Goal: Task Accomplishment & Management: Use online tool/utility

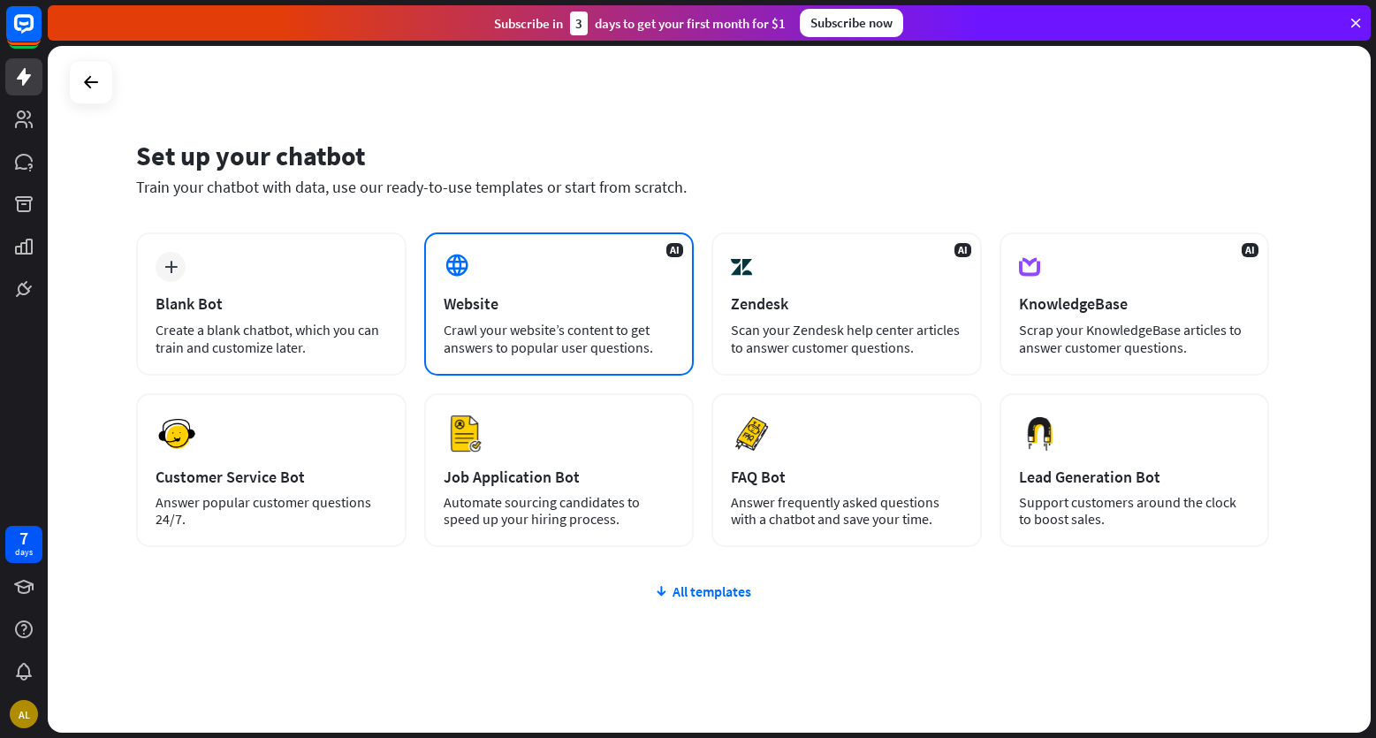
click at [479, 337] on div "Crawl your website’s content to get answers to popular user questions." at bounding box center [560, 338] width 232 height 35
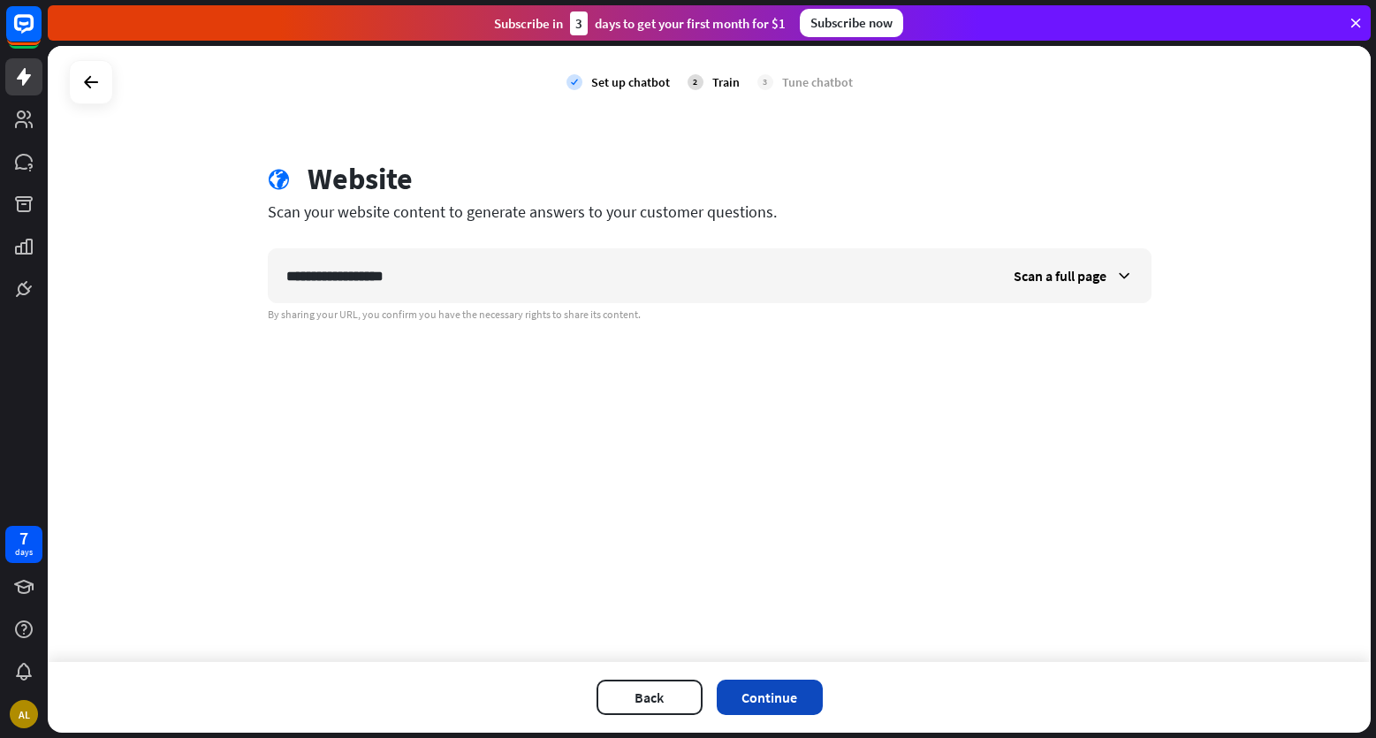
type input "**********"
click at [757, 684] on button "Continue" at bounding box center [770, 697] width 106 height 35
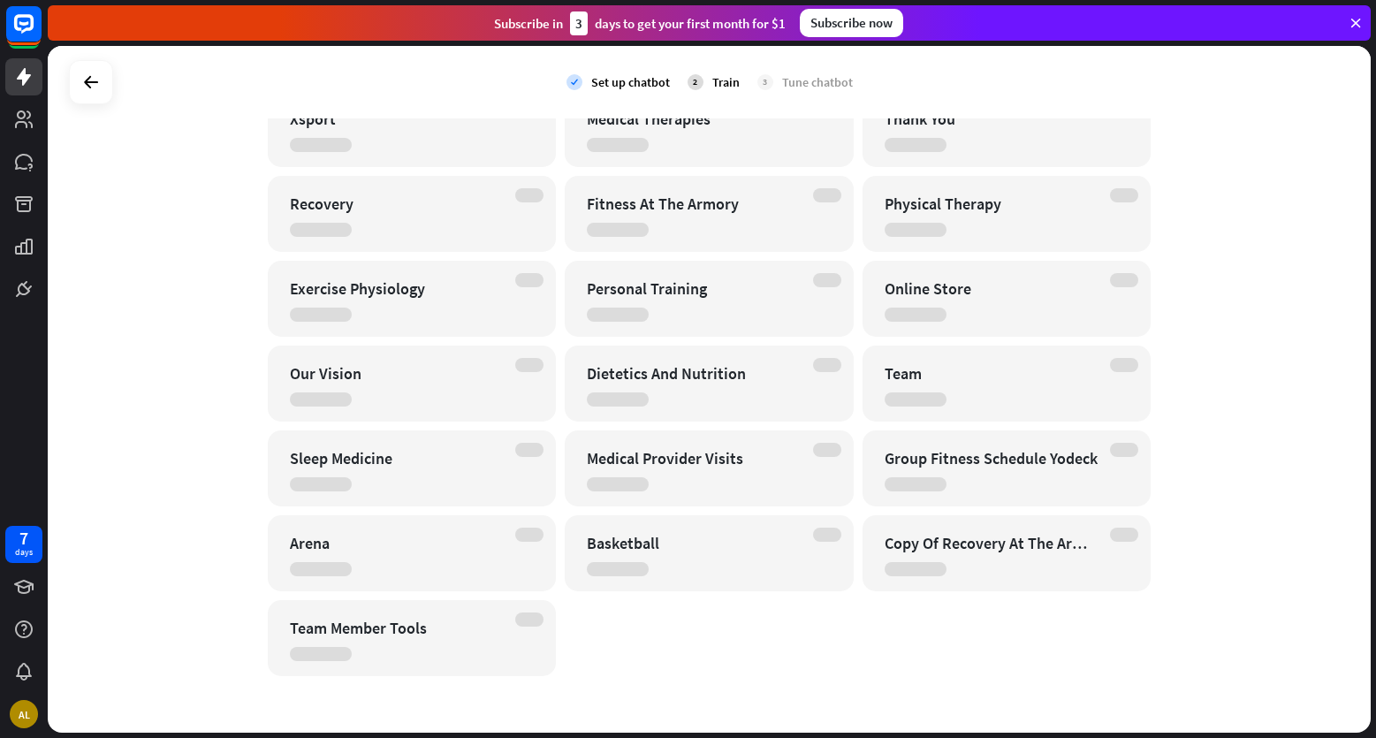
scroll to position [611, 0]
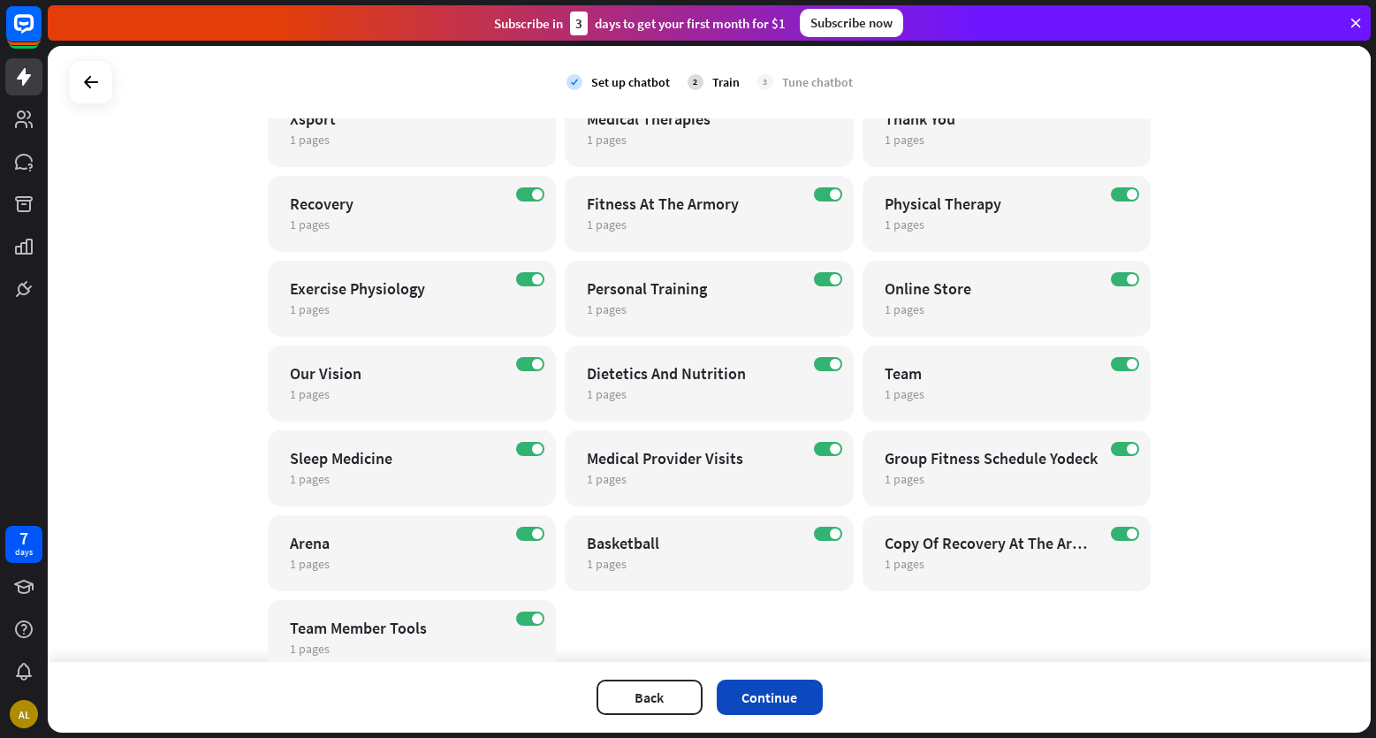
click at [783, 695] on button "Continue" at bounding box center [770, 697] width 106 height 35
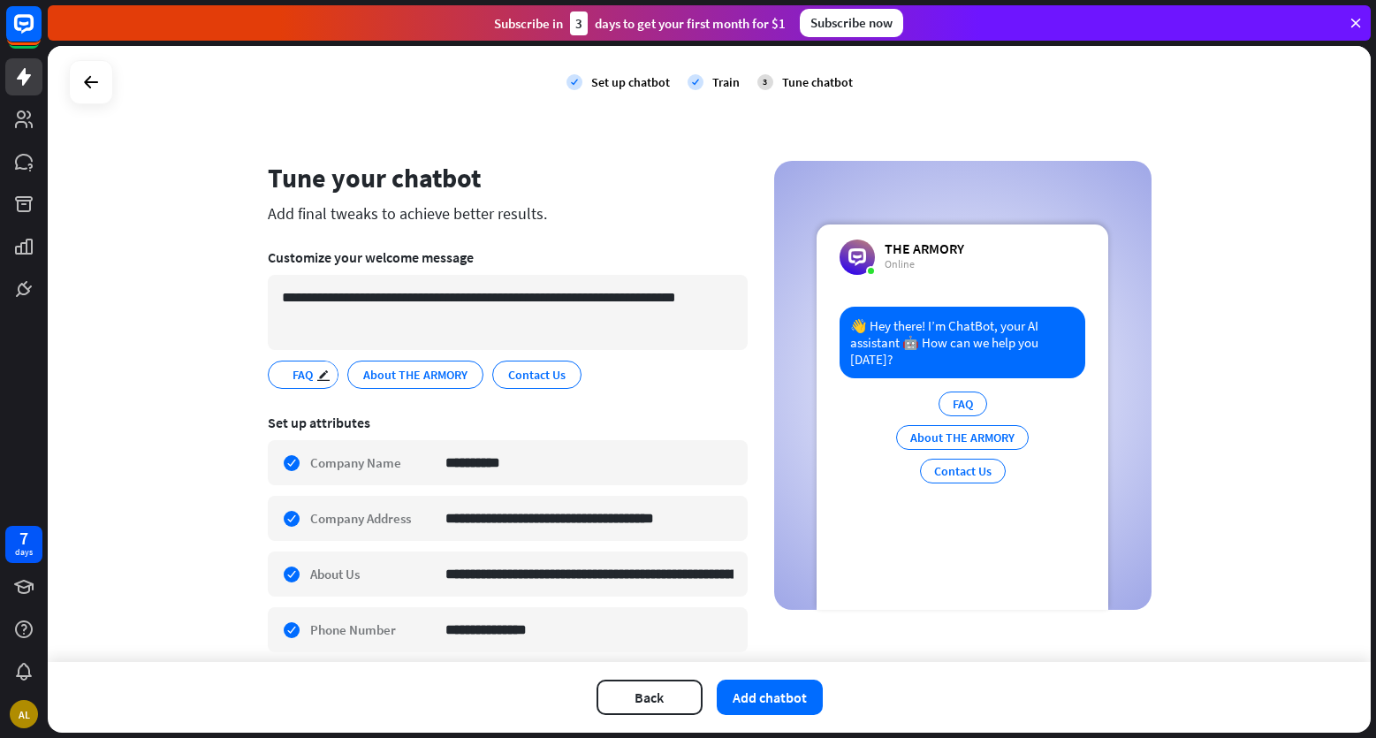
click at [291, 371] on span "FAQ" at bounding box center [303, 374] width 24 height 19
click at [386, 365] on span "About THE ARMORY" at bounding box center [415, 374] width 108 height 19
click at [302, 374] on span "FAQ" at bounding box center [303, 374] width 24 height 19
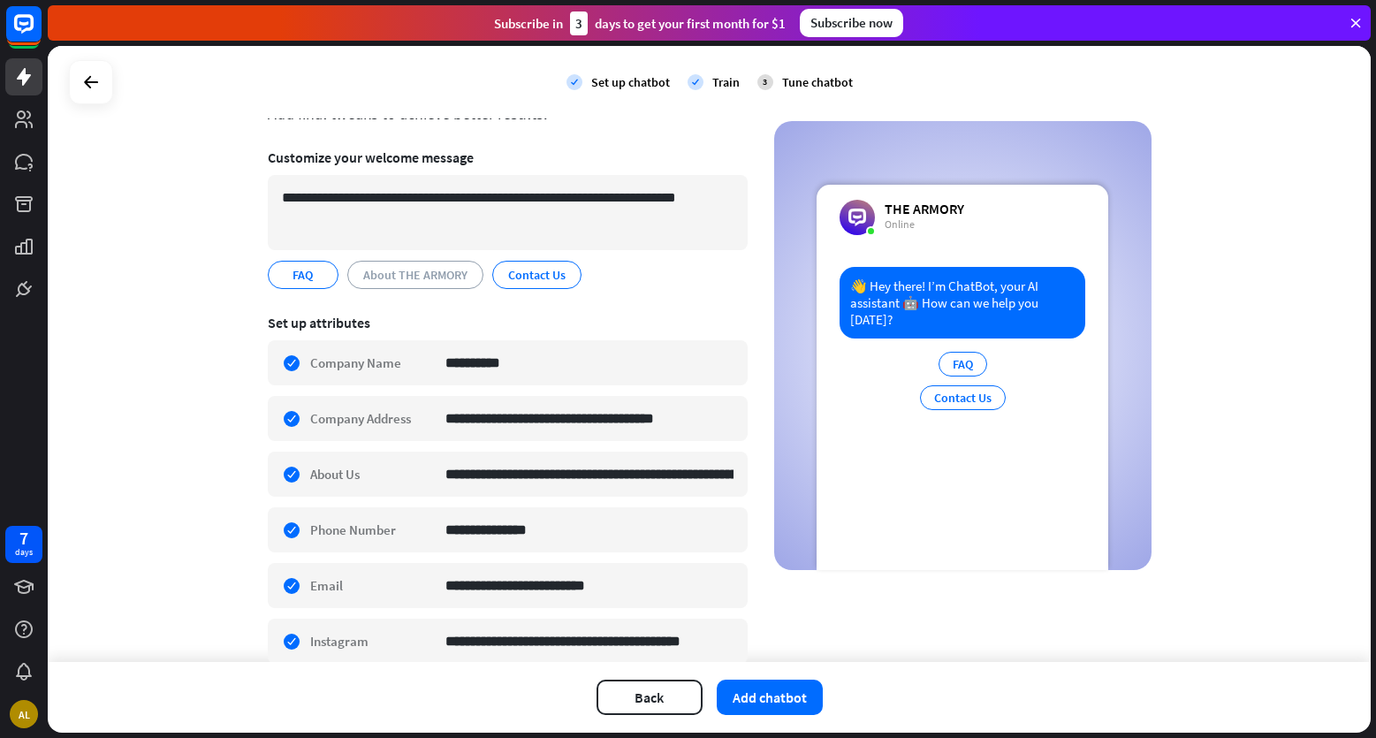
scroll to position [88, 0]
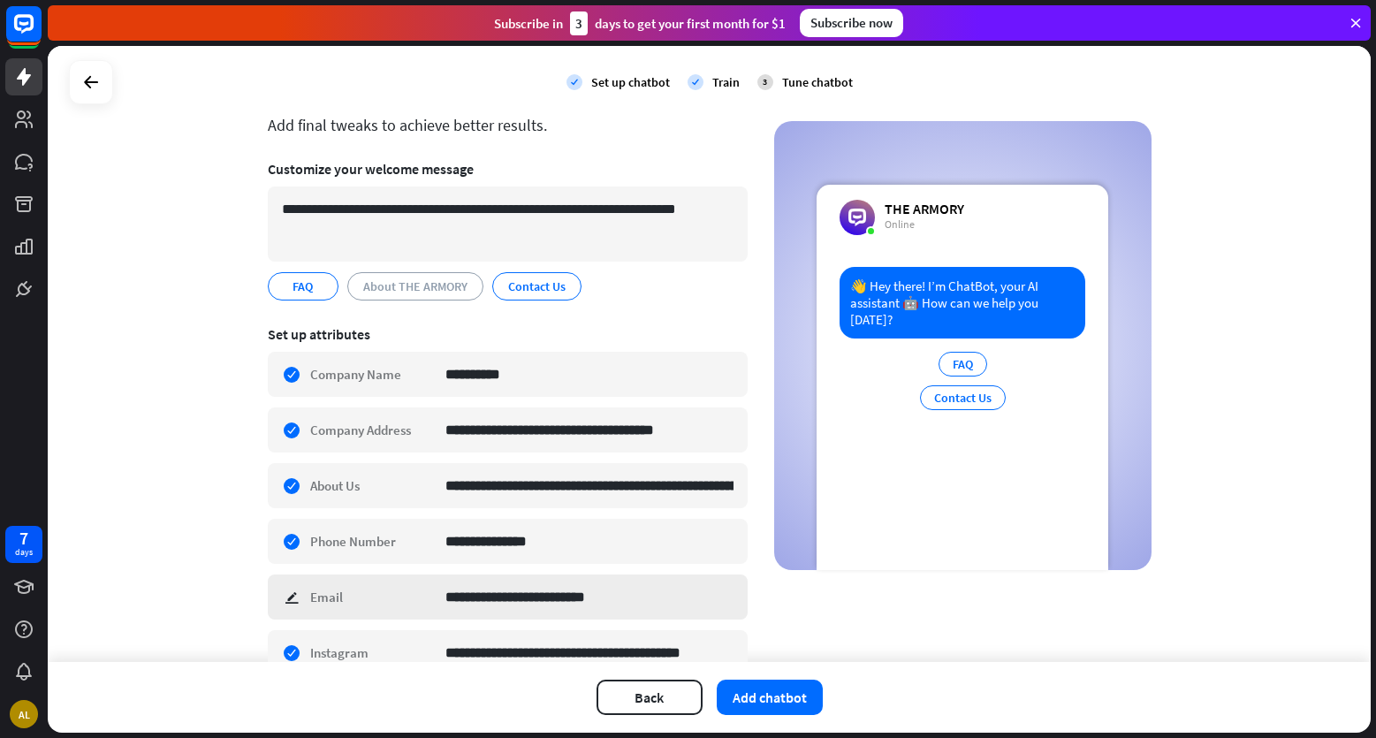
click at [284, 597] on div "**********" at bounding box center [508, 597] width 480 height 45
paste input "***"
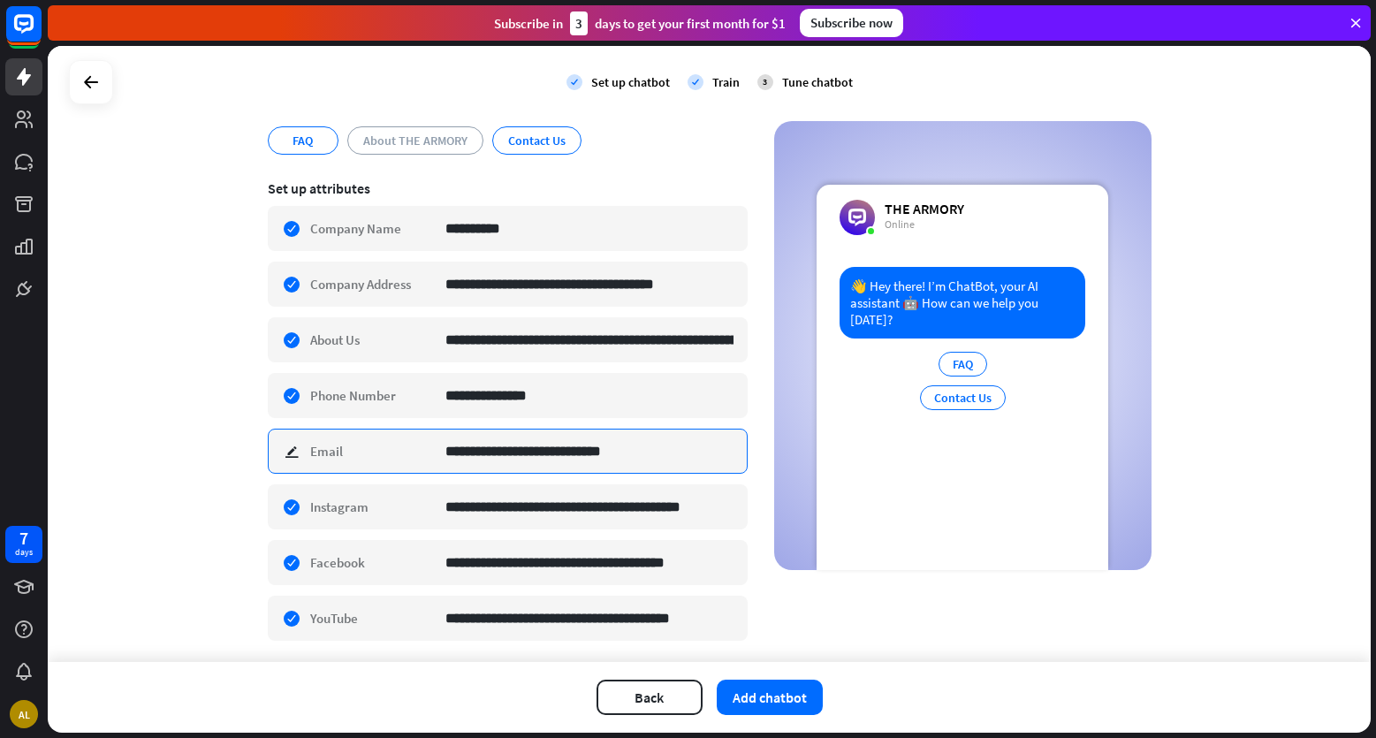
scroll to position [265, 0]
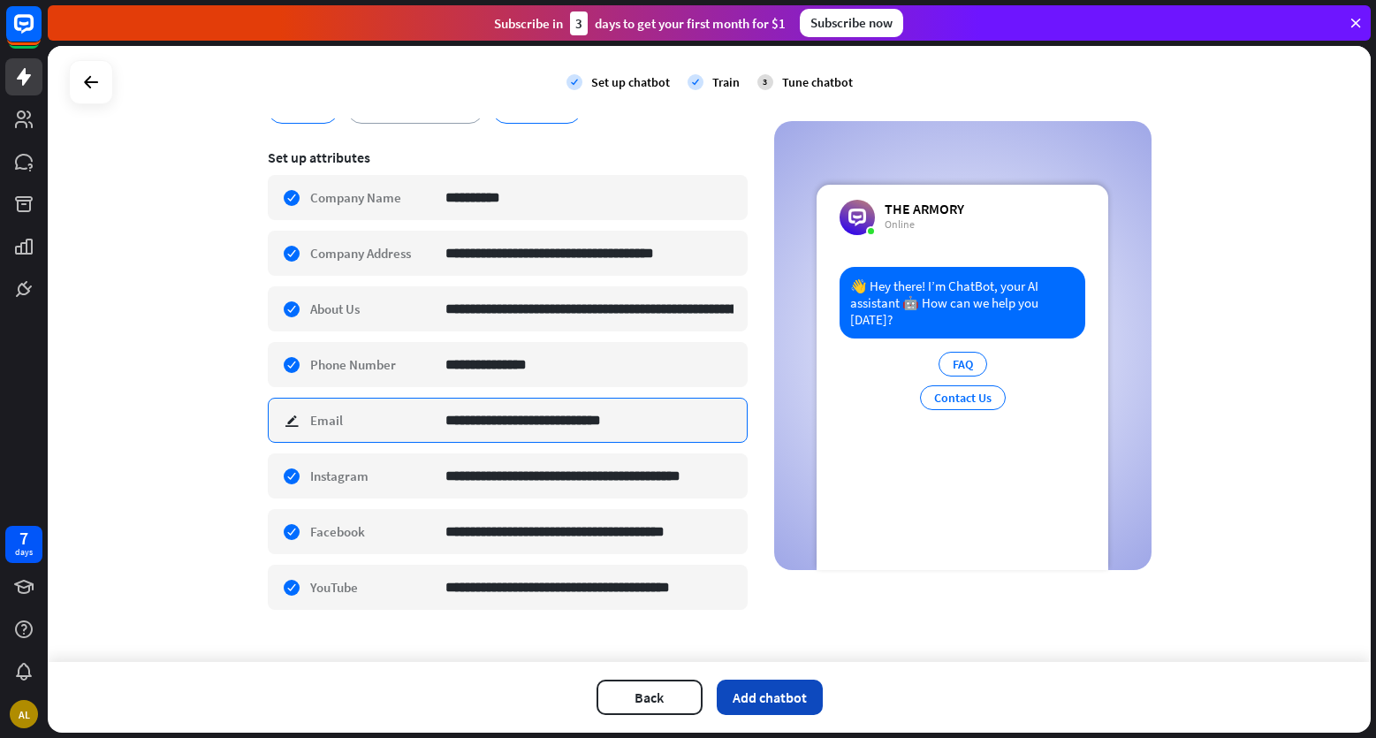
type input "**********"
click at [765, 699] on button "Add chatbot" at bounding box center [770, 697] width 106 height 35
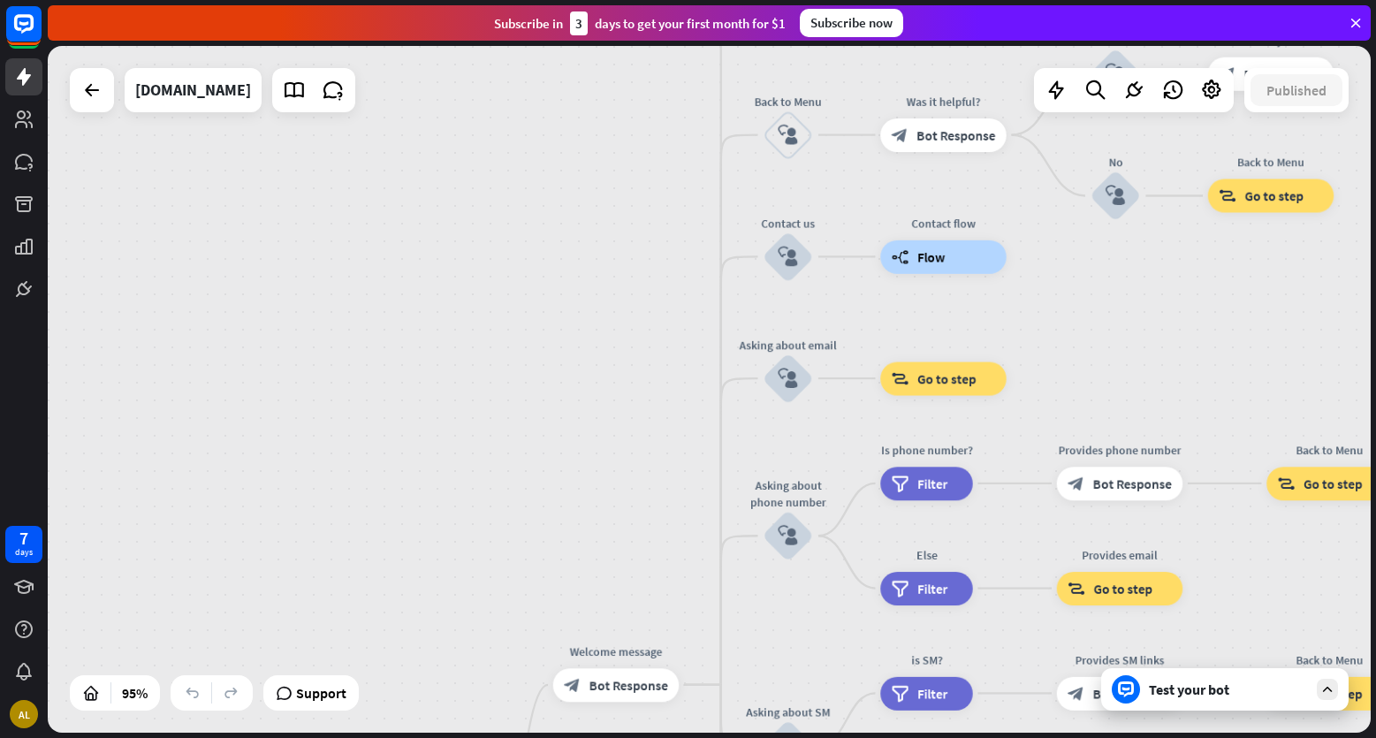
drag, startPoint x: 670, startPoint y: 278, endPoint x: 653, endPoint y: 822, distance: 544.7
click at [653, 737] on html "7 days AL close Product Help First steps Get started with ChatBot Help Center F…" at bounding box center [688, 369] width 1376 height 738
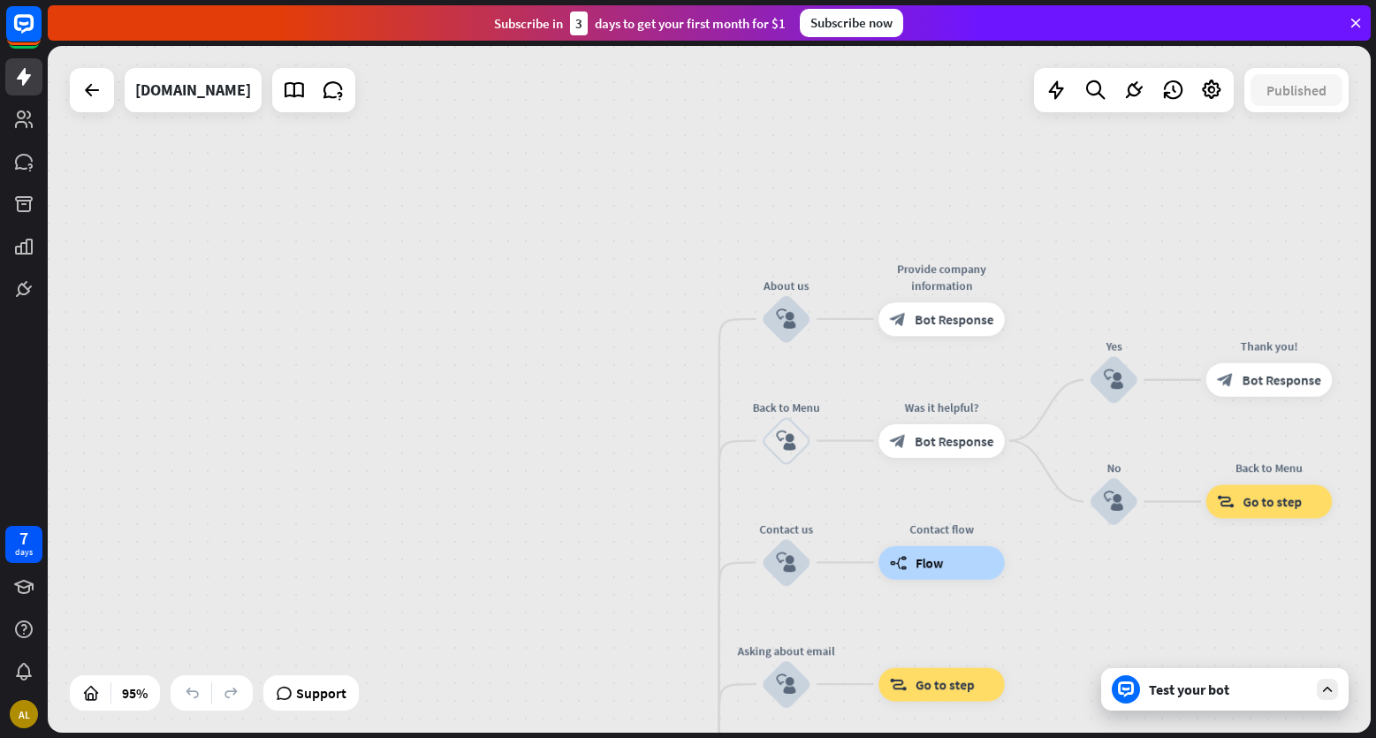
drag, startPoint x: 615, startPoint y: 141, endPoint x: 615, endPoint y: 508, distance: 367.7
click at [615, 508] on div "home_2 Start point Welcome message block_bot_response Bot Response About us blo…" at bounding box center [709, 389] width 1323 height 687
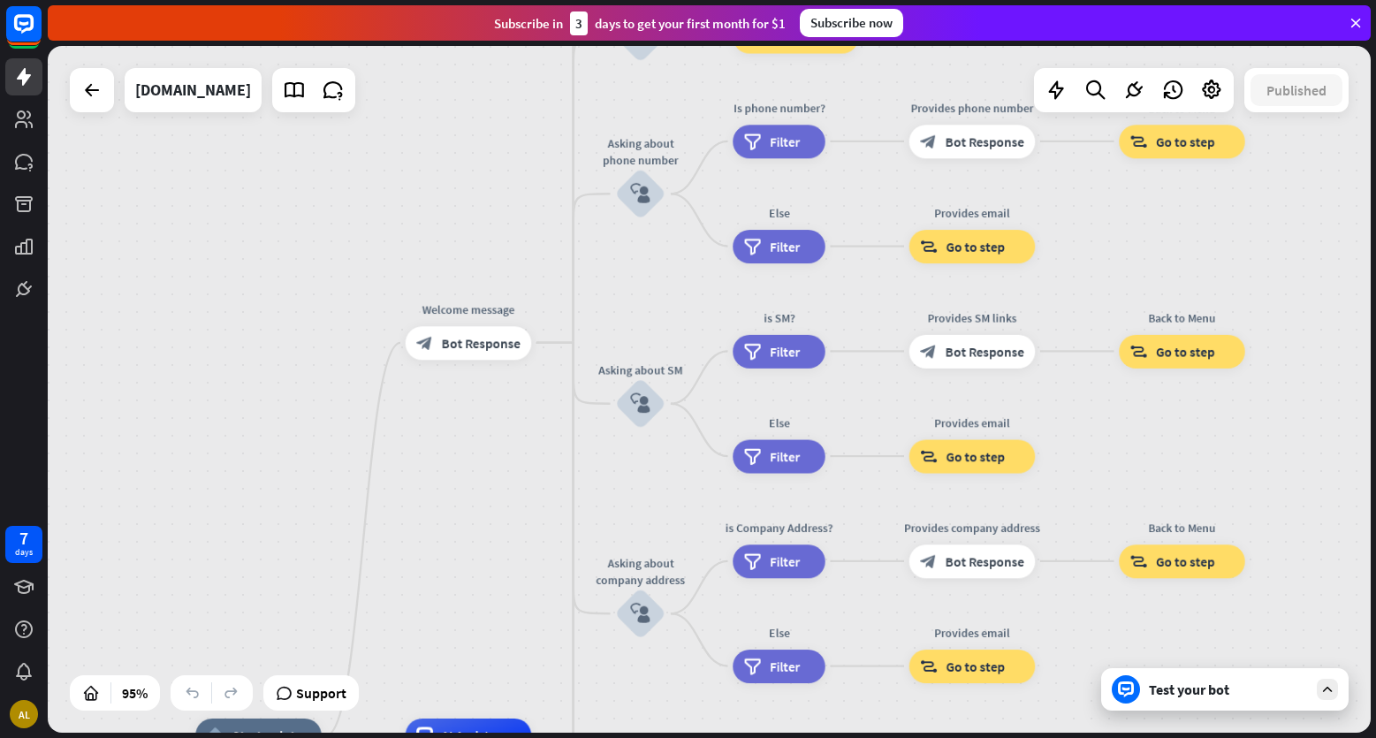
drag, startPoint x: 610, startPoint y: 578, endPoint x: 454, endPoint y: -132, distance: 726.6
click at [454, 0] on html "7 days AL close Product Help First steps Get started with ChatBot Help Center F…" at bounding box center [688, 369] width 1376 height 738
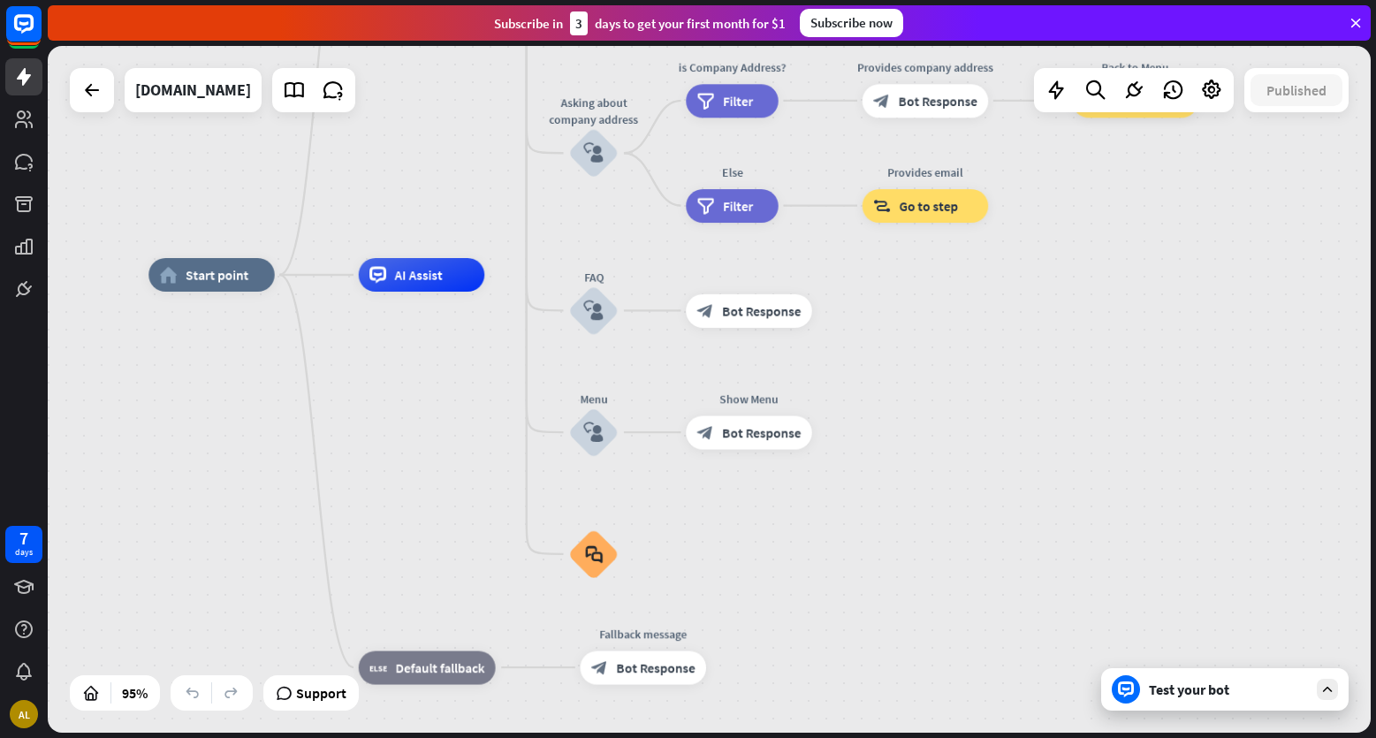
drag, startPoint x: 516, startPoint y: 611, endPoint x: 477, endPoint y: 150, distance: 462.1
click at [477, 150] on div "home_2 Start point Welcome message block_bot_response Bot Response About us blo…" at bounding box center [709, 389] width 1323 height 687
click at [831, 306] on icon "plus" at bounding box center [832, 310] width 12 height 11
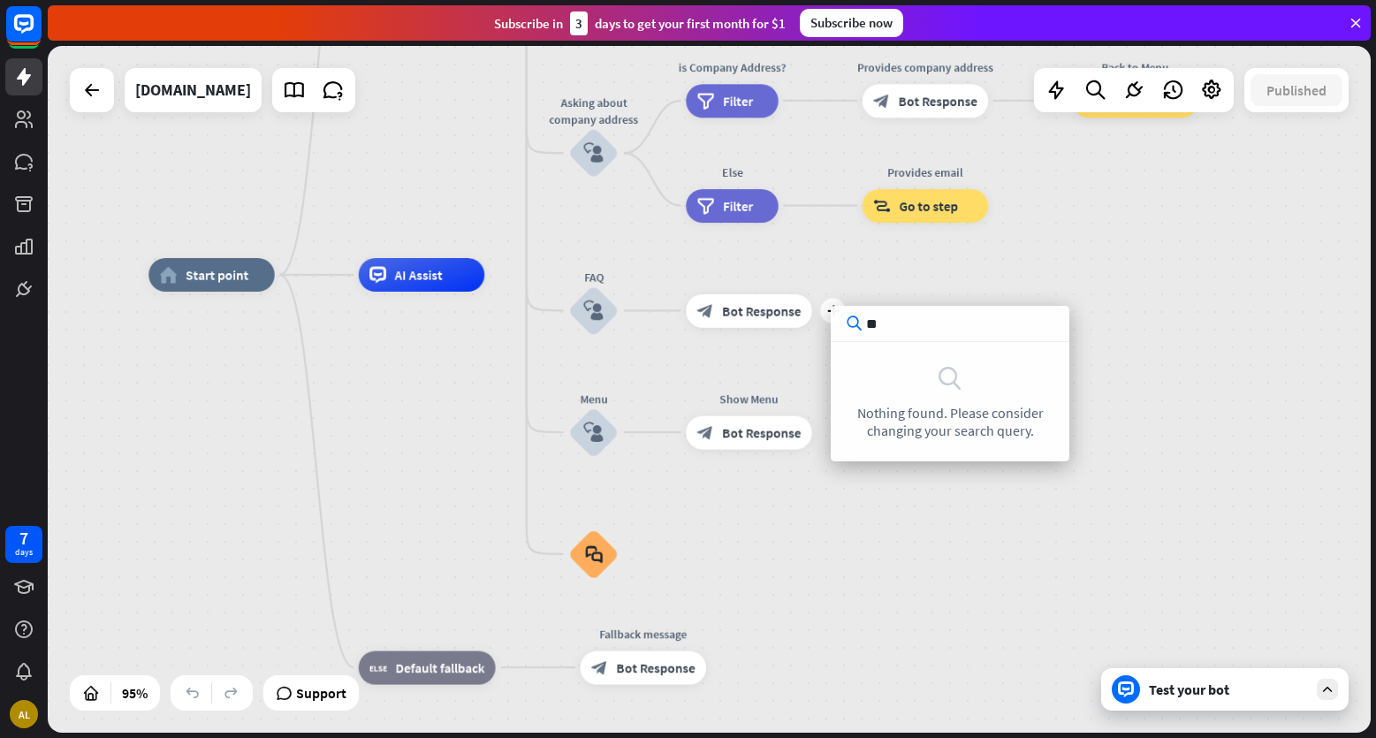
type input "*"
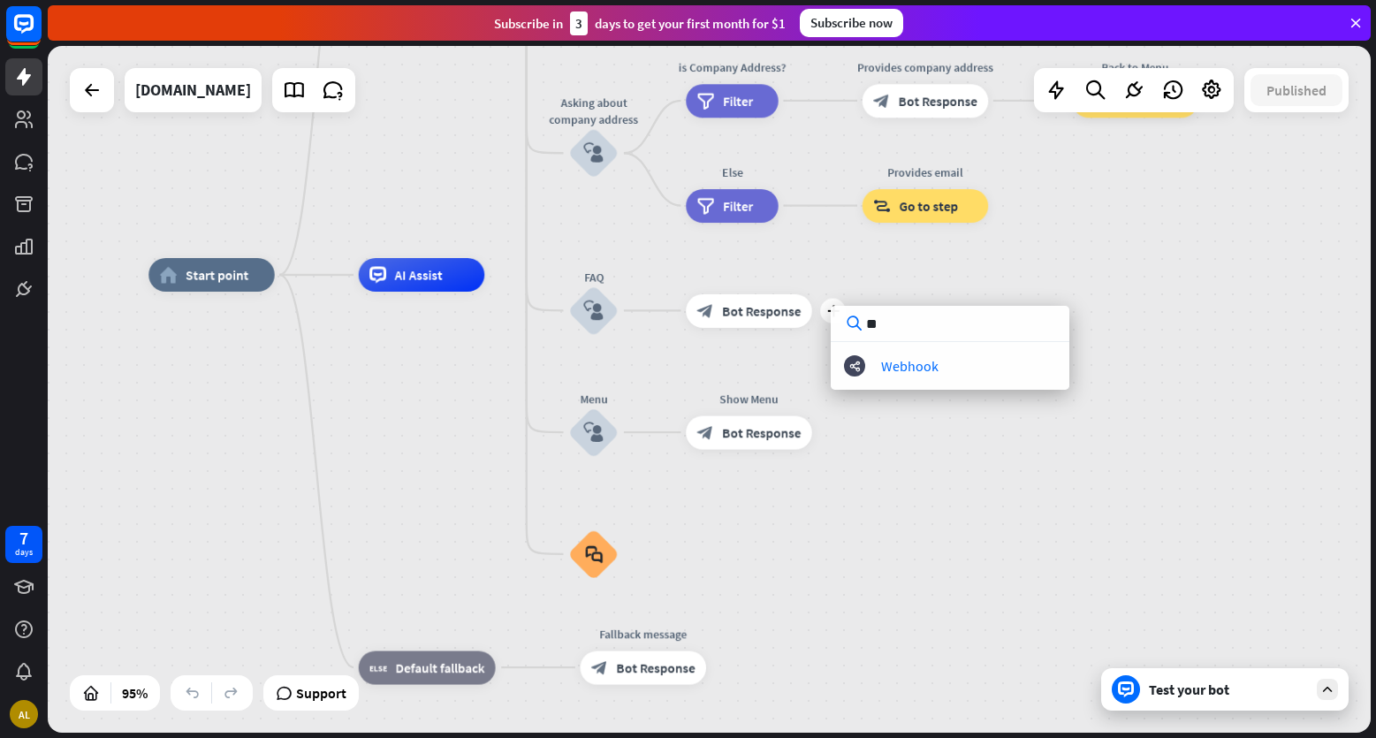
type input "***"
drag, startPoint x: 924, startPoint y: 334, endPoint x: 815, endPoint y: 343, distance: 109.1
click at [815, 343] on div "home_2 Start point Welcome message block_bot_response Bot Response About us blo…" at bounding box center [709, 389] width 1323 height 687
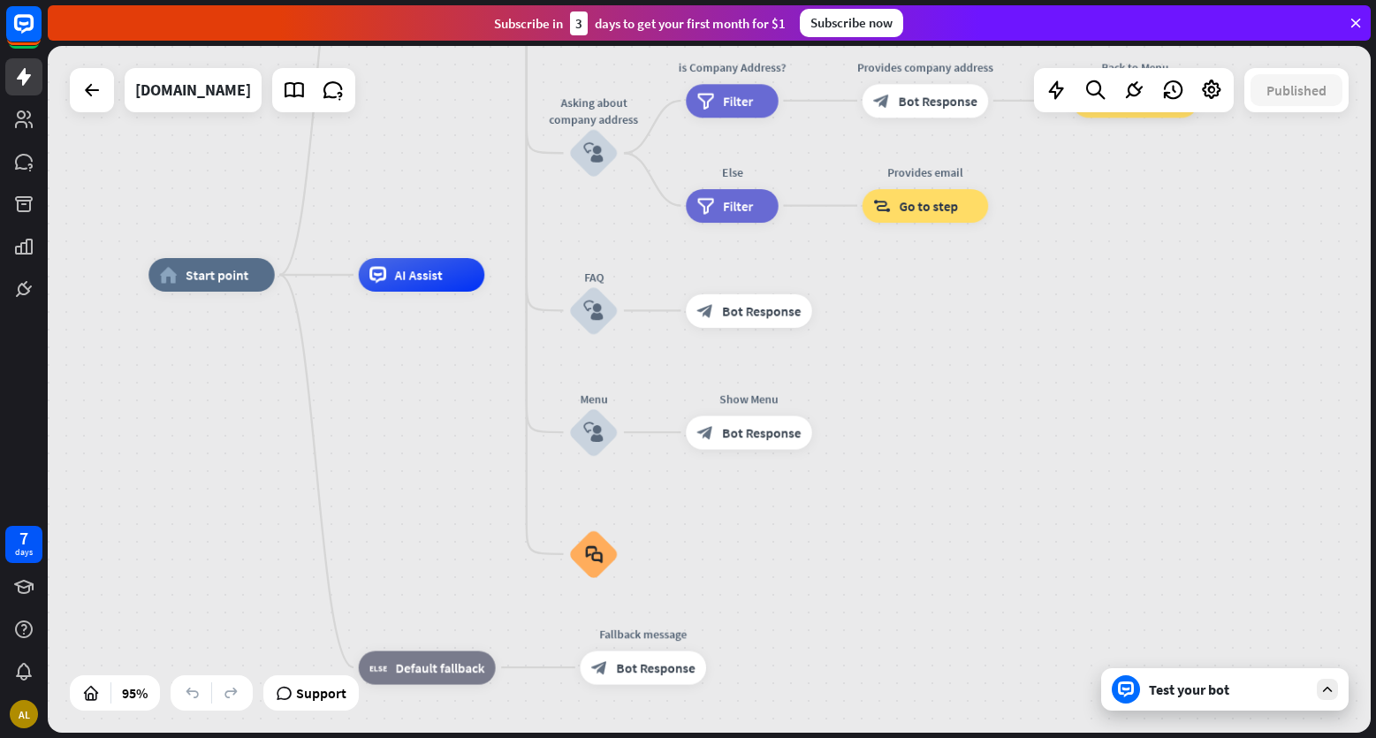
click at [1215, 575] on div "home_2 Start point Welcome message block_bot_response Bot Response About us blo…" at bounding box center [776, 601] width 1257 height 652
click at [1199, 695] on div "Test your bot" at bounding box center [1228, 690] width 159 height 18
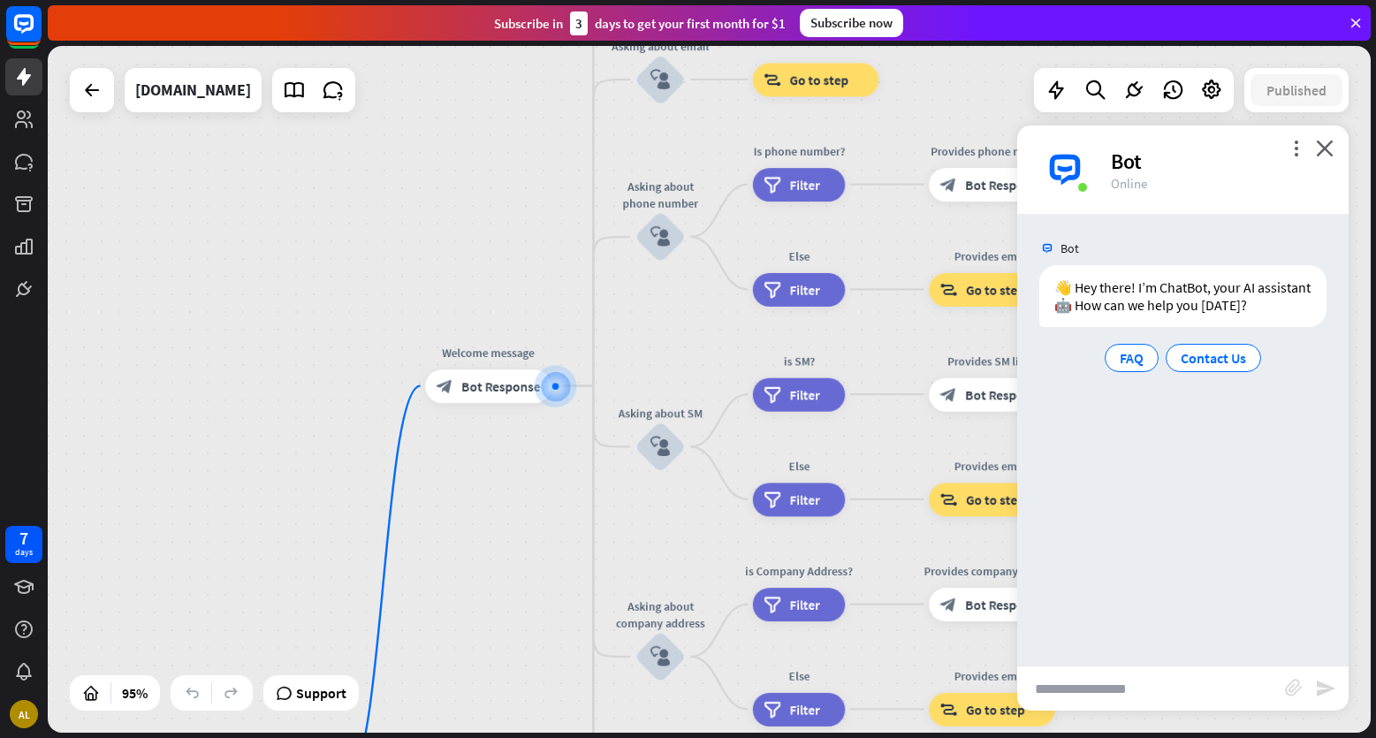
click at [1136, 688] on input "text" at bounding box center [1151, 688] width 268 height 44
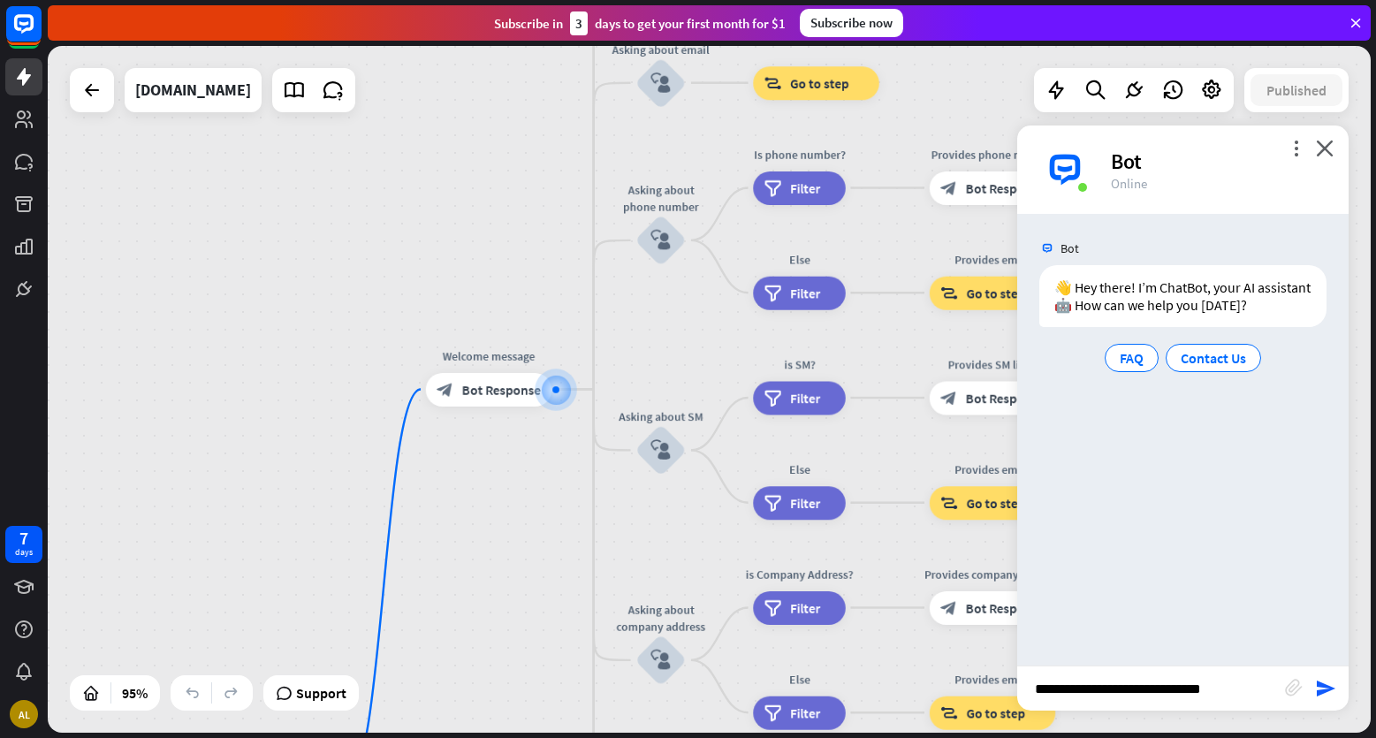
type input "**********"
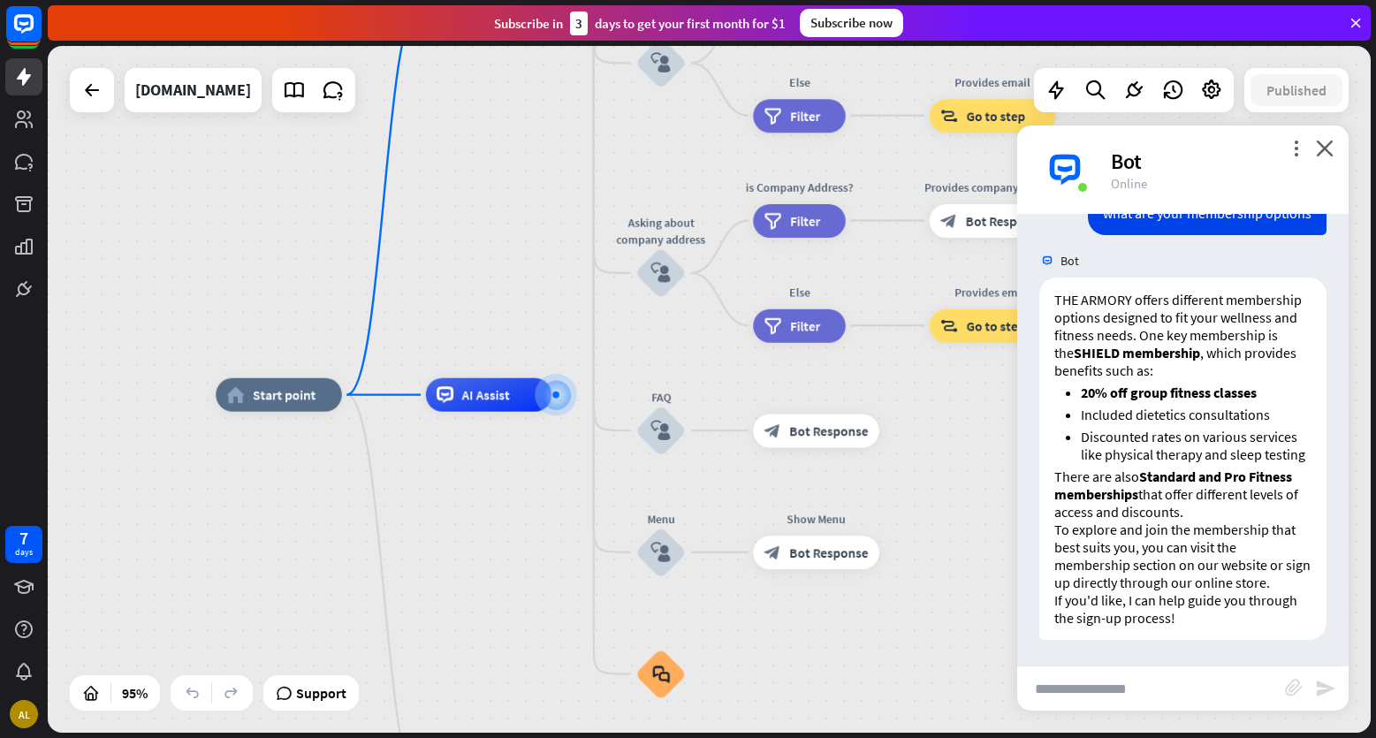
scroll to position [215, 0]
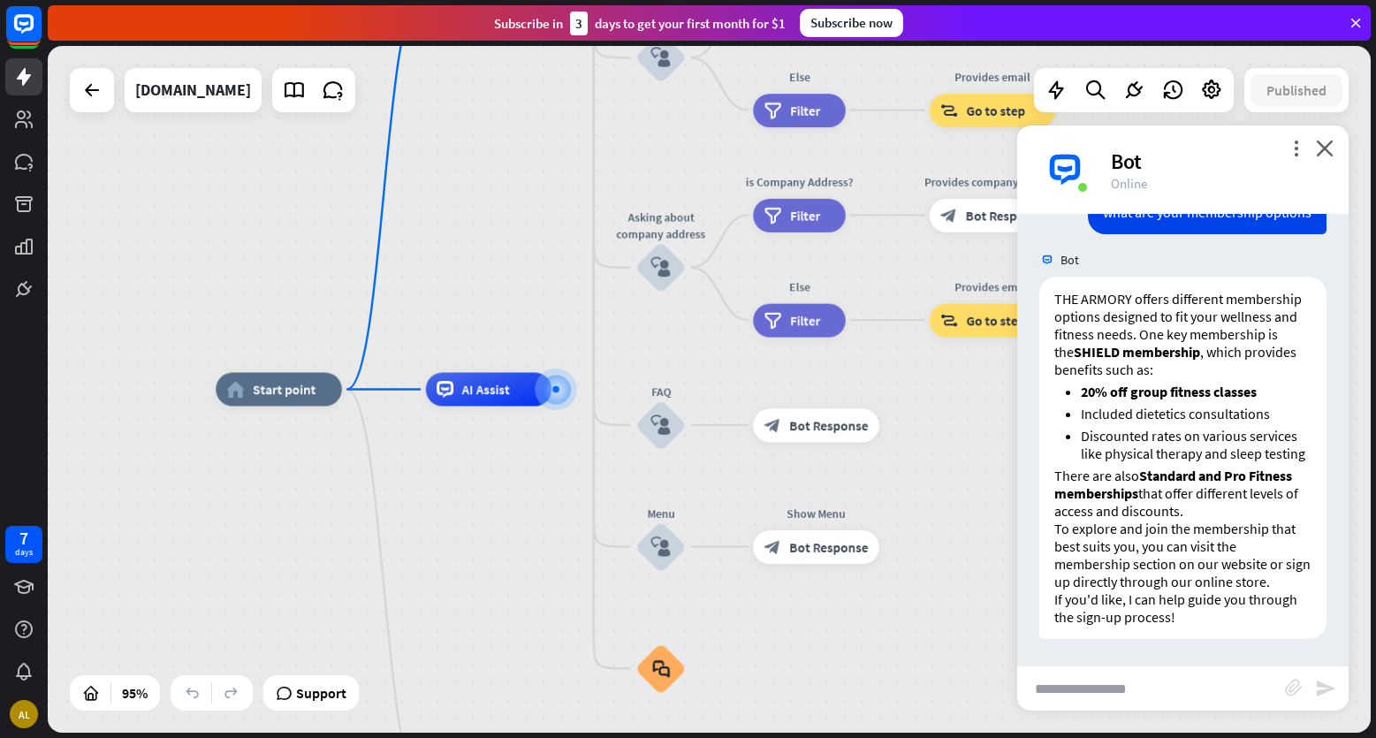
click at [1169, 685] on input "text" at bounding box center [1151, 688] width 268 height 44
drag, startPoint x: 1130, startPoint y: 683, endPoint x: 1117, endPoint y: 647, distance: 38.3
click at [1130, 681] on input "text" at bounding box center [1151, 688] width 268 height 44
type input "**********"
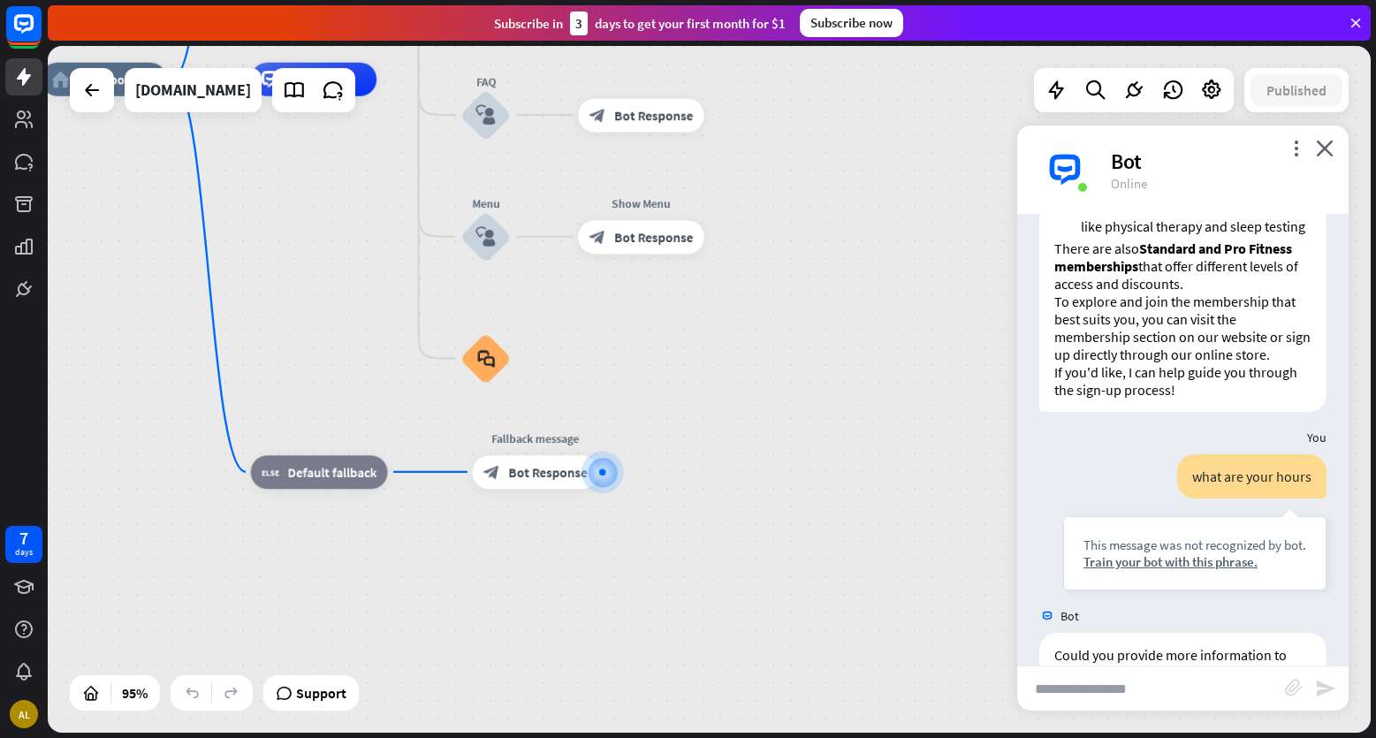
scroll to position [617, 0]
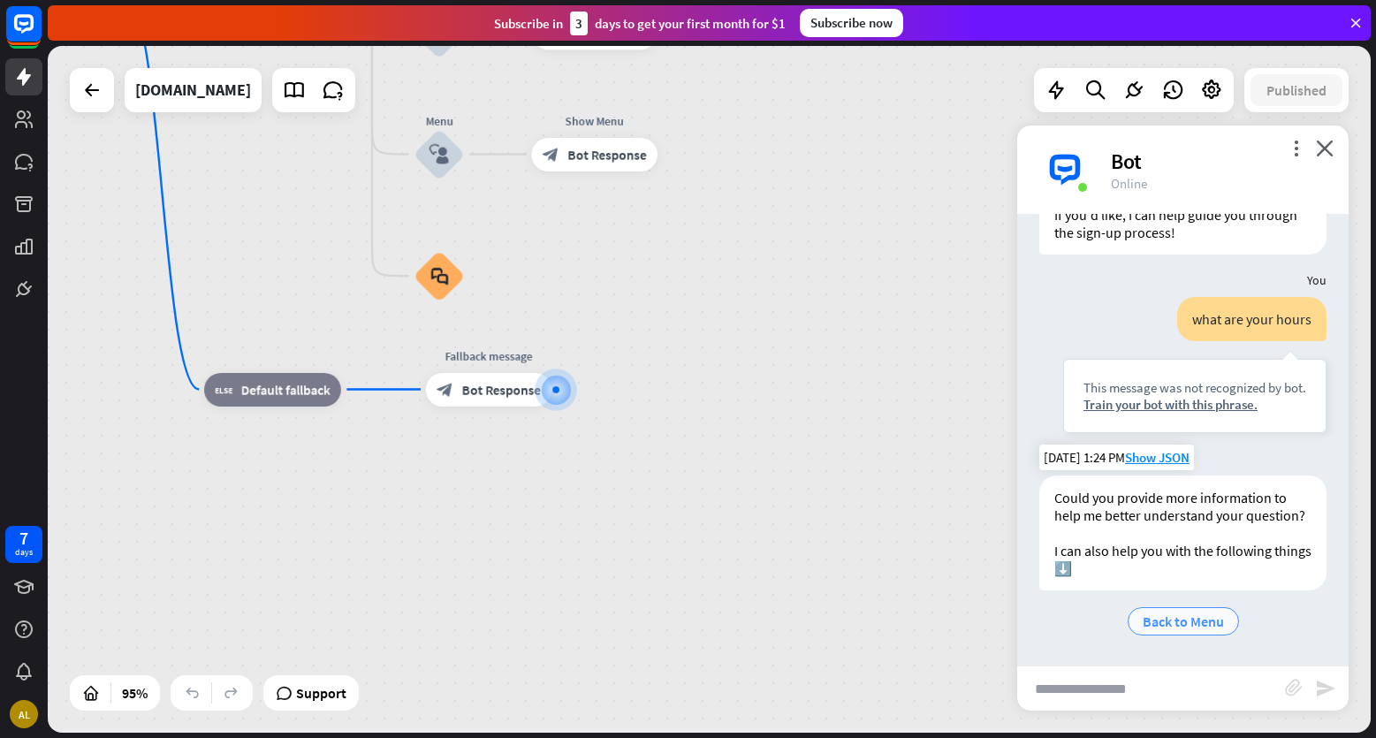
click at [1161, 623] on span "Back to Menu" at bounding box center [1183, 622] width 81 height 18
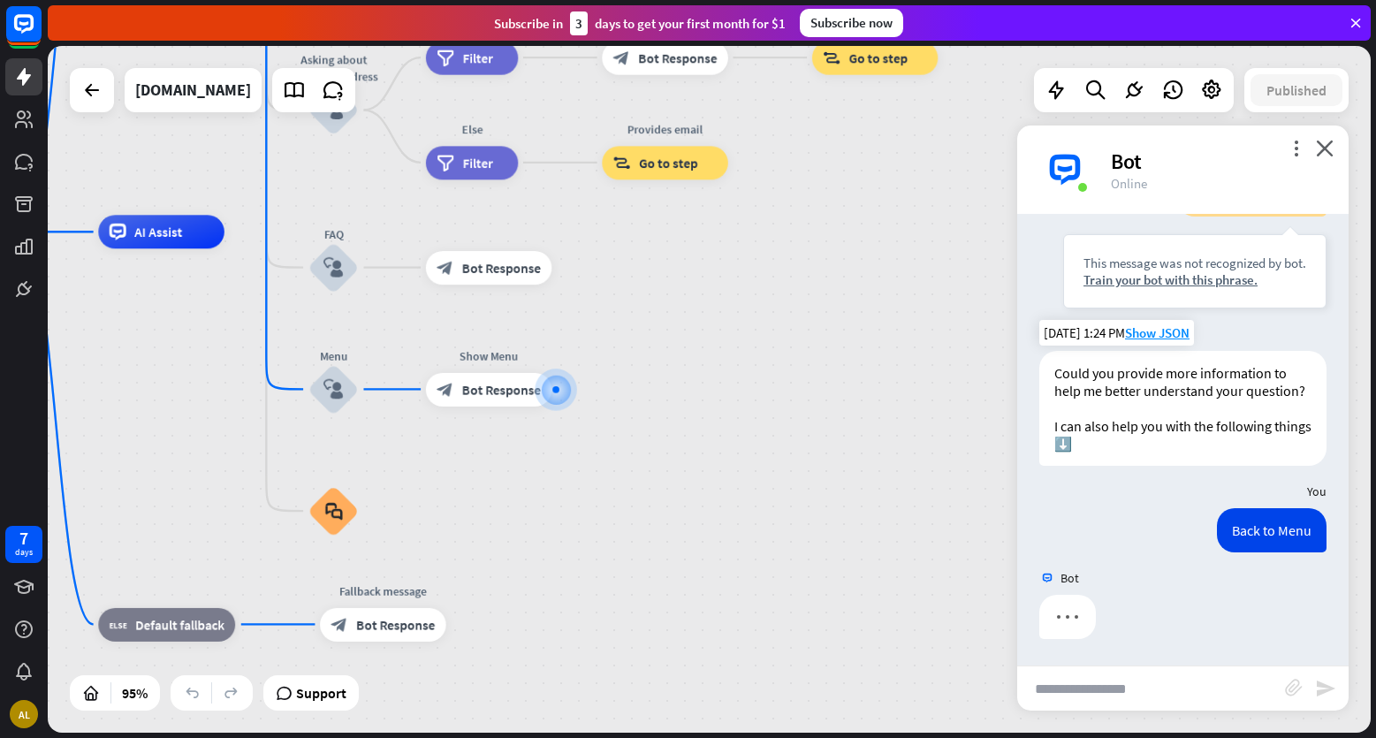
scroll to position [742, 0]
click at [1116, 689] on input "text" at bounding box center [1151, 688] width 268 height 44
type input "**********"
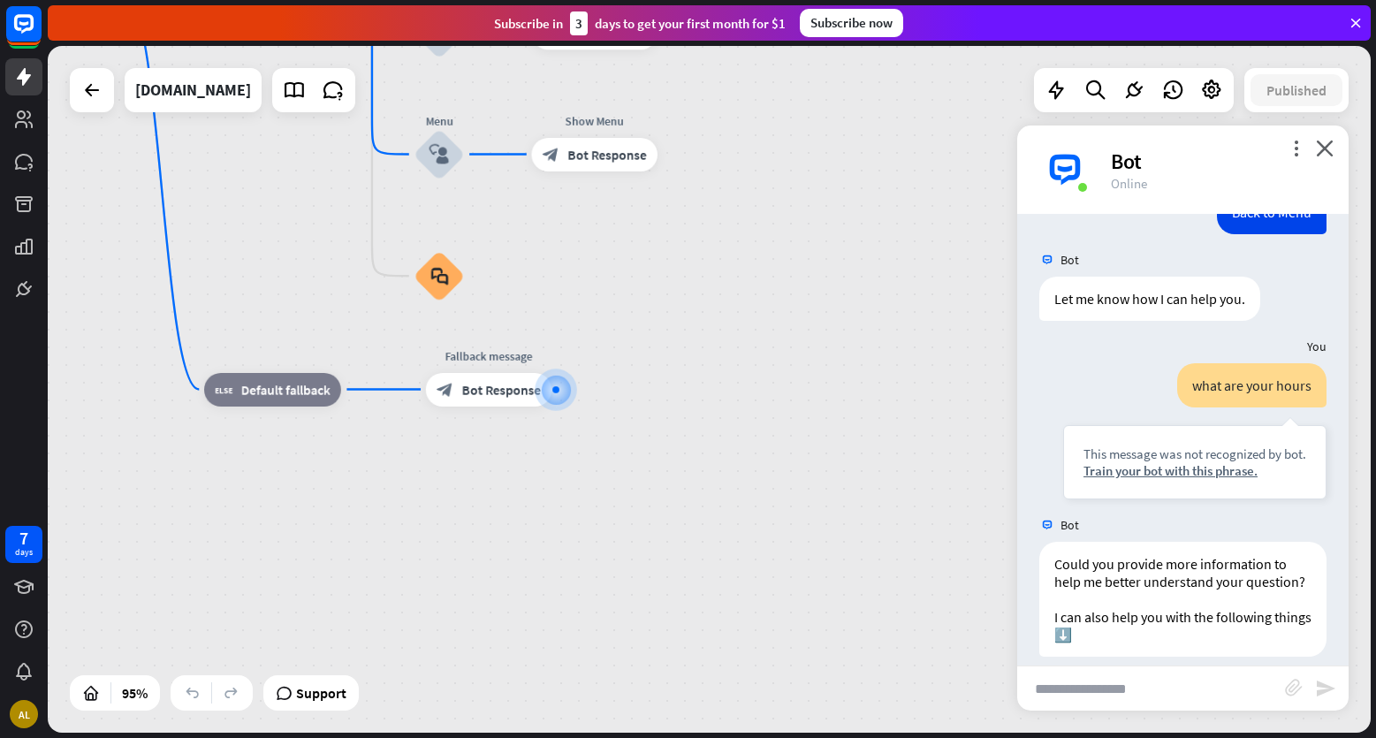
scroll to position [1144, 0]
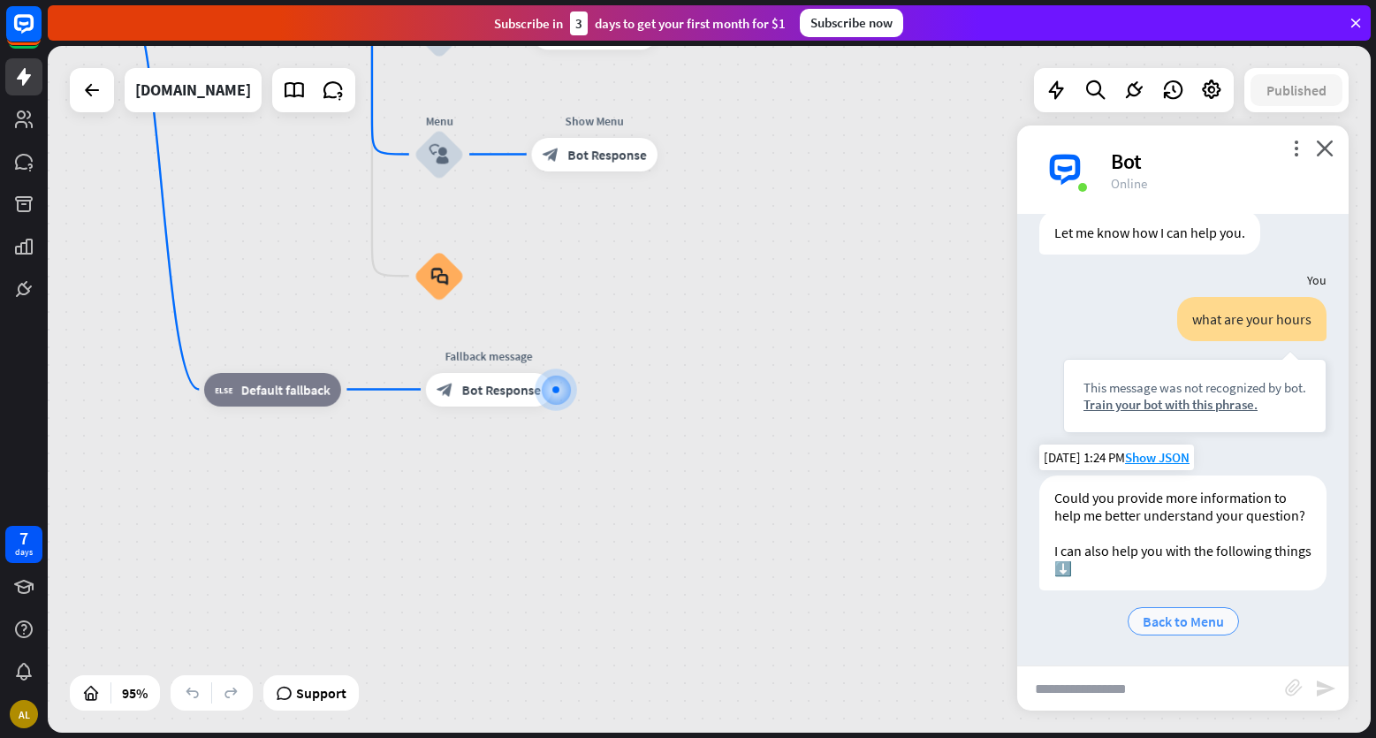
click at [1184, 627] on span "Back to Menu" at bounding box center [1183, 622] width 81 height 18
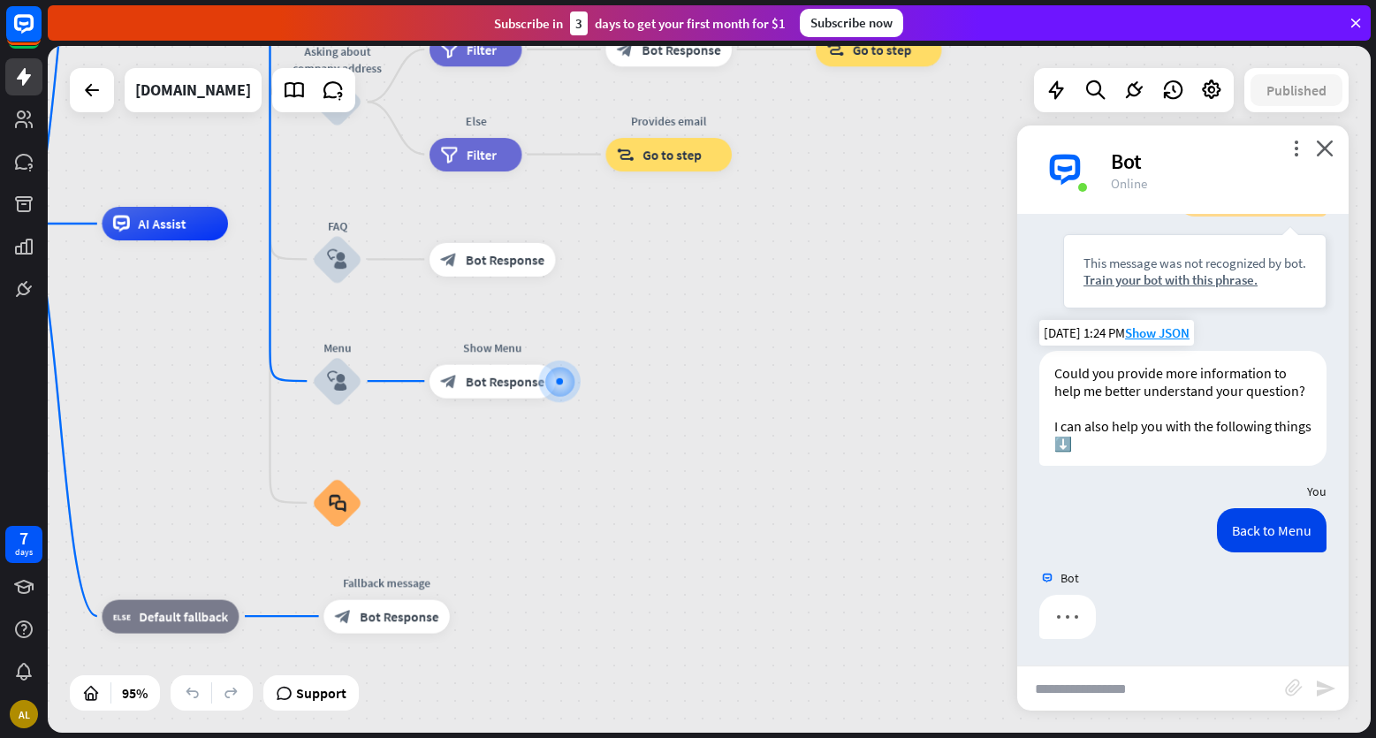
scroll to position [1268, 0]
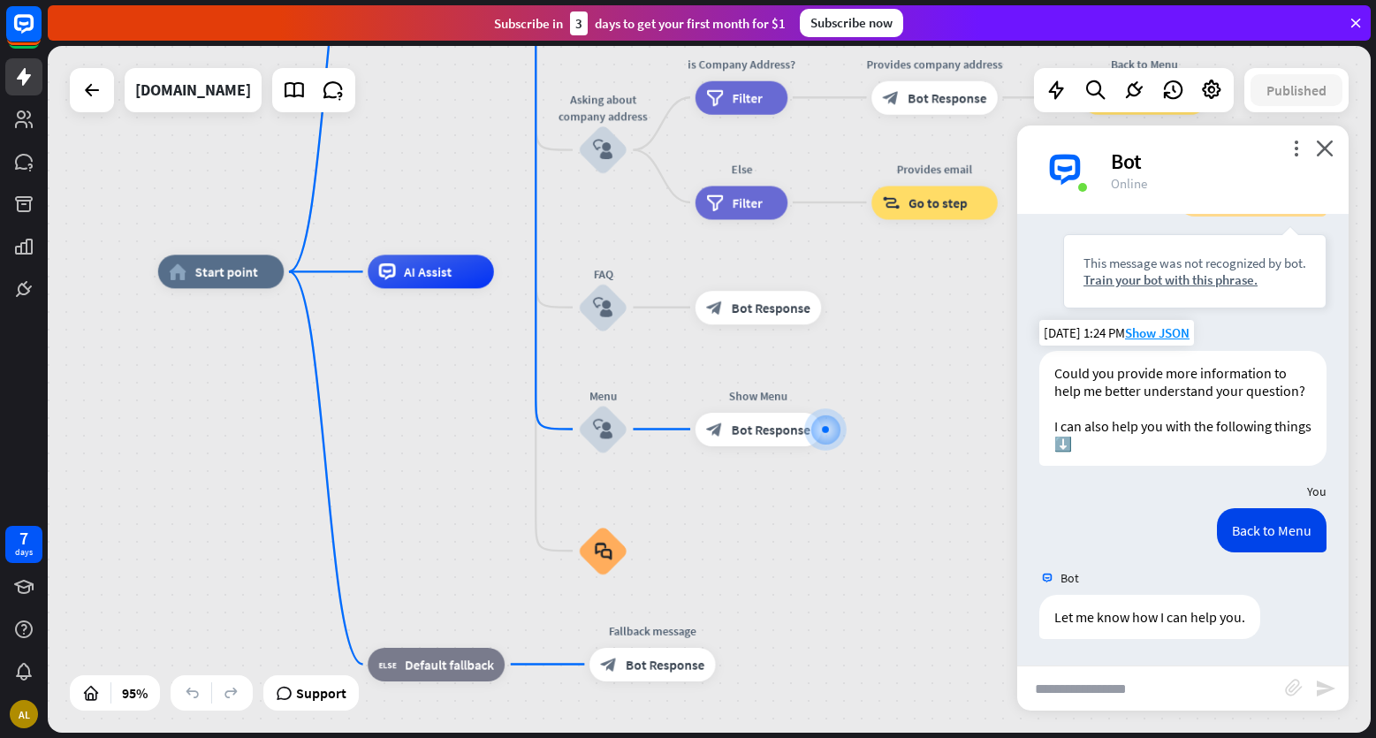
drag, startPoint x: 717, startPoint y: 336, endPoint x: 978, endPoint y: 417, distance: 273.1
click at [978, 417] on div "home_2 Start point Welcome message block_bot_response Bot Response About us blo…" at bounding box center [786, 597] width 1257 height 652
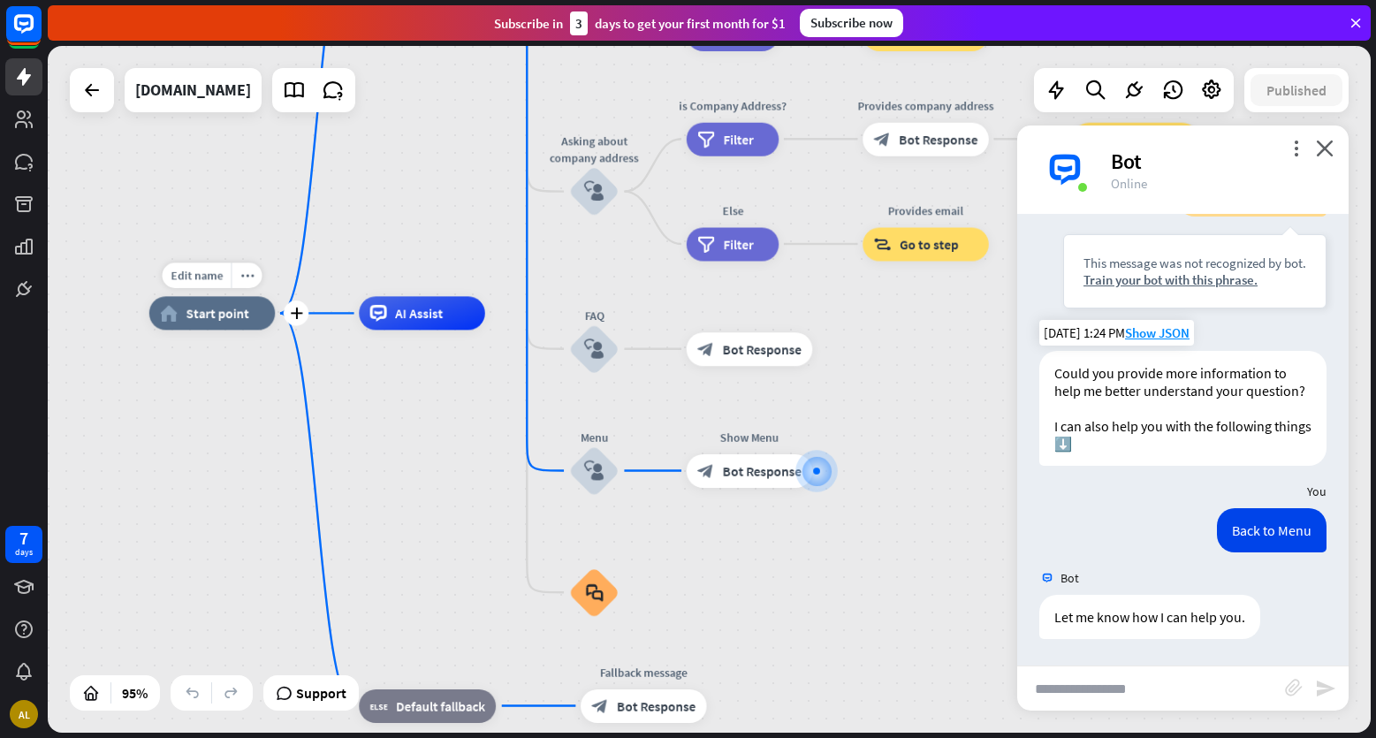
click at [243, 323] on div "home_2 Start point" at bounding box center [212, 313] width 126 height 34
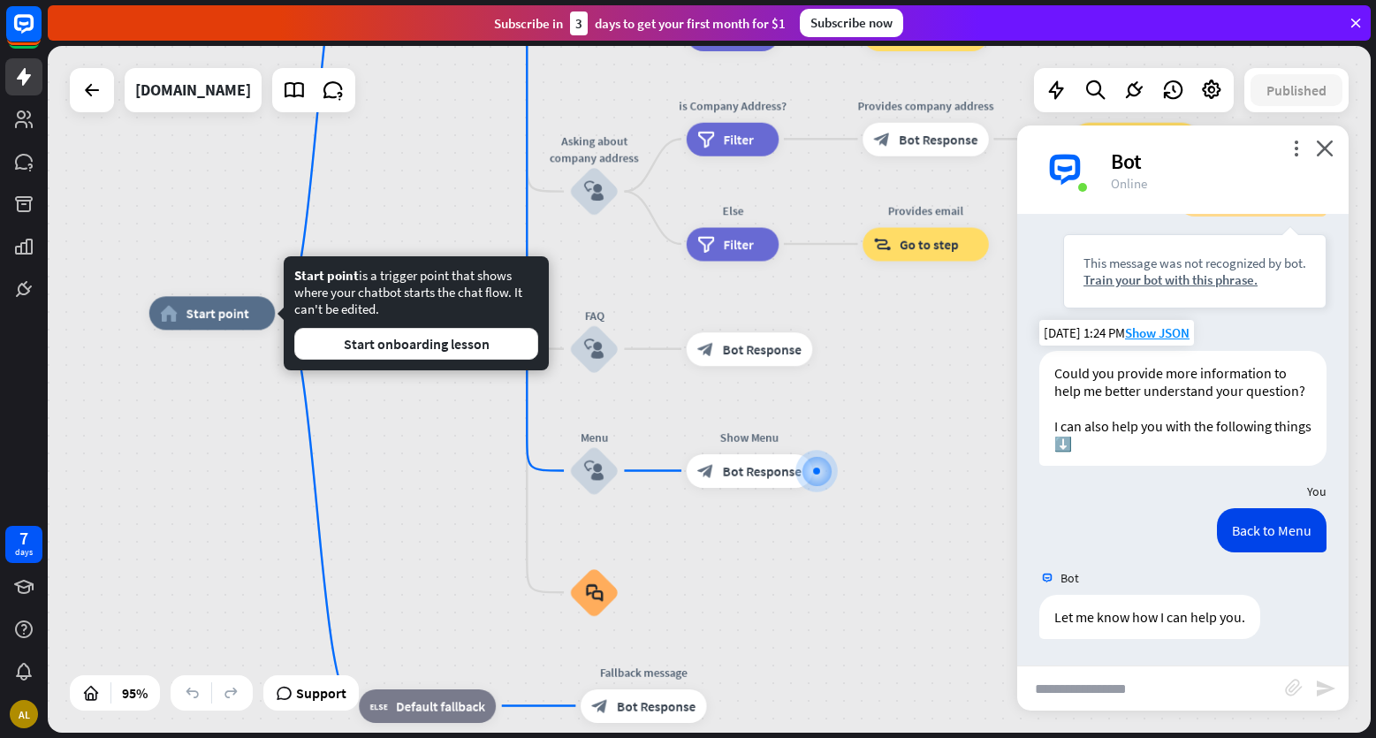
click at [276, 460] on div "home_2 Start point Welcome message block_bot_response Bot Response About us blo…" at bounding box center [777, 639] width 1257 height 652
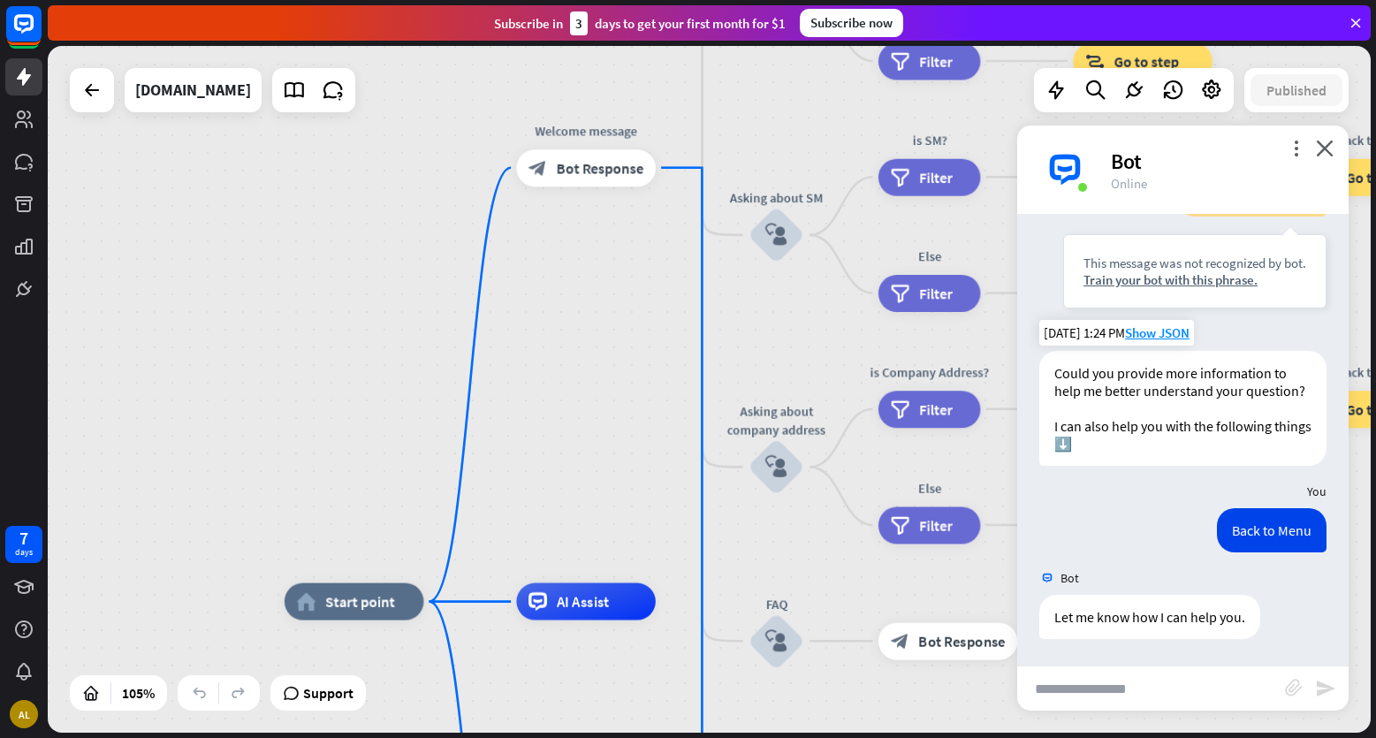
drag, startPoint x: 397, startPoint y: 458, endPoint x: 552, endPoint y: 689, distance: 278.5
click at [1321, 144] on icon "close" at bounding box center [1325, 148] width 18 height 17
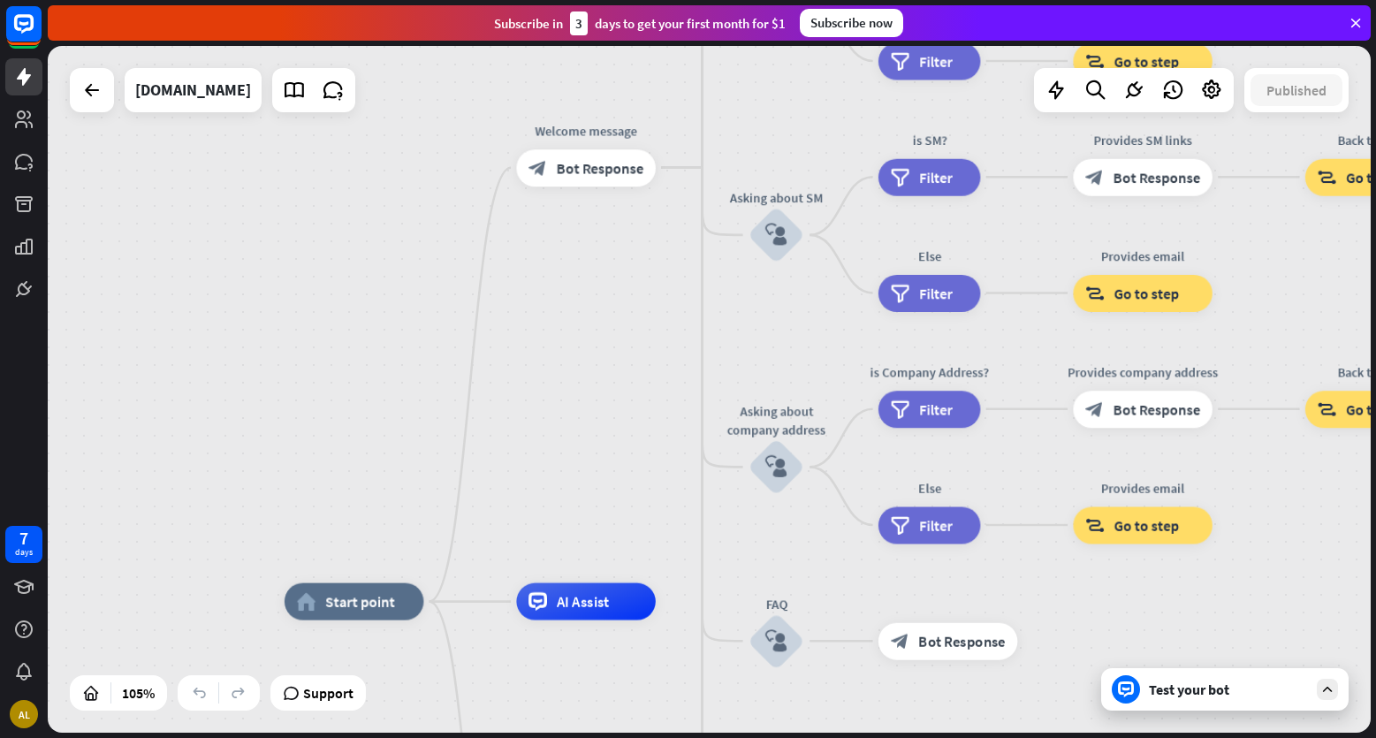
click at [1220, 694] on div "Test your bot" at bounding box center [1228, 690] width 159 height 18
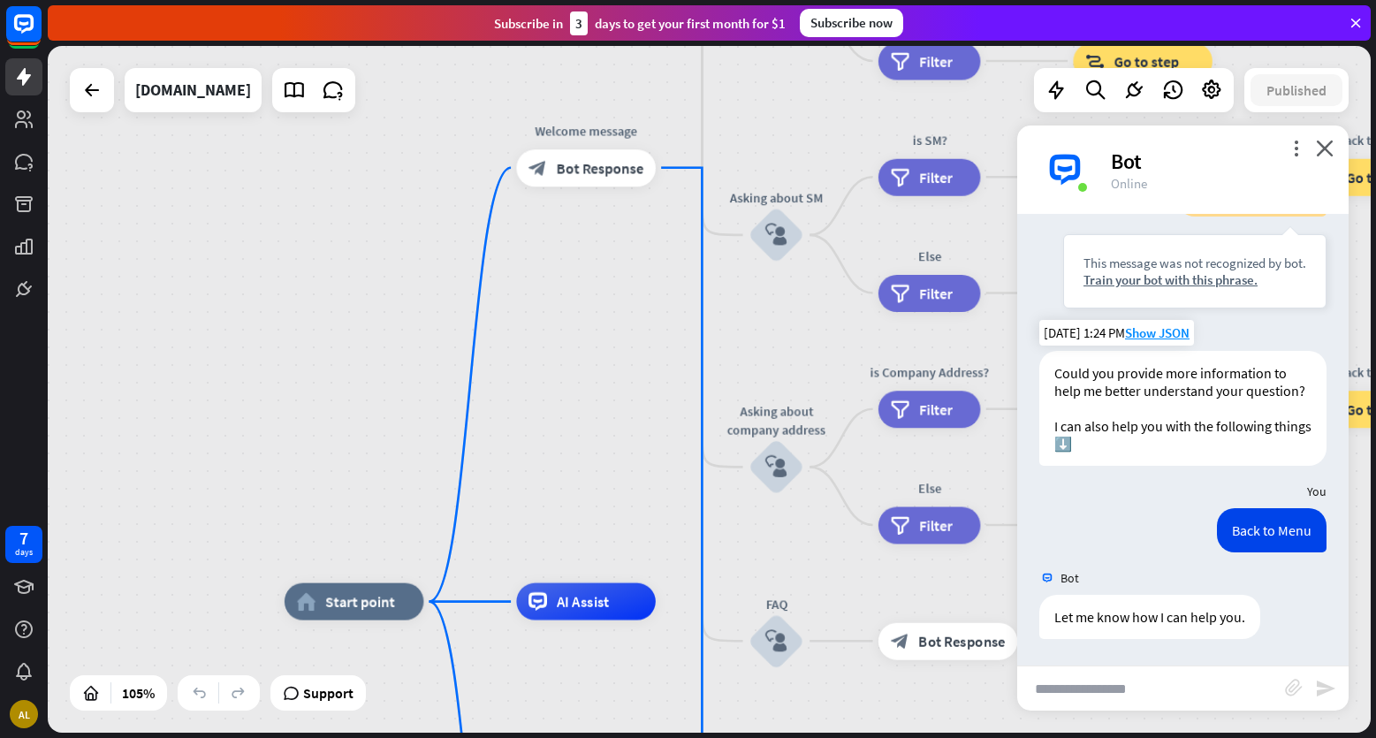
click at [1143, 698] on input "text" at bounding box center [1151, 688] width 268 height 44
click at [1322, 147] on icon "close" at bounding box center [1325, 148] width 18 height 17
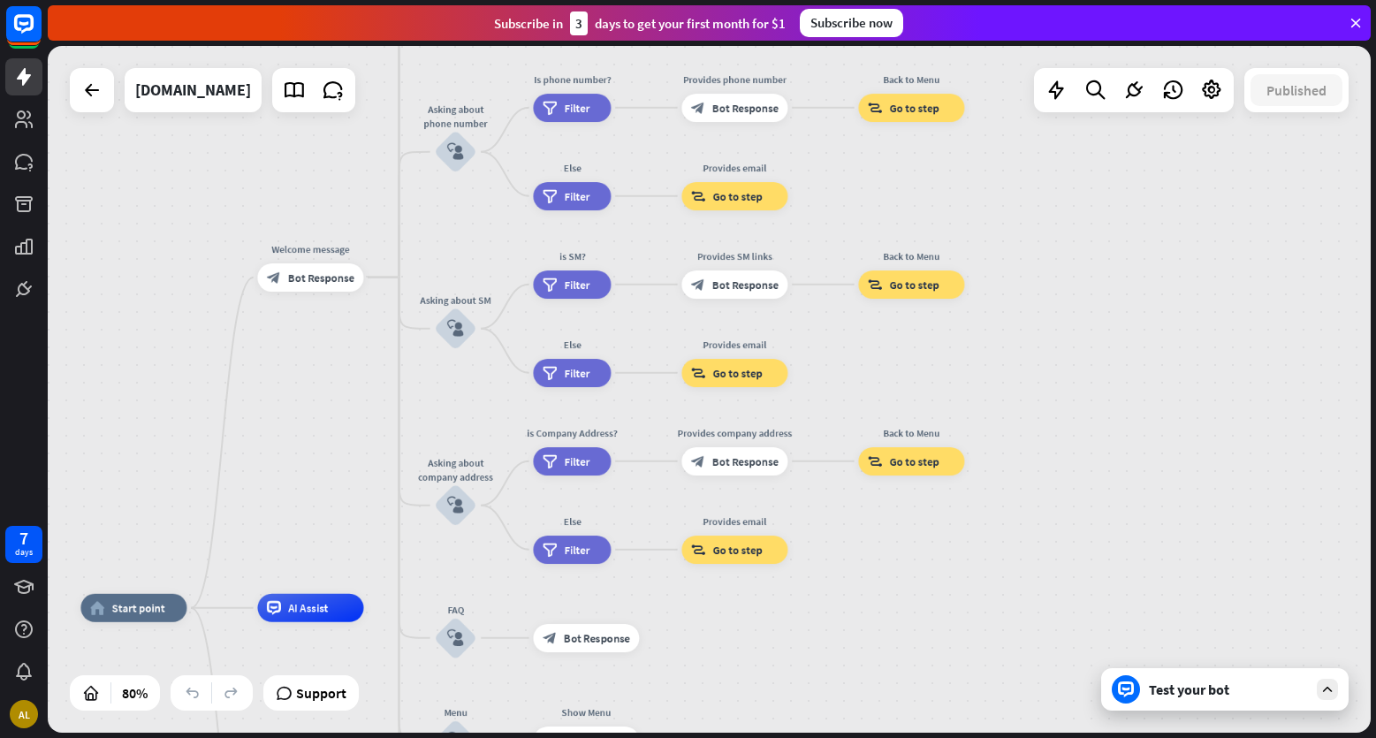
drag, startPoint x: 736, startPoint y: 336, endPoint x: 333, endPoint y: 360, distance: 403.7
click at [333, 360] on div "home_2 Start point Welcome message block_bot_response Bot Response About us blo…" at bounding box center [709, 389] width 1323 height 687
click at [741, 465] on span "Bot Response" at bounding box center [745, 461] width 66 height 14
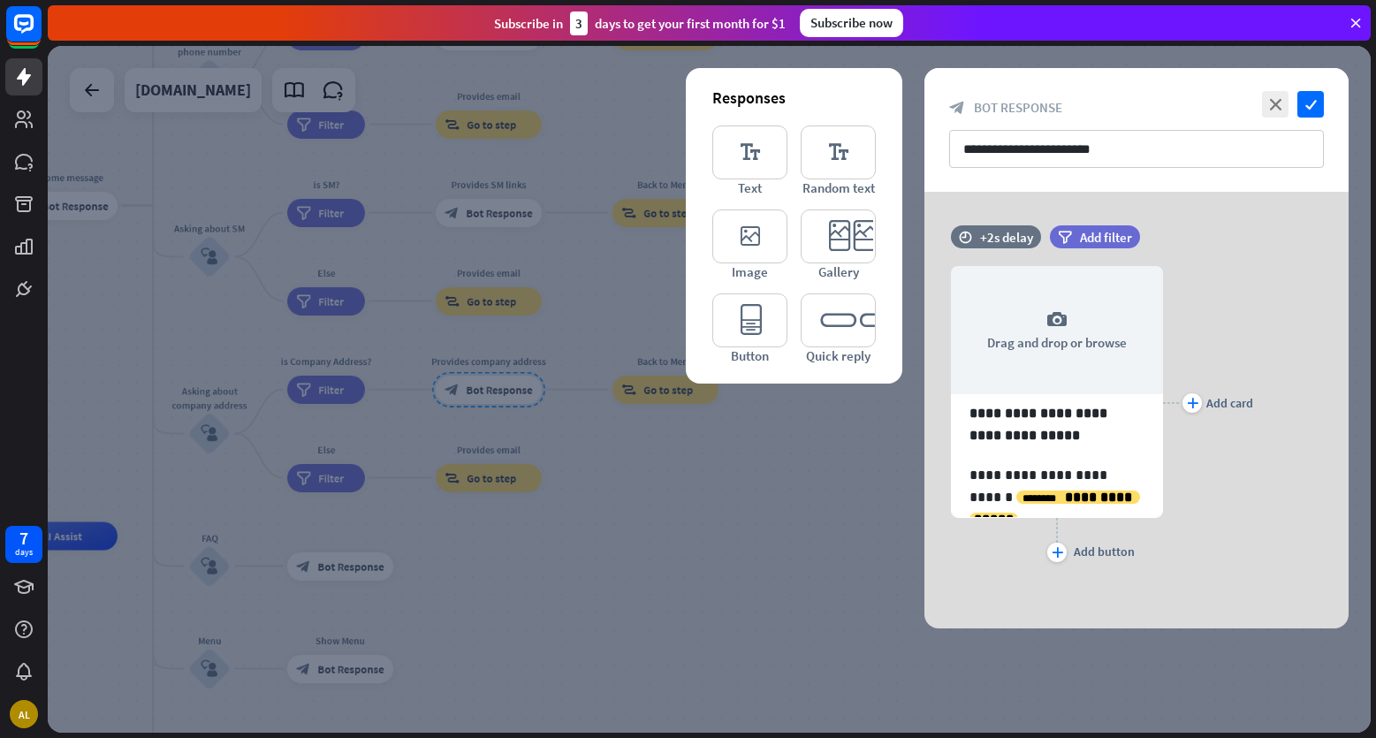
click at [1354, 14] on div "Subscribe [DATE] to get your first month for $1 Subscribe now" at bounding box center [709, 22] width 1323 height 35
click at [1276, 101] on icon "close" at bounding box center [1275, 104] width 27 height 27
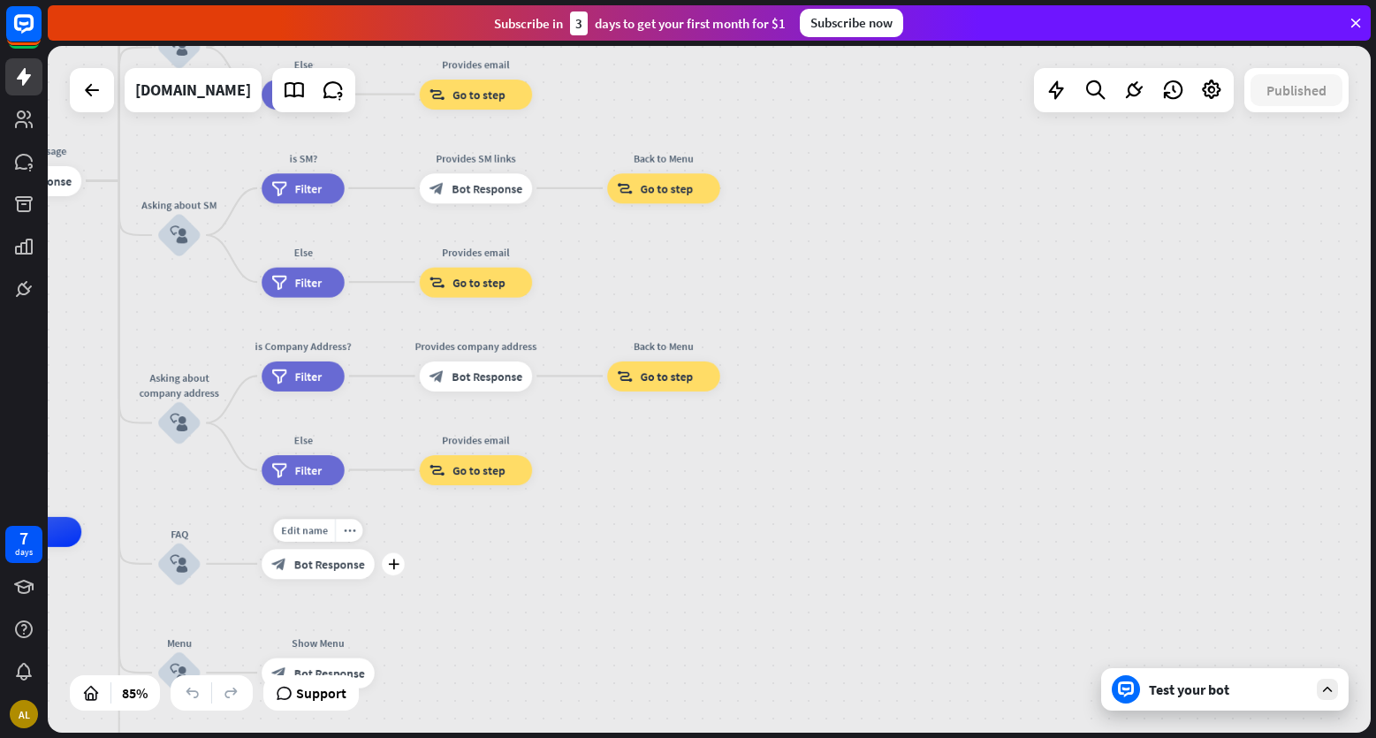
click at [323, 573] on div "block_bot_response Bot Response" at bounding box center [318, 564] width 113 height 30
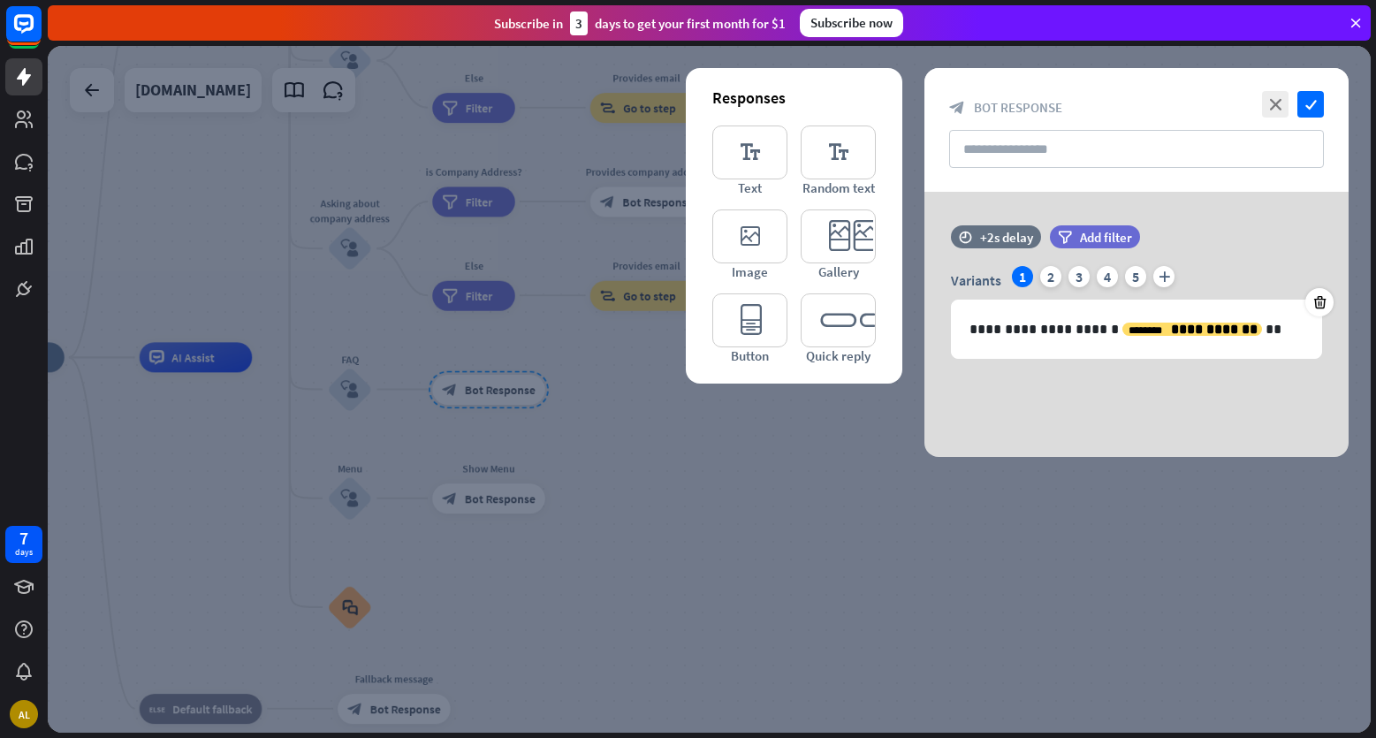
click at [1358, 22] on icon at bounding box center [1356, 23] width 16 height 16
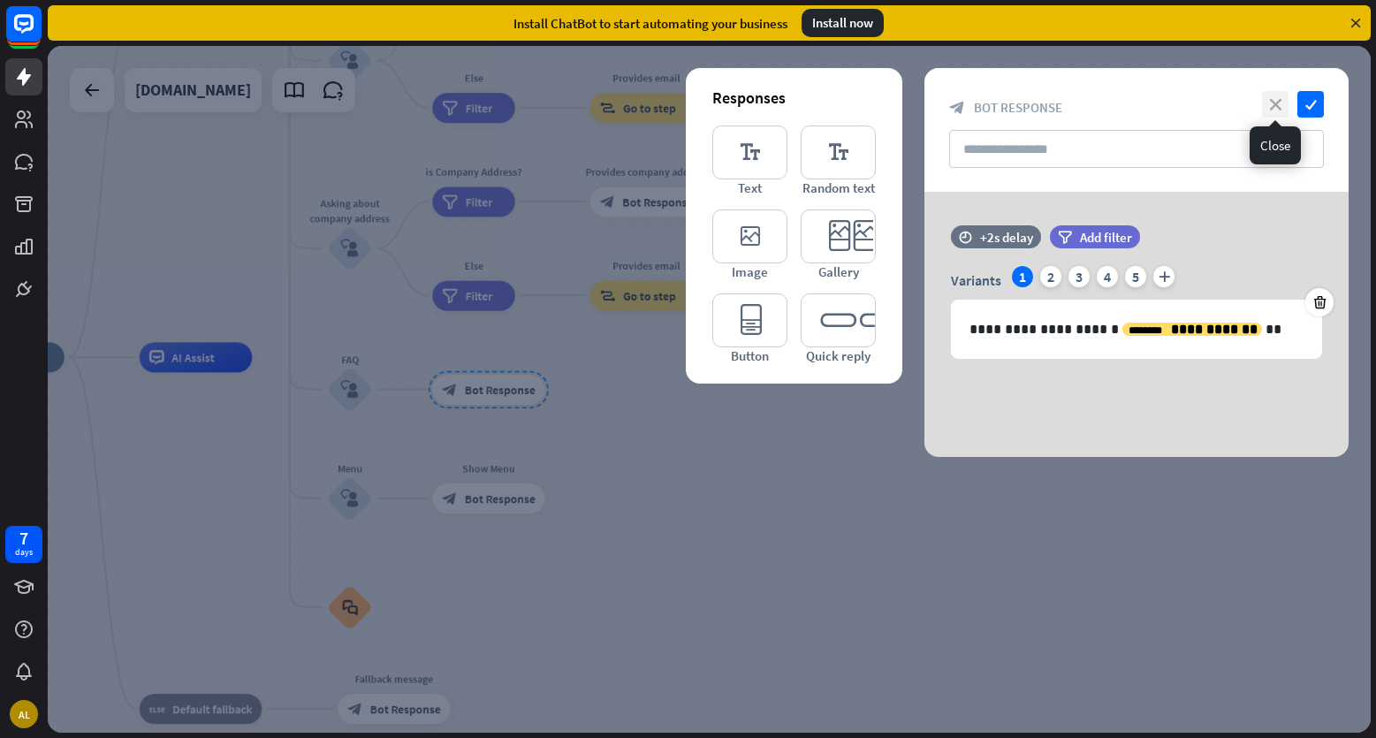
click at [1270, 105] on icon "close" at bounding box center [1275, 104] width 27 height 27
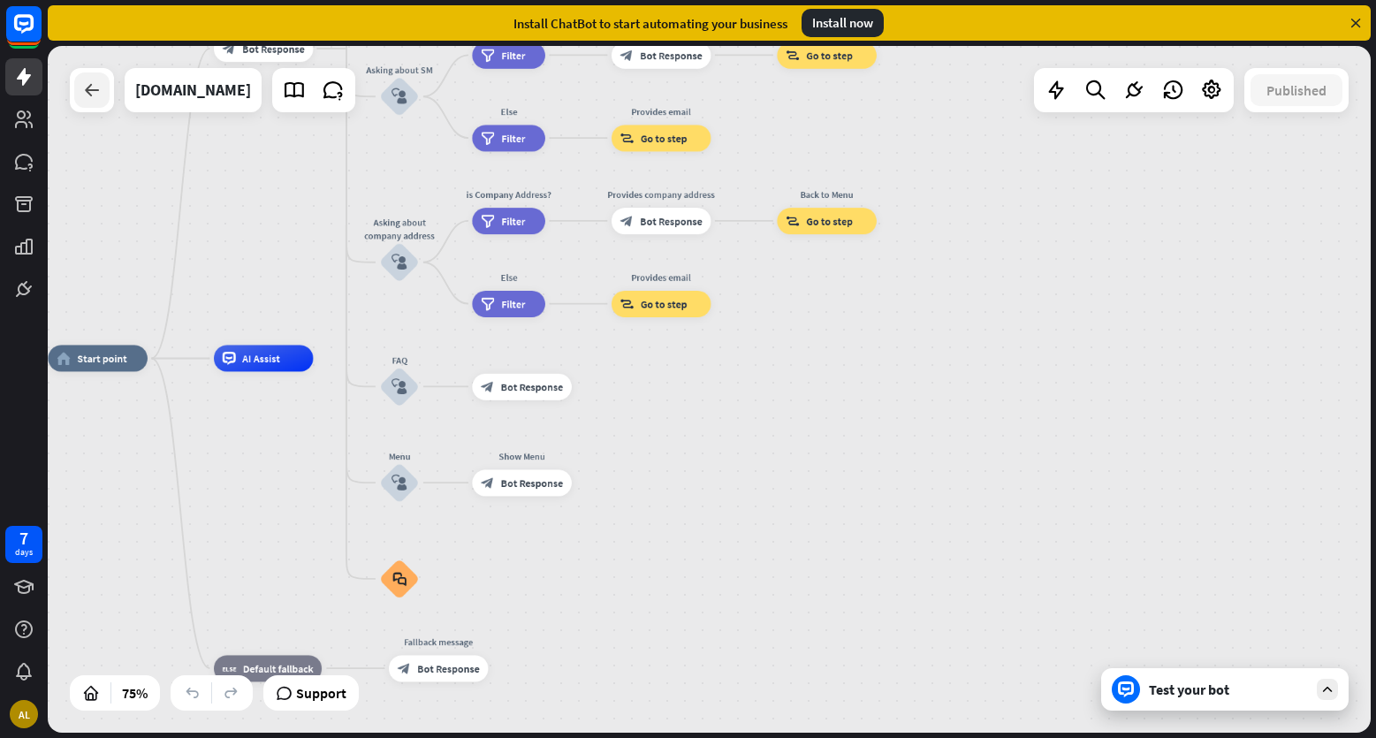
click at [91, 92] on icon at bounding box center [91, 90] width 21 height 21
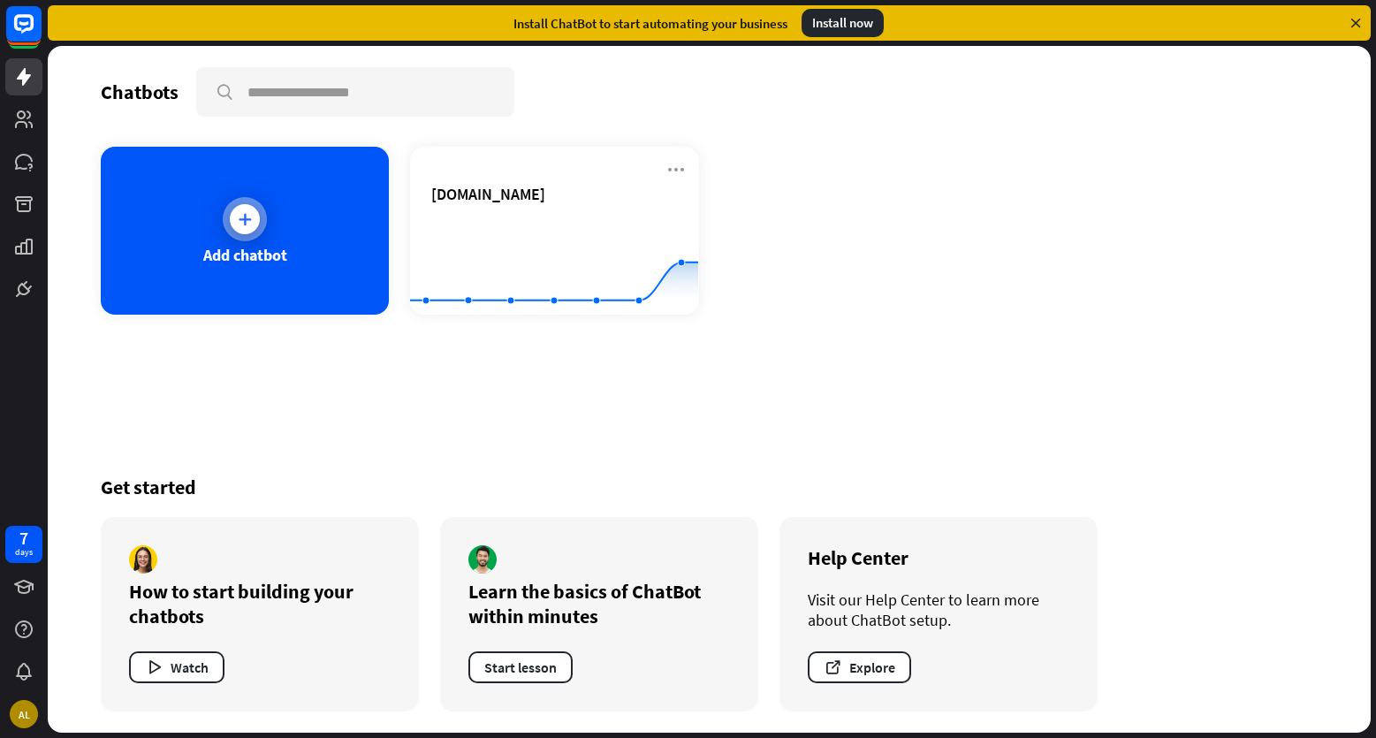
click at [245, 211] on icon at bounding box center [245, 219] width 18 height 18
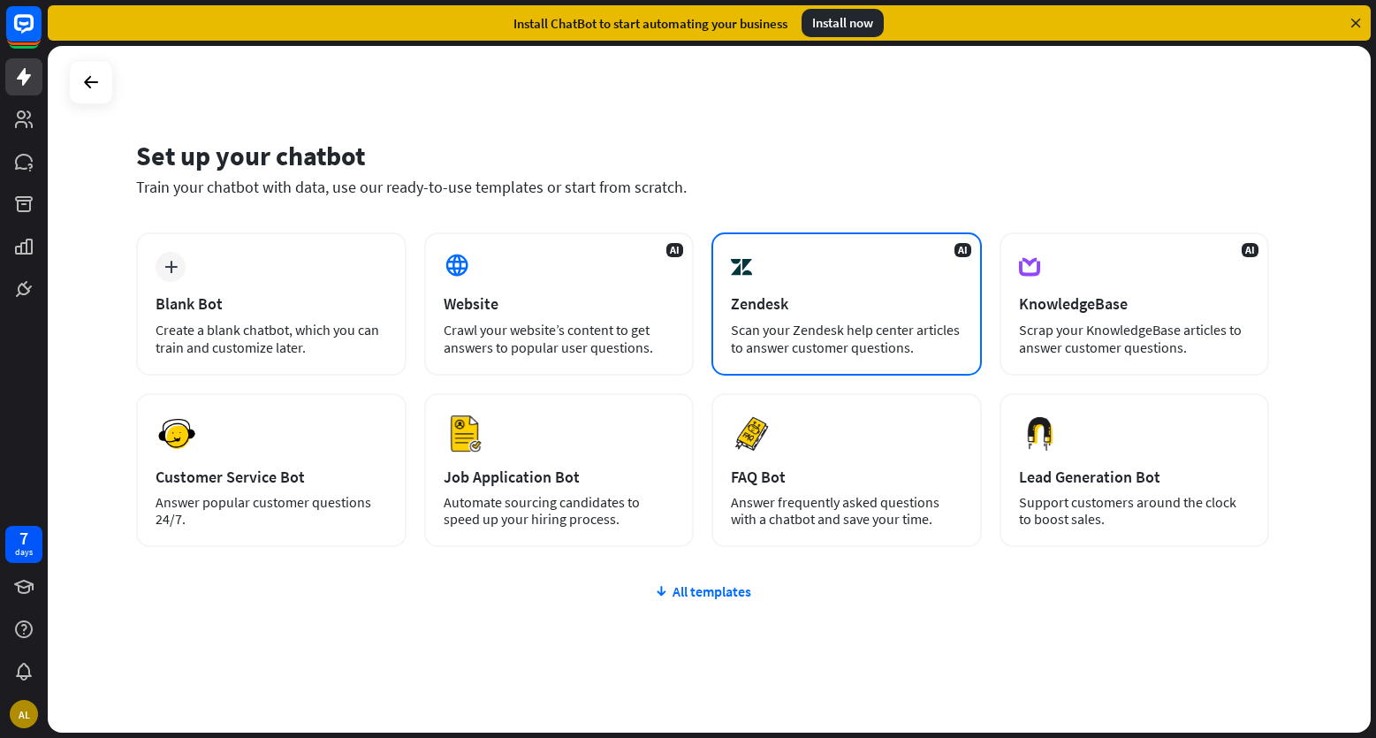
click at [853, 326] on div "Scan your Zendesk help center articles to answer customer questions." at bounding box center [847, 338] width 232 height 35
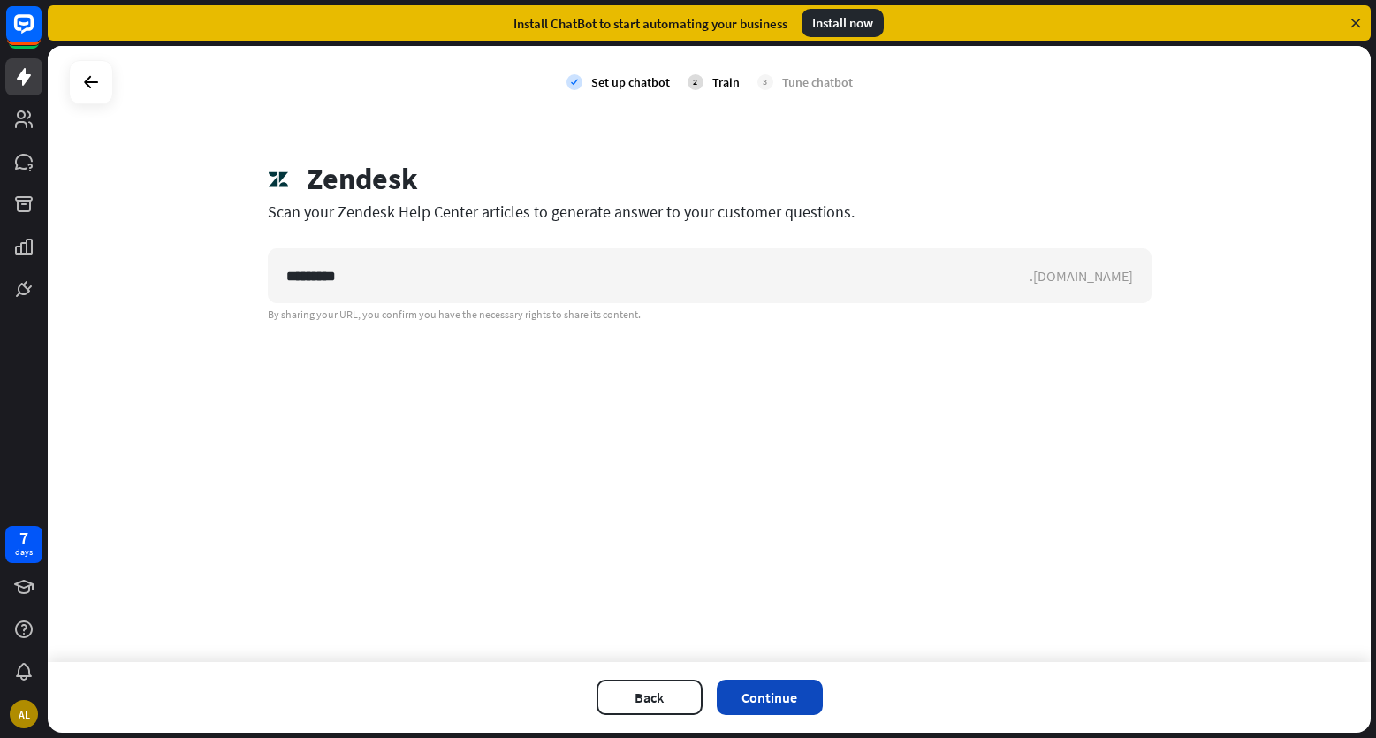
type input "*********"
click at [773, 703] on button "Continue" at bounding box center [770, 697] width 106 height 35
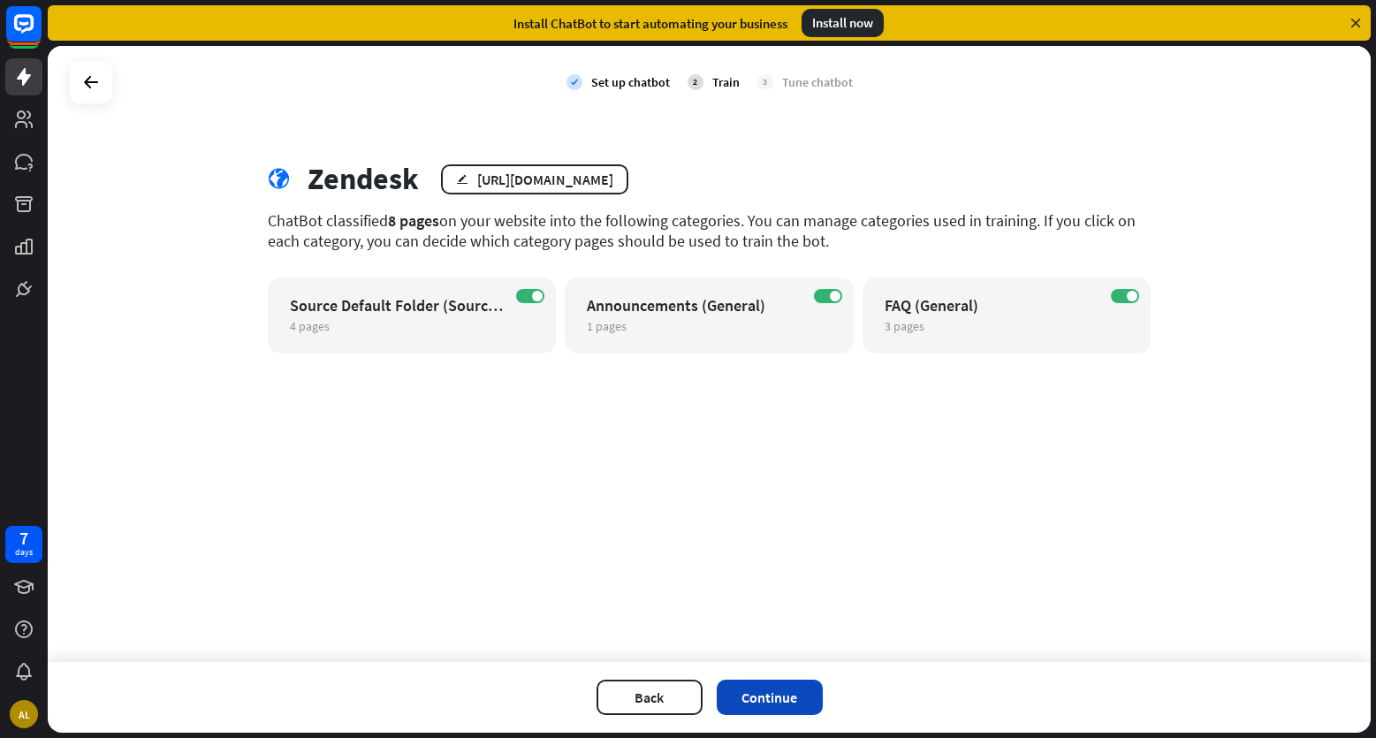
click at [803, 698] on button "Continue" at bounding box center [770, 697] width 106 height 35
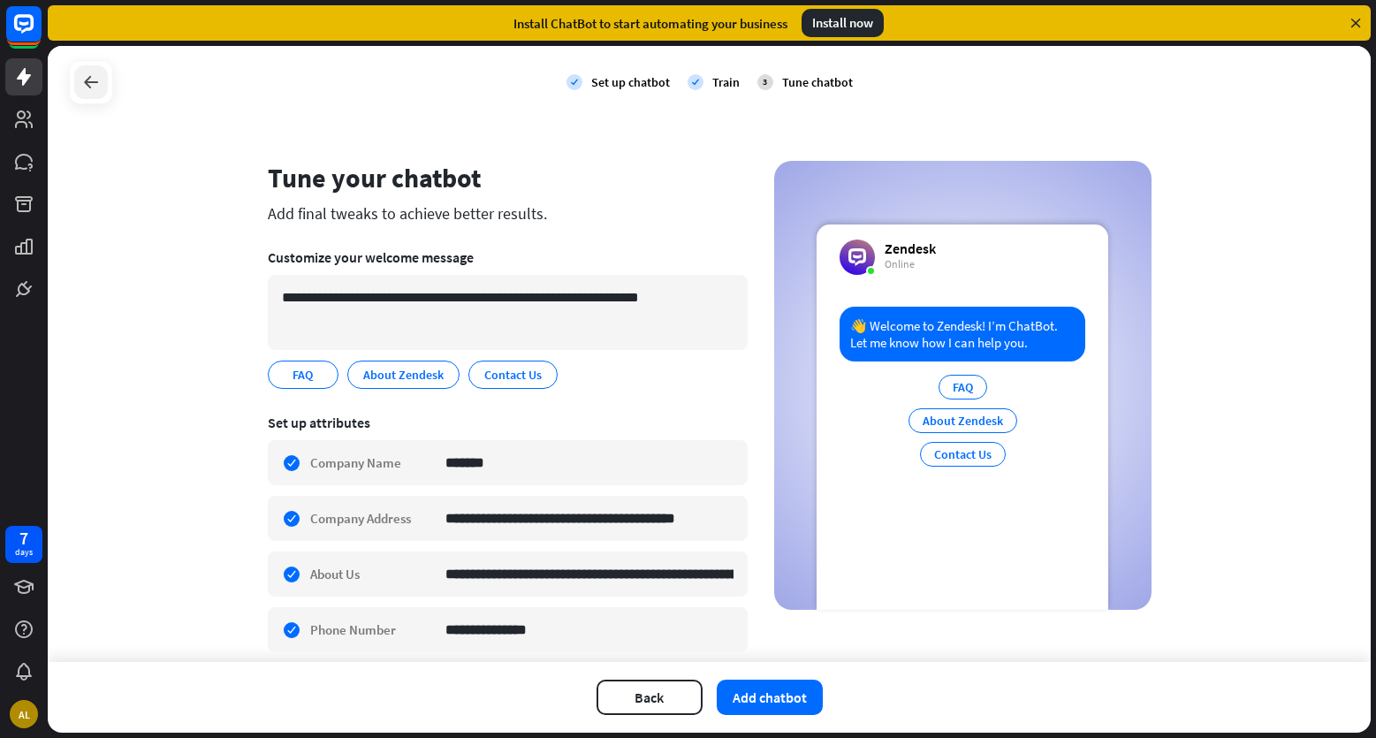
click at [94, 81] on icon at bounding box center [90, 82] width 21 height 21
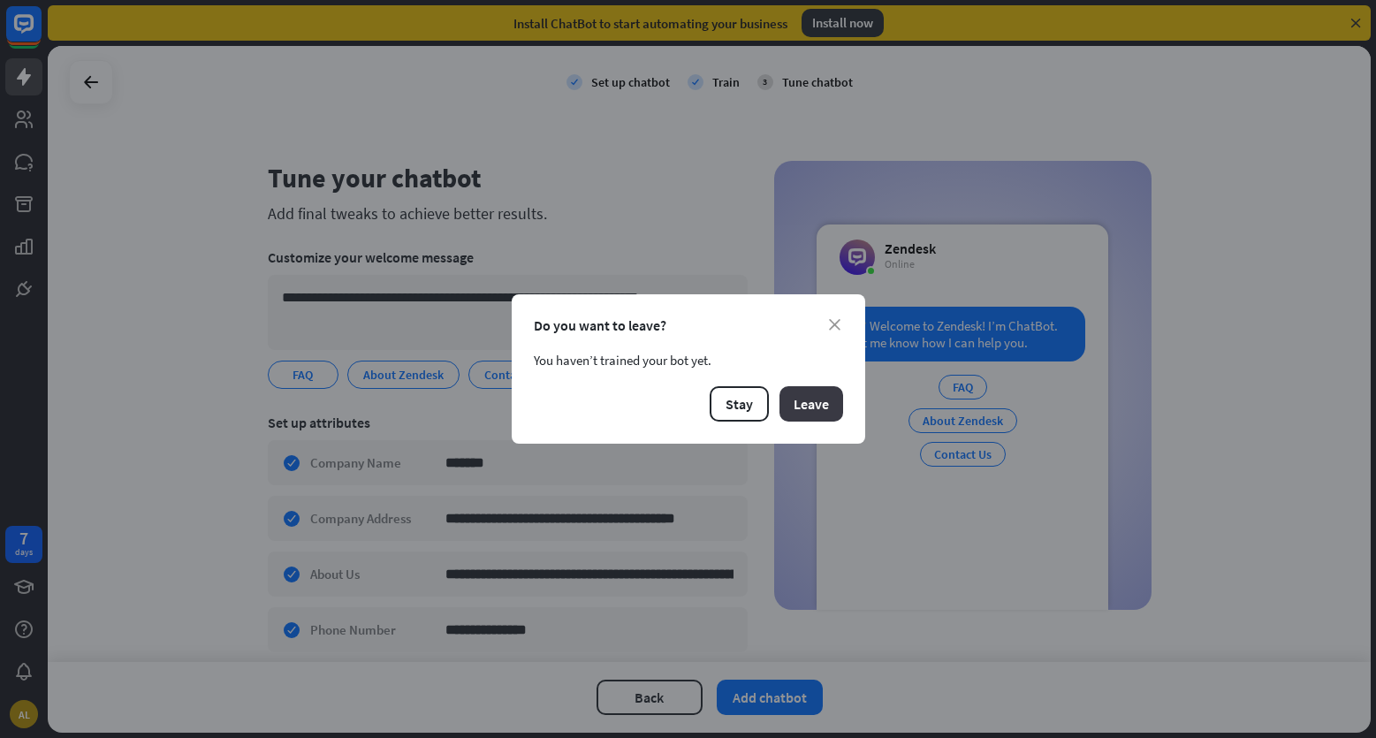
click at [830, 407] on button "Leave" at bounding box center [812, 403] width 64 height 35
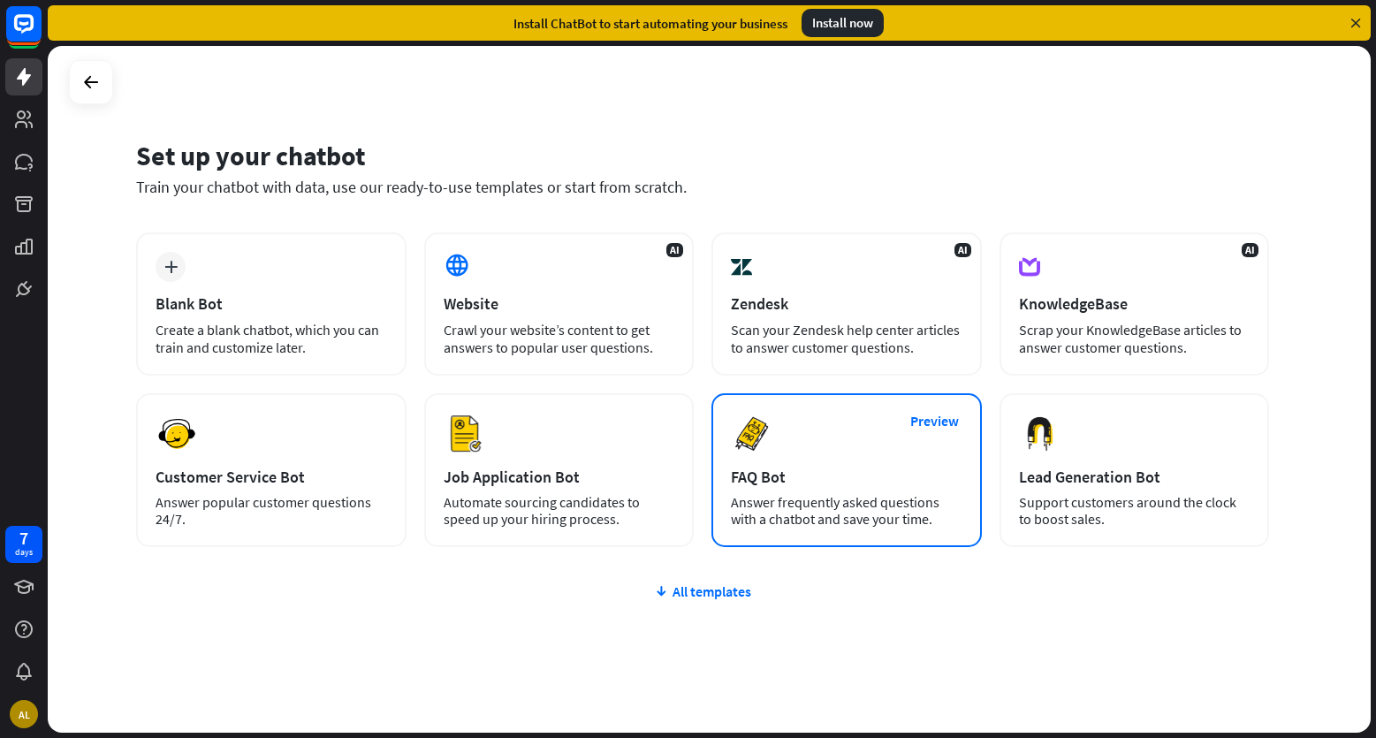
click at [870, 492] on div "Preview FAQ Bot [PERSON_NAME] frequently asked questions with a chatbot and sav…" at bounding box center [847, 470] width 270 height 154
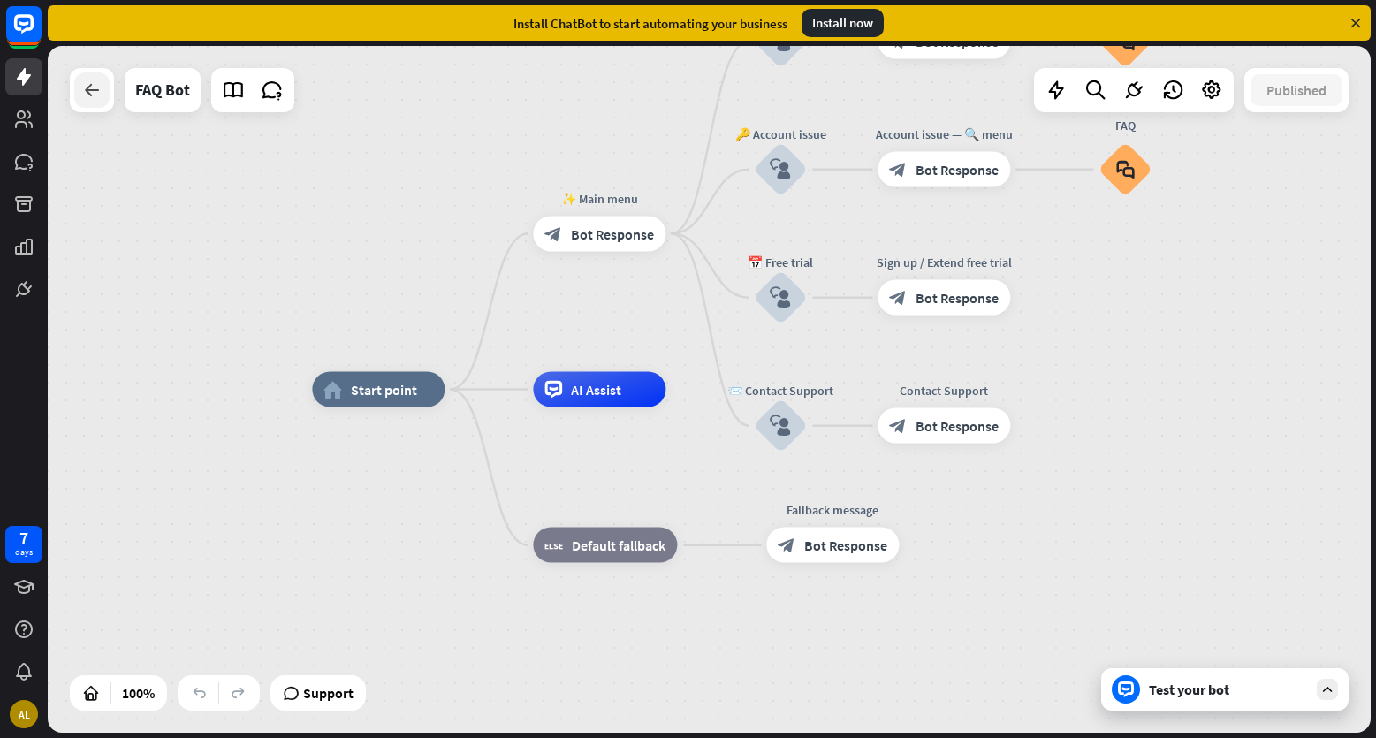
click at [98, 95] on icon at bounding box center [91, 90] width 21 height 21
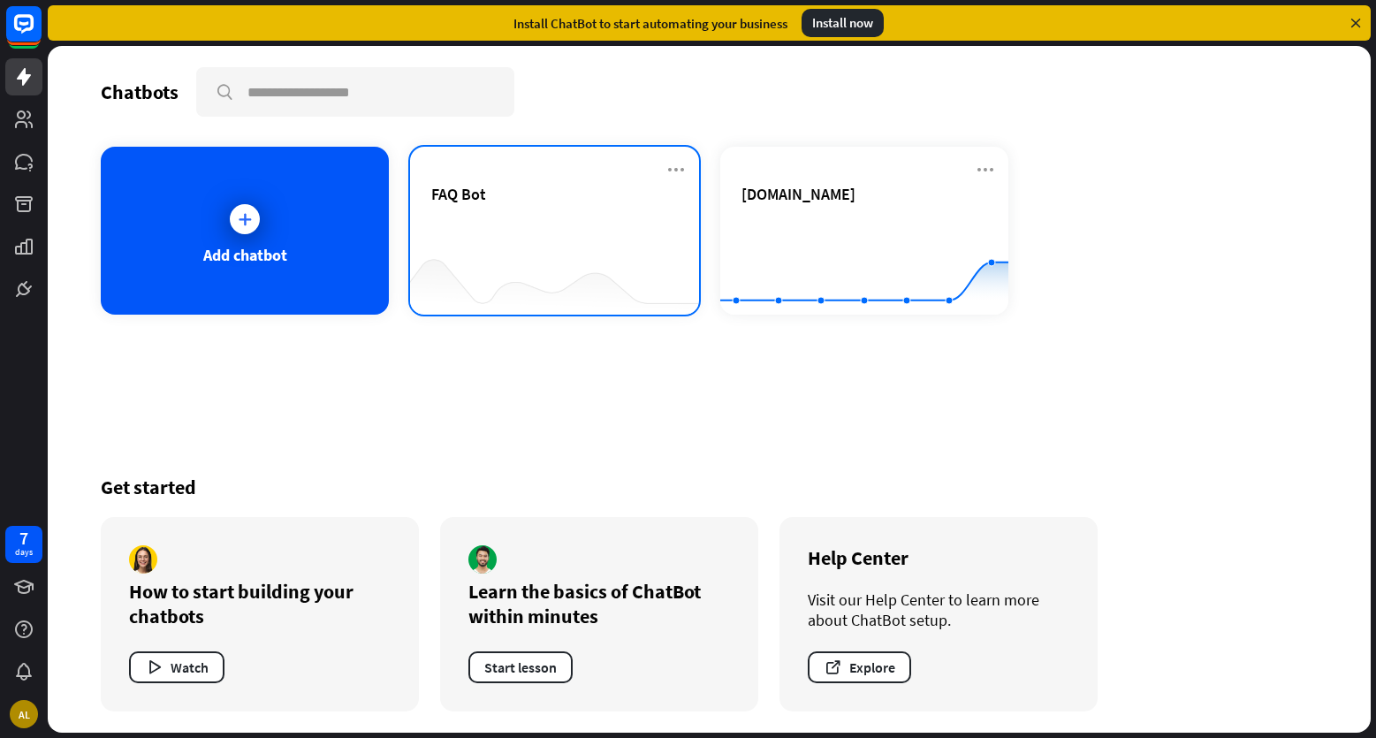
click at [547, 213] on div "FAQ Bot" at bounding box center [554, 215] width 246 height 62
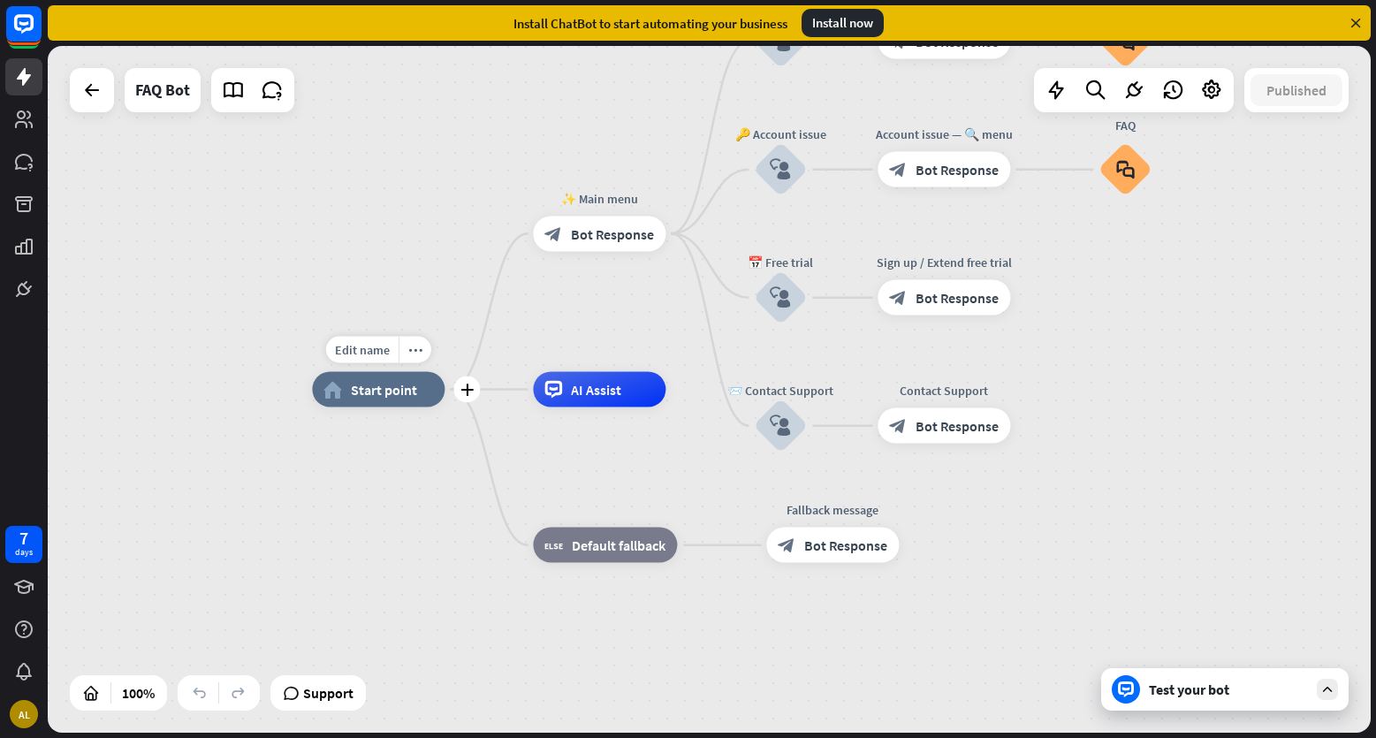
click at [394, 405] on div "home_2 Start point" at bounding box center [378, 389] width 133 height 35
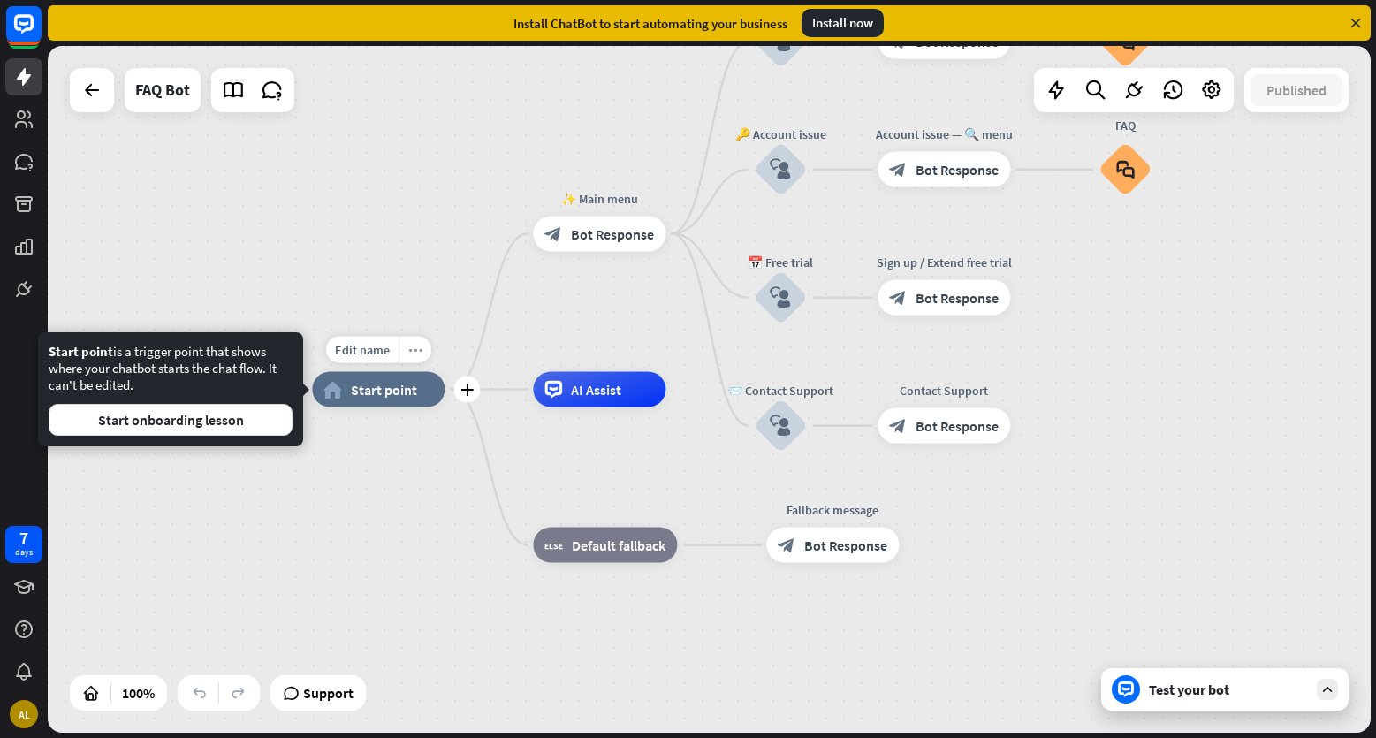
click at [411, 341] on div "more_horiz" at bounding box center [415, 350] width 33 height 27
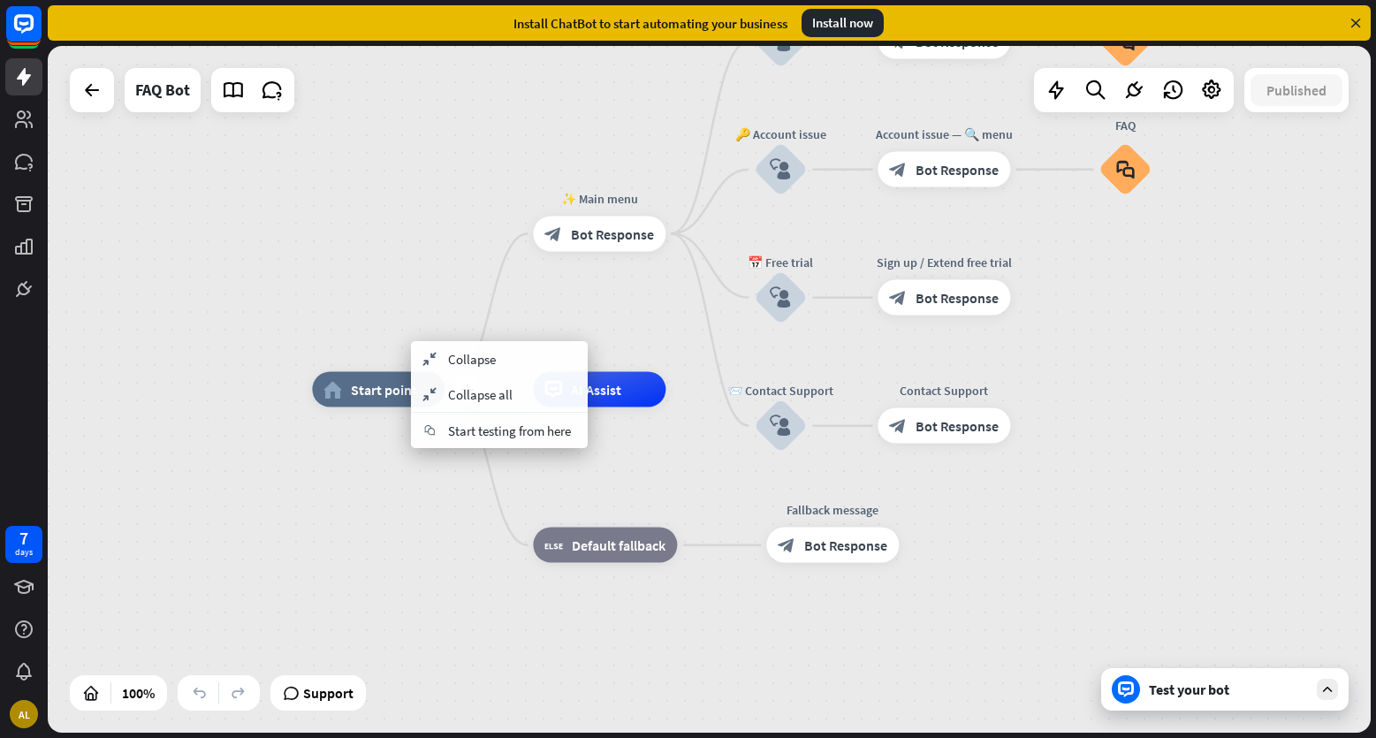
click at [376, 386] on span "Start point" at bounding box center [384, 390] width 66 height 18
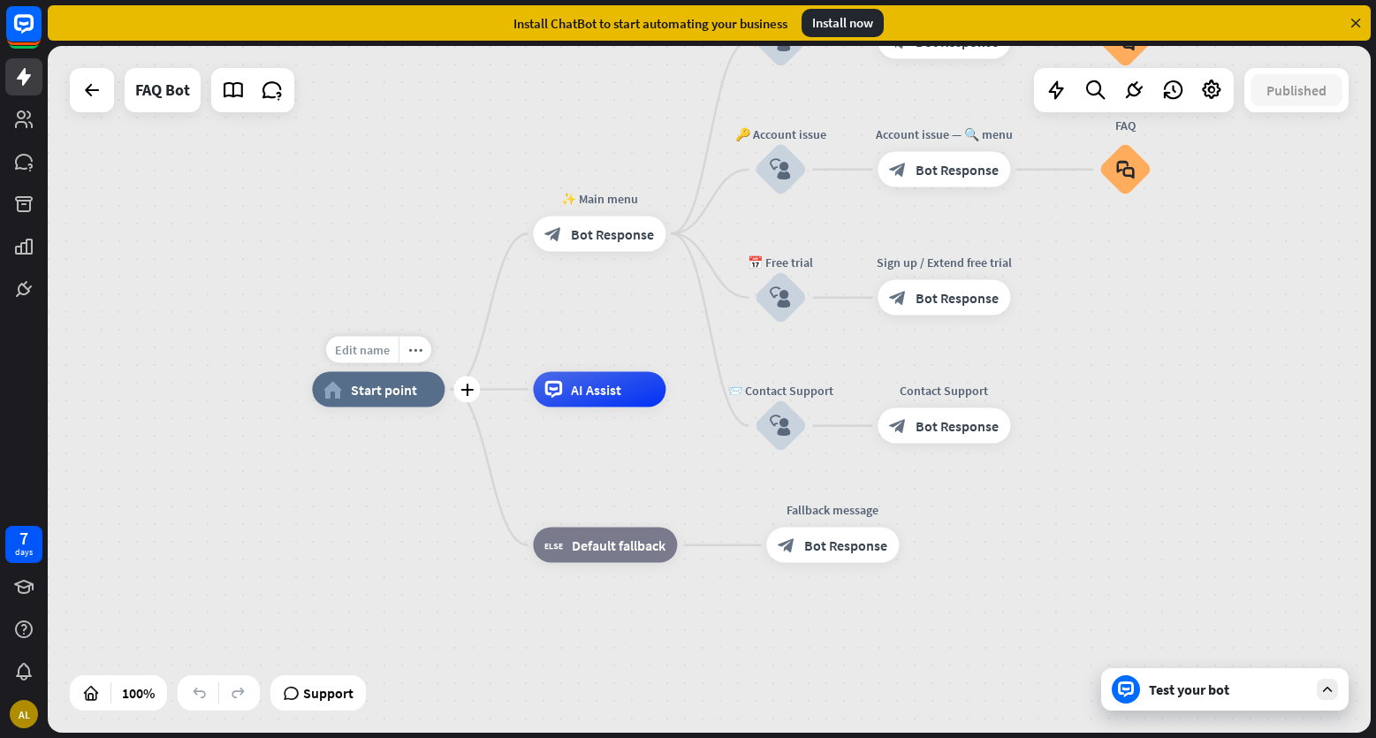
click at [368, 350] on span "Edit name" at bounding box center [362, 350] width 55 height 16
click at [349, 468] on div "plus home_2 Start point ✨ Main menu block_bot_response Bot Response 💲 Subscript…" at bounding box center [973, 733] width 1323 height 687
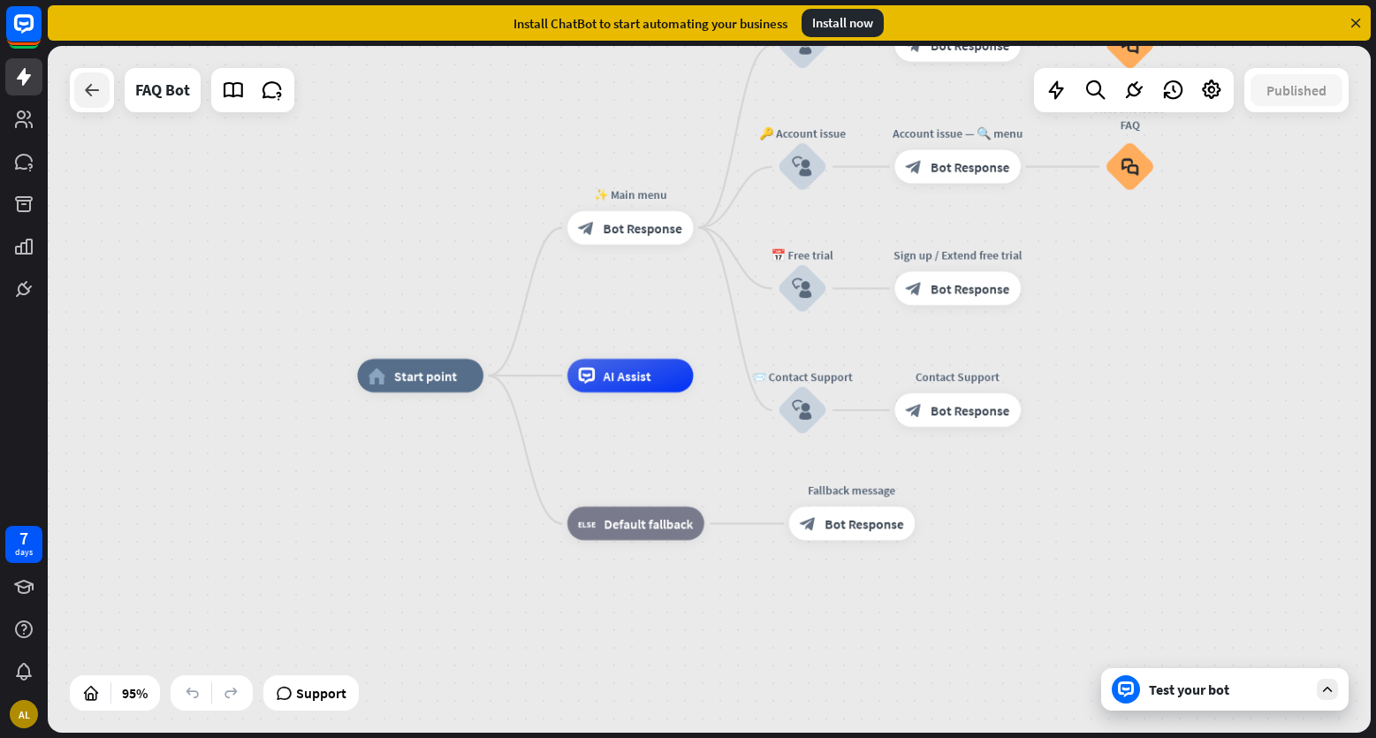
click at [89, 98] on icon at bounding box center [91, 90] width 21 height 21
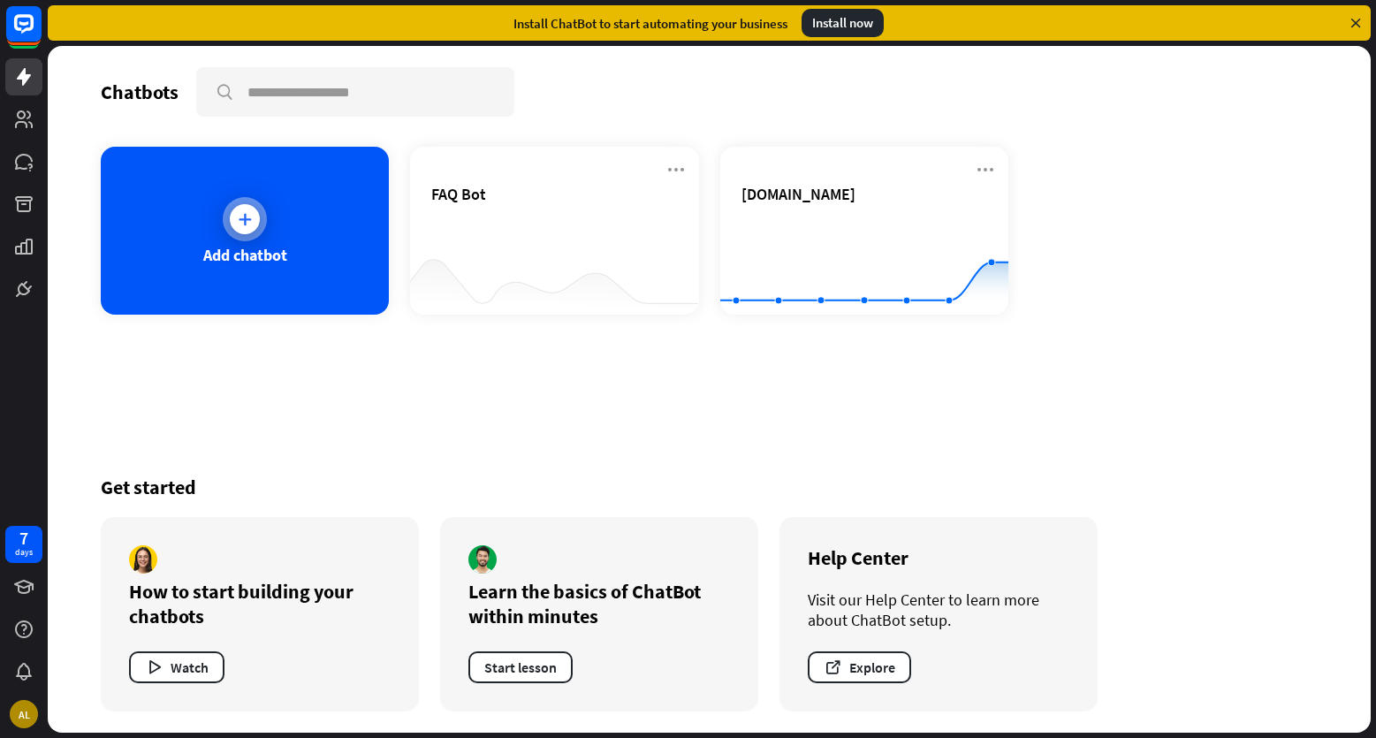
click at [238, 225] on icon at bounding box center [245, 219] width 18 height 18
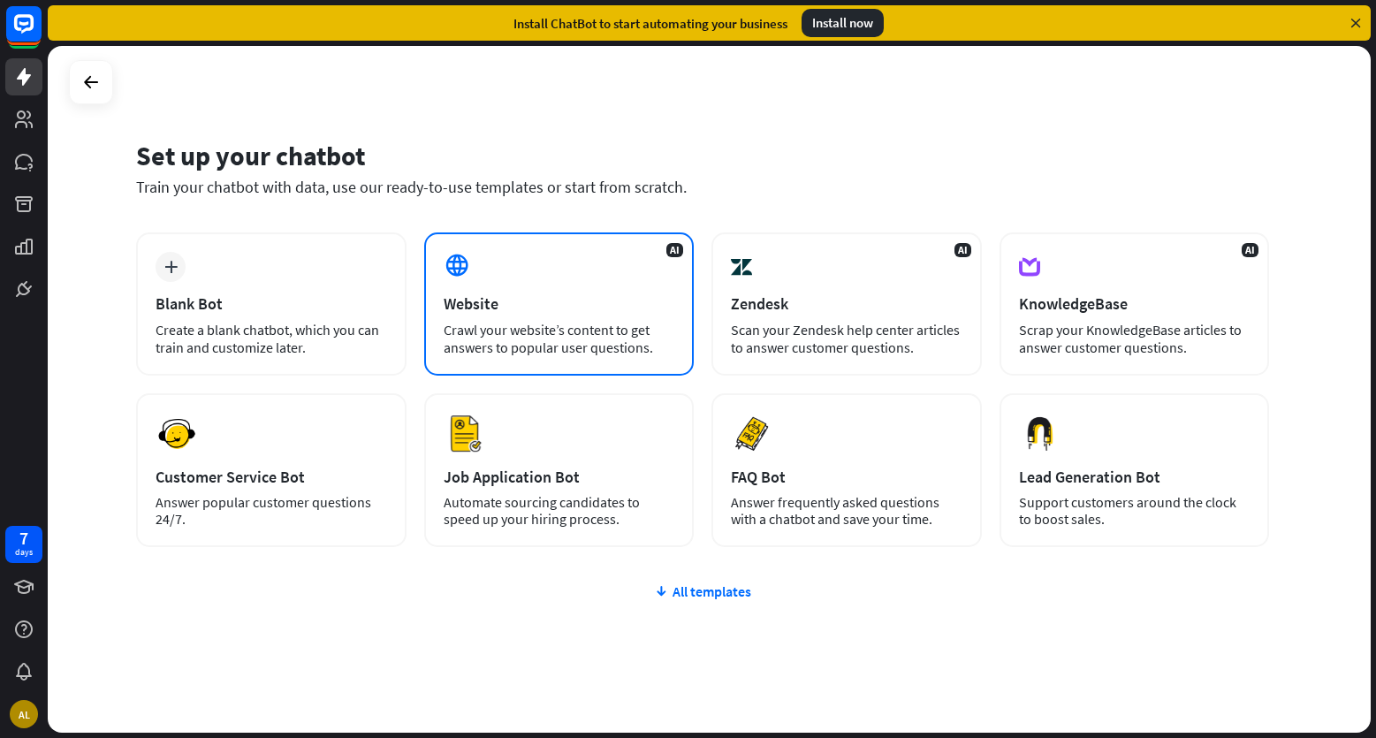
click at [533, 320] on div "AI Website Crawl your website’s content to get answers to popular user question…" at bounding box center [559, 303] width 270 height 143
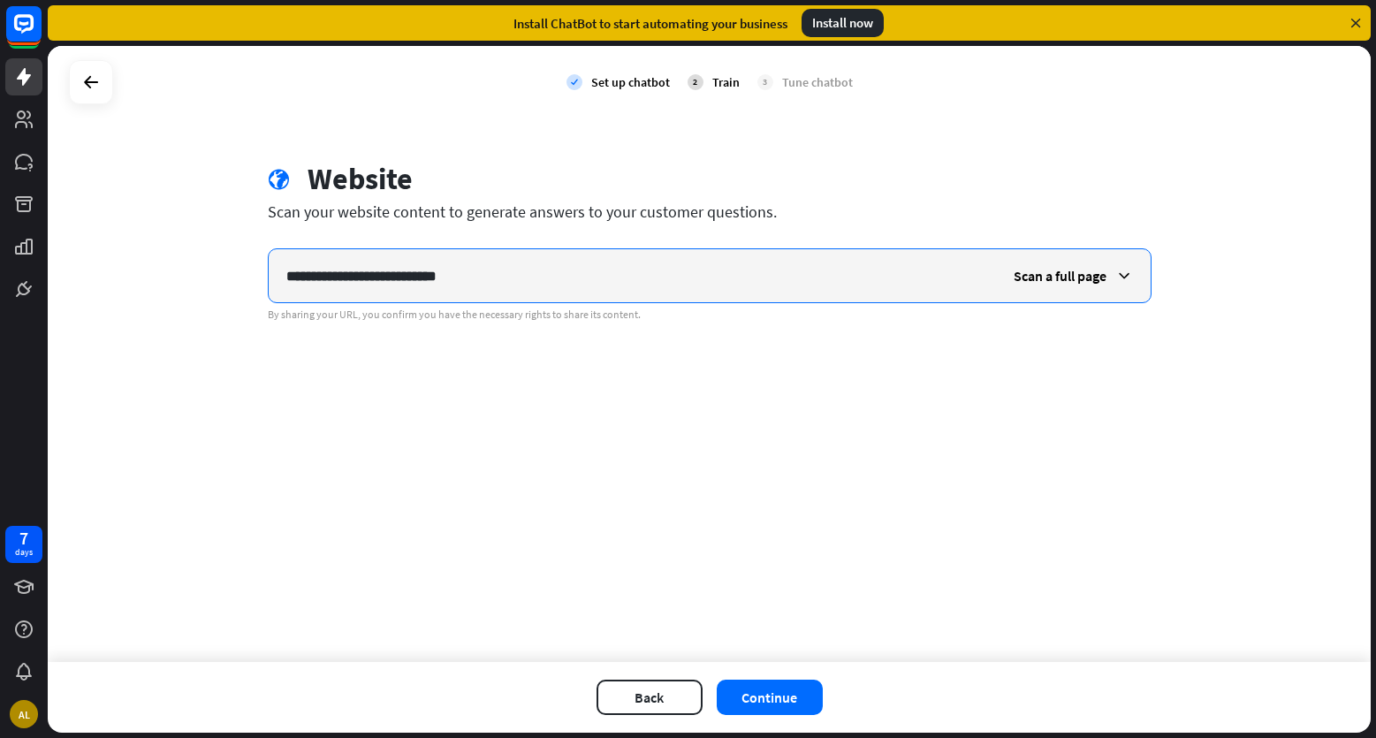
drag, startPoint x: 431, startPoint y: 277, endPoint x: 63, endPoint y: 278, distance: 368.6
click at [63, 278] on div "**********" at bounding box center [709, 354] width 1323 height 616
paste input "*******"
type input "**********"
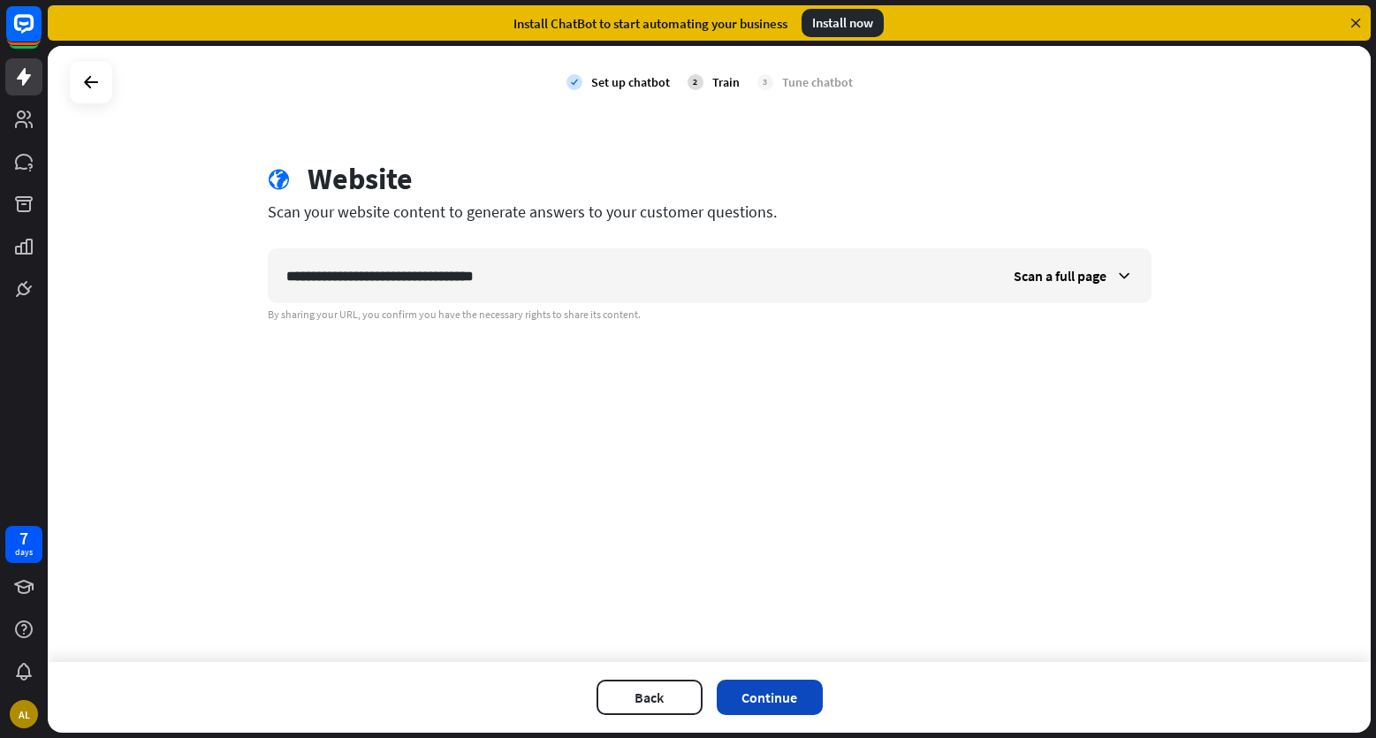
click at [794, 697] on button "Continue" at bounding box center [770, 697] width 106 height 35
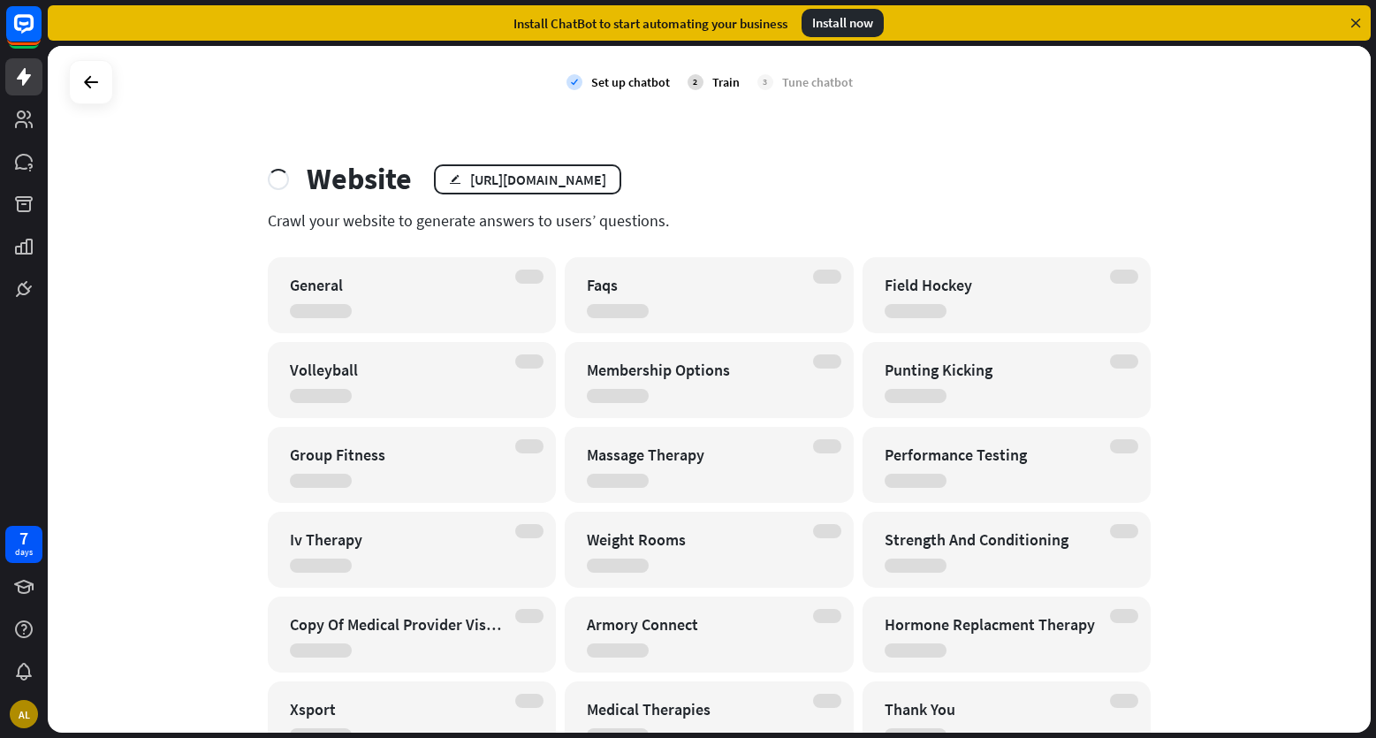
drag, startPoint x: 678, startPoint y: 178, endPoint x: 728, endPoint y: 173, distance: 50.6
click at [728, 173] on div "Website edit [URL][DOMAIN_NAME]" at bounding box center [710, 179] width 884 height 36
click at [606, 174] on div "[URL][DOMAIN_NAME]" at bounding box center [538, 180] width 136 height 18
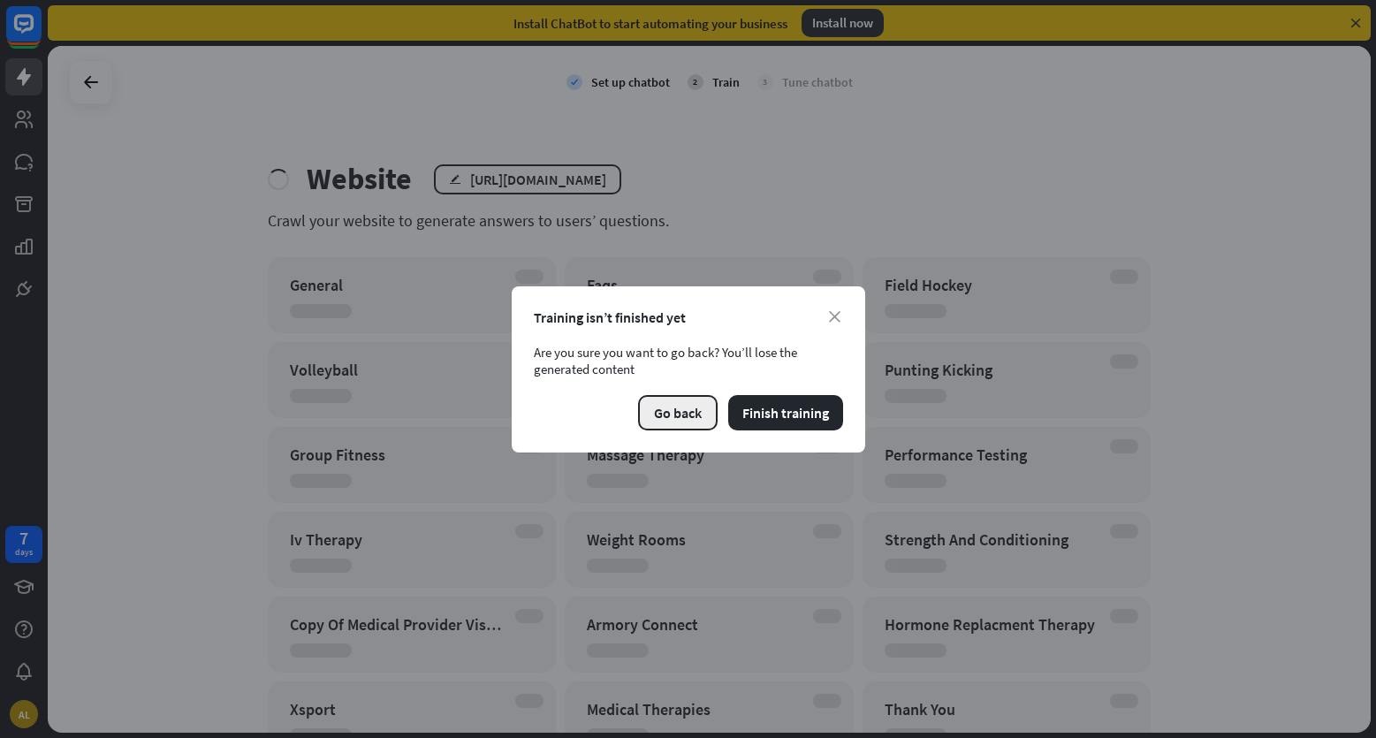
click at [680, 416] on button "Go back" at bounding box center [678, 412] width 80 height 35
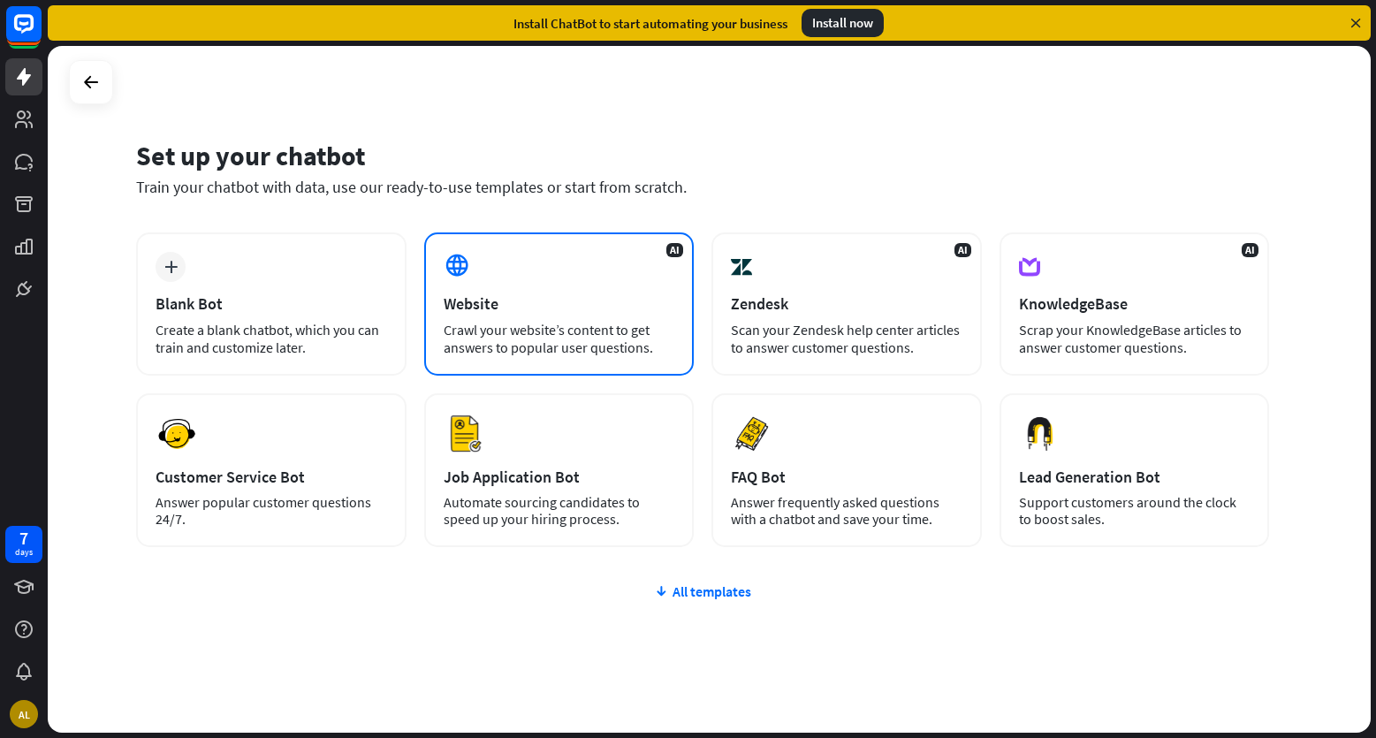
click at [506, 333] on div "Crawl your website’s content to get answers to popular user questions." at bounding box center [560, 338] width 232 height 35
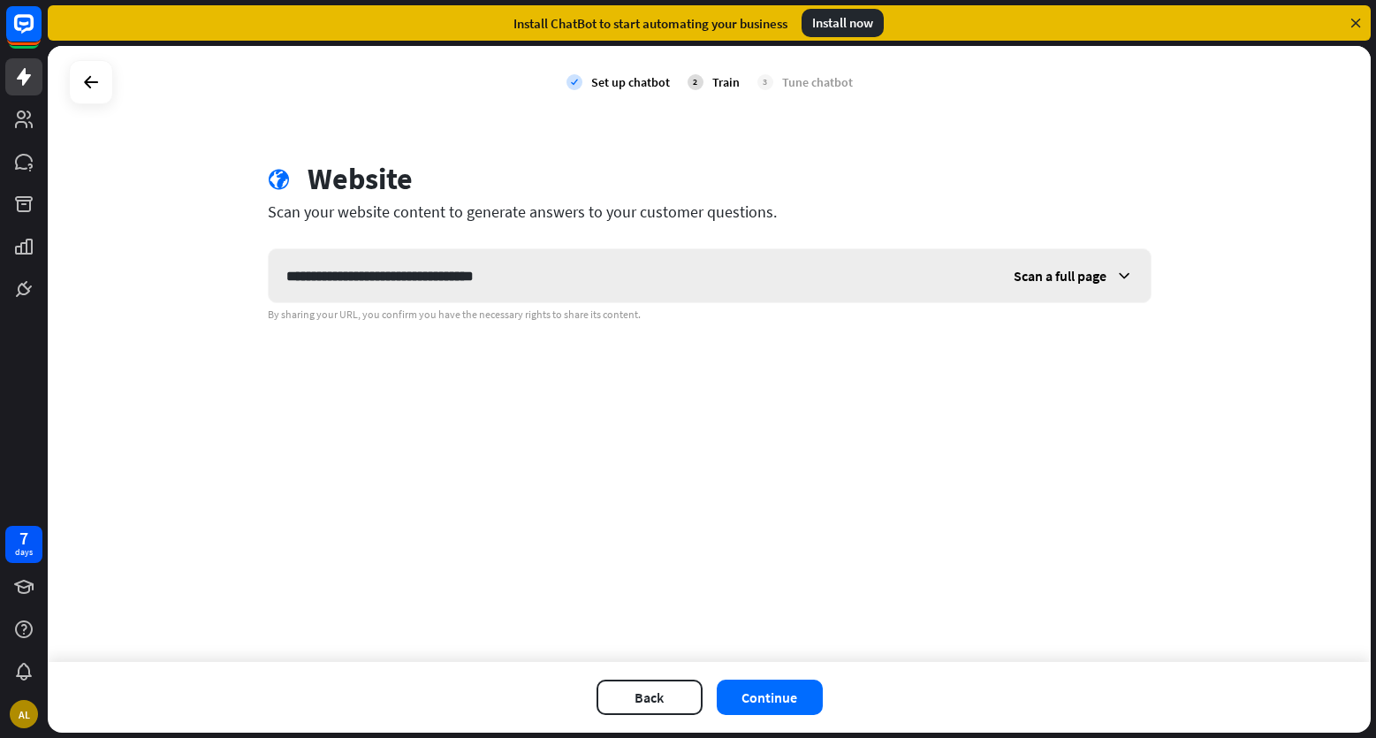
type input "**********"
click at [1128, 278] on icon at bounding box center [1124, 276] width 18 height 18
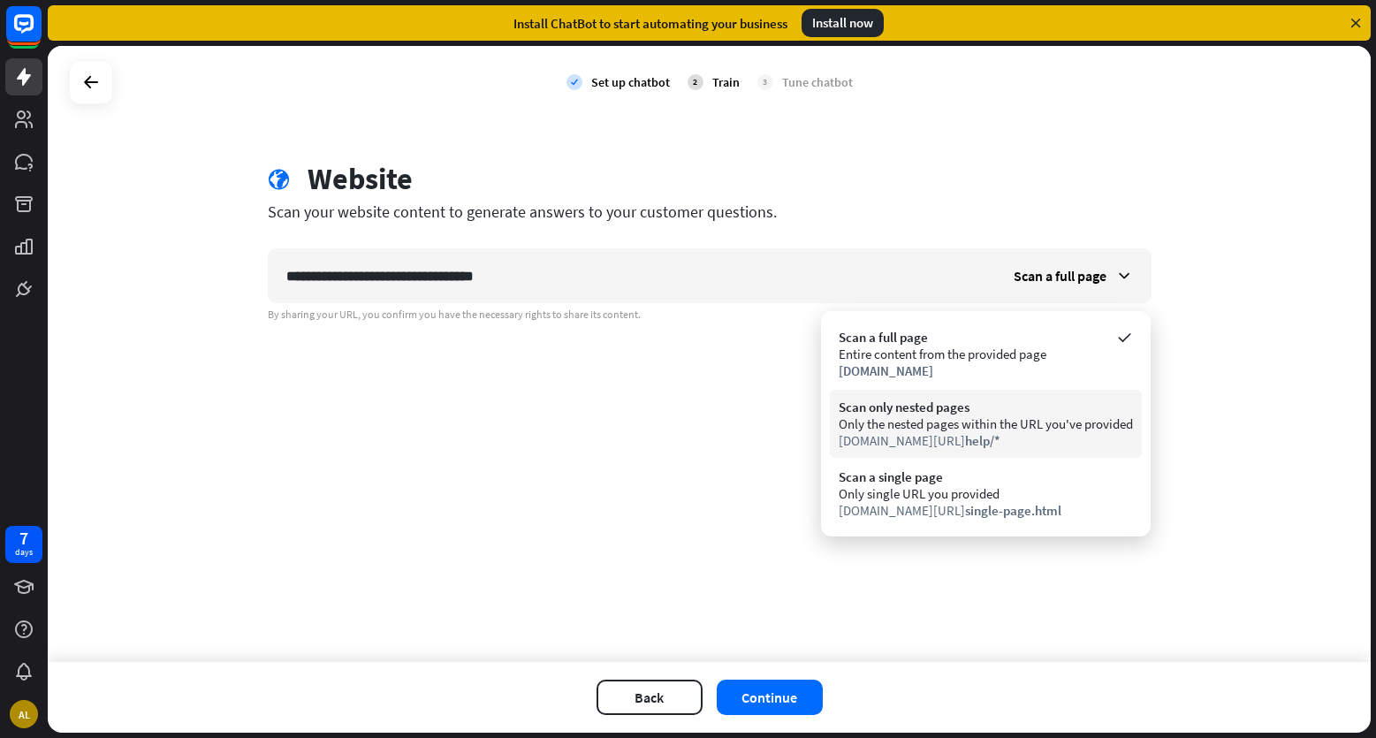
click at [961, 430] on div "Only the nested pages within the URL you've provided" at bounding box center [986, 423] width 294 height 17
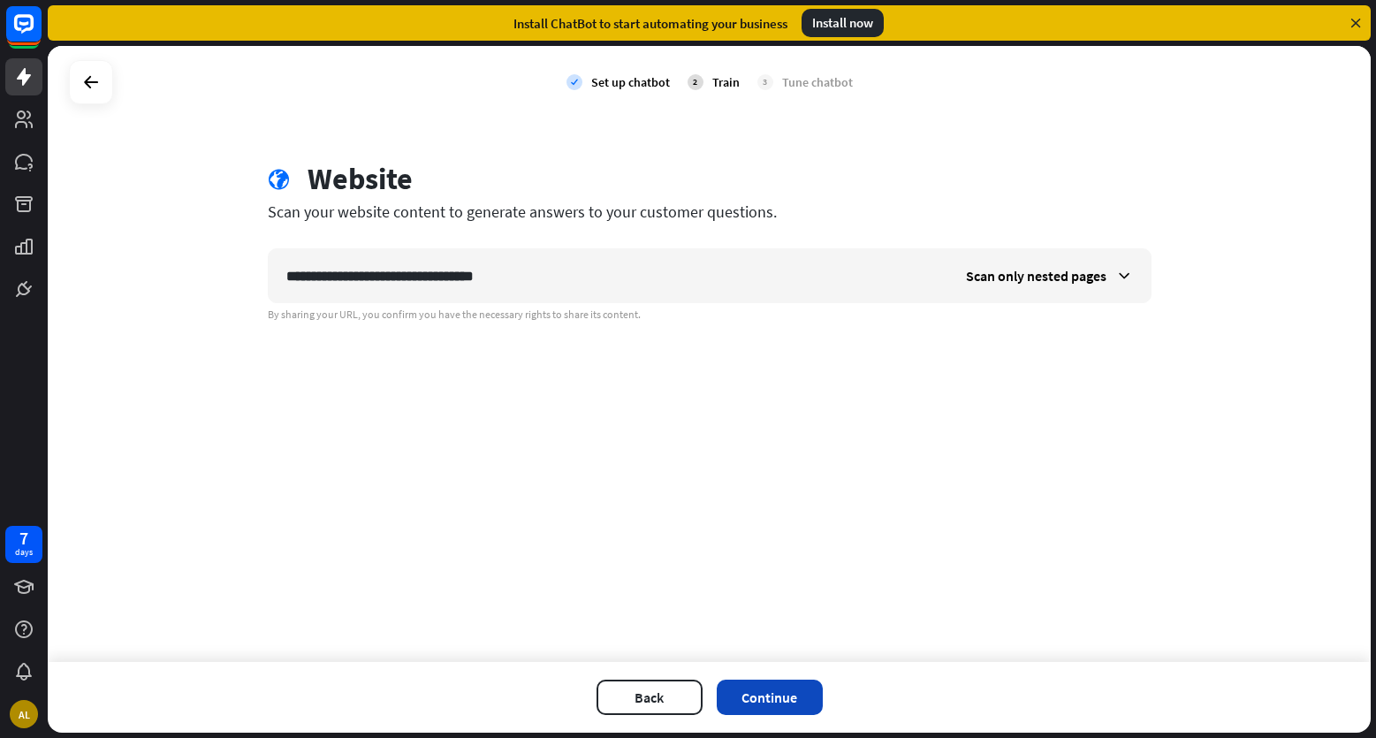
click at [792, 696] on button "Continue" at bounding box center [770, 697] width 106 height 35
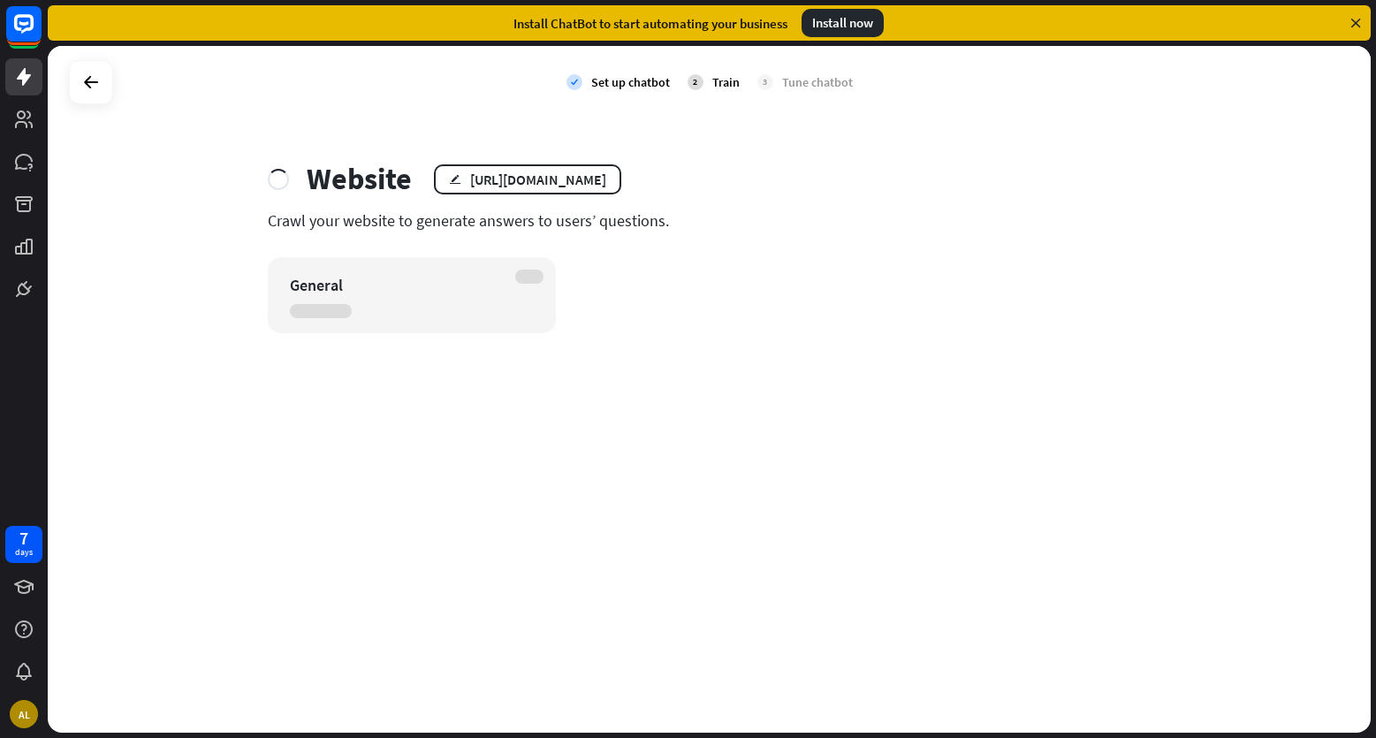
click at [852, 27] on div "Install now" at bounding box center [843, 23] width 82 height 28
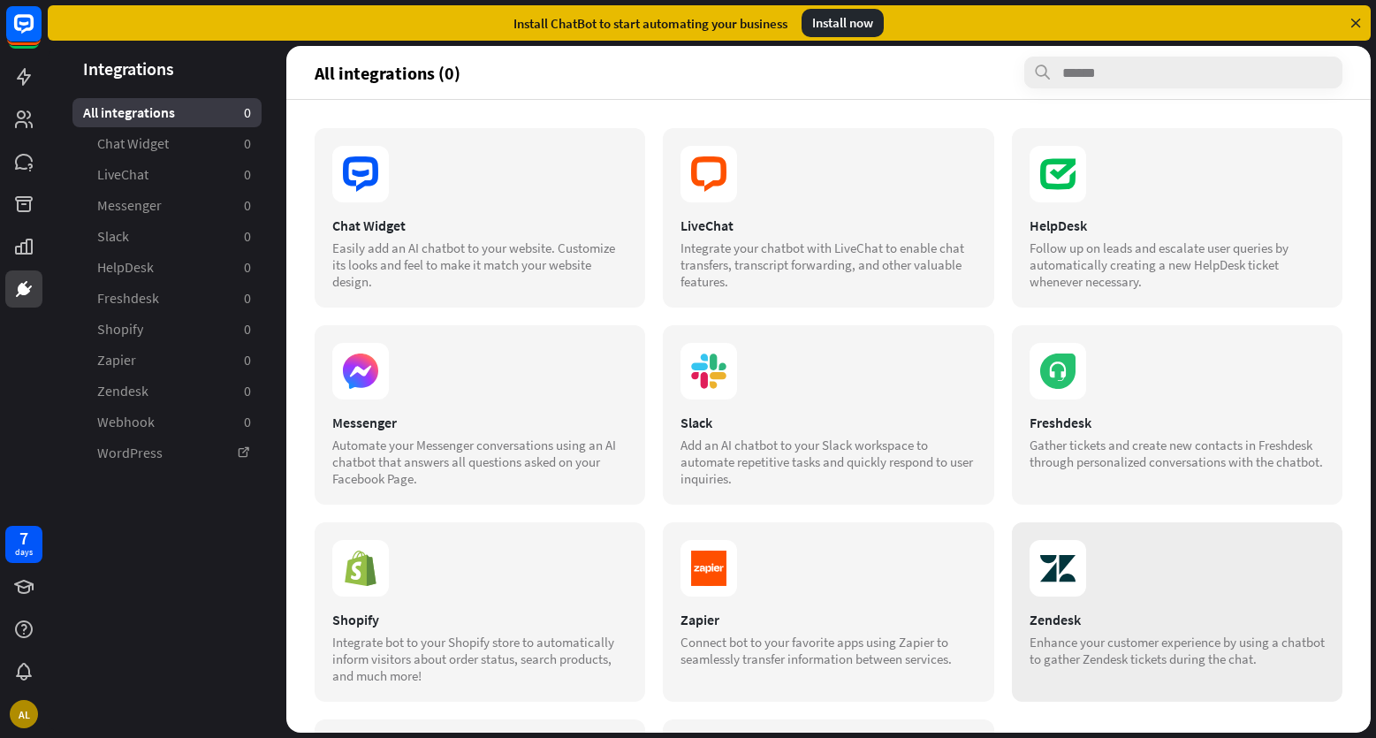
click at [1116, 660] on div "Enhance your customer experience by using a chatbot to gather Zendesk tickets d…" at bounding box center [1177, 651] width 295 height 34
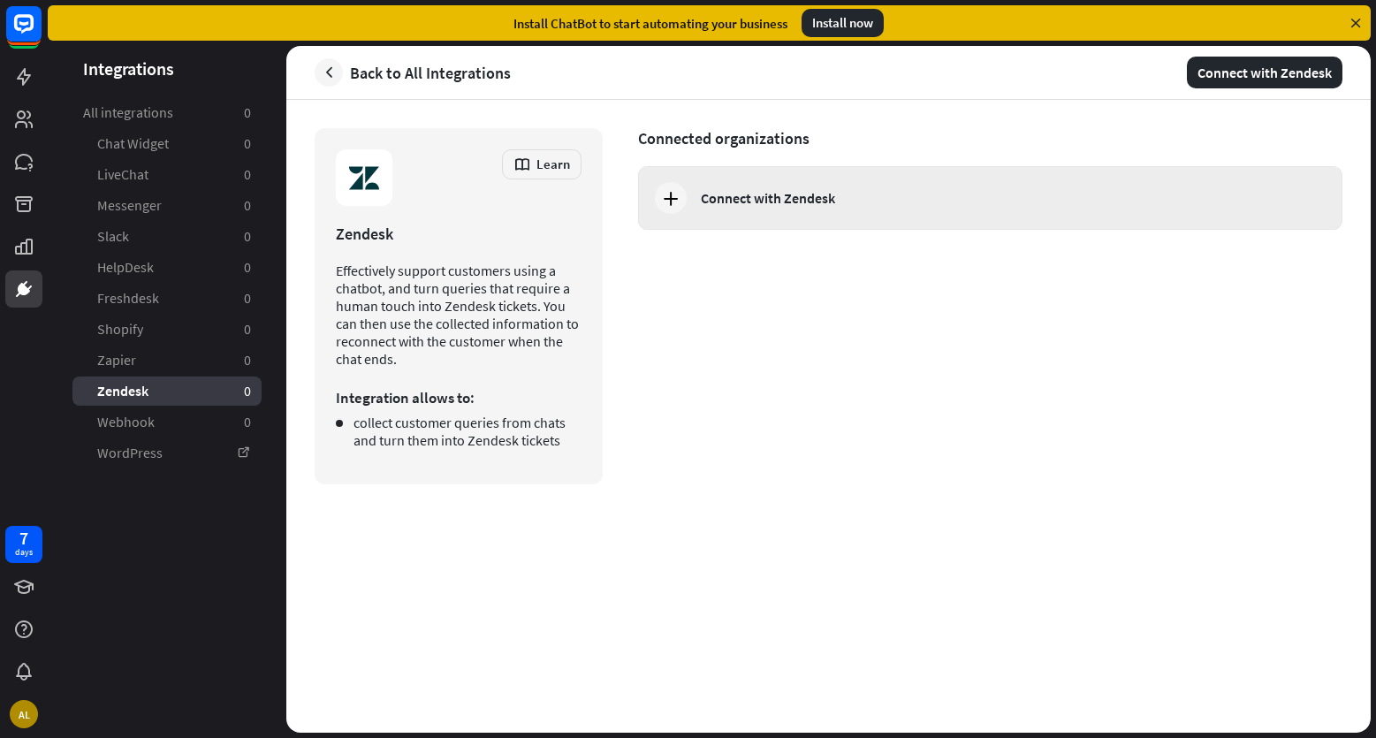
click at [795, 180] on div "Connect with Zendesk" at bounding box center [990, 198] width 704 height 64
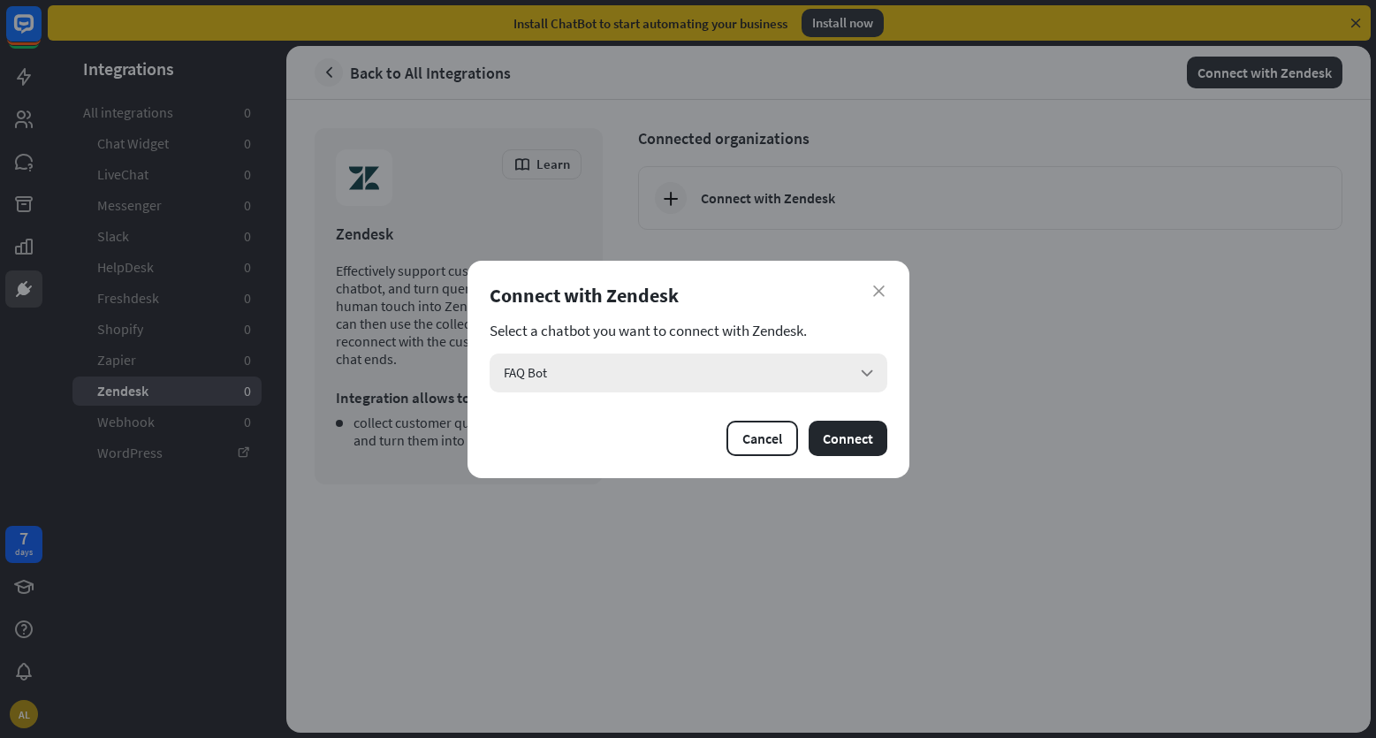
click at [626, 363] on div "FAQ Bot arrow_down" at bounding box center [689, 373] width 398 height 39
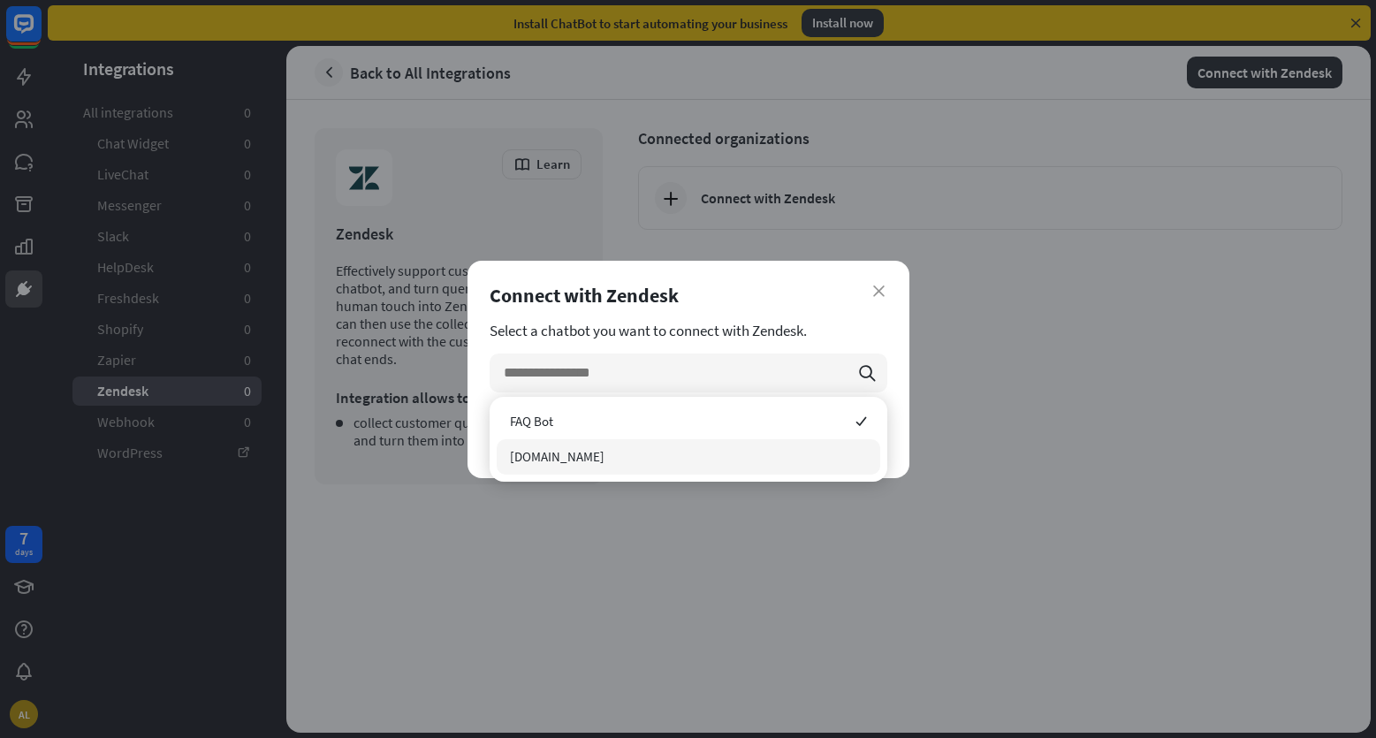
click at [605, 460] on span "[DOMAIN_NAME]" at bounding box center [557, 456] width 95 height 17
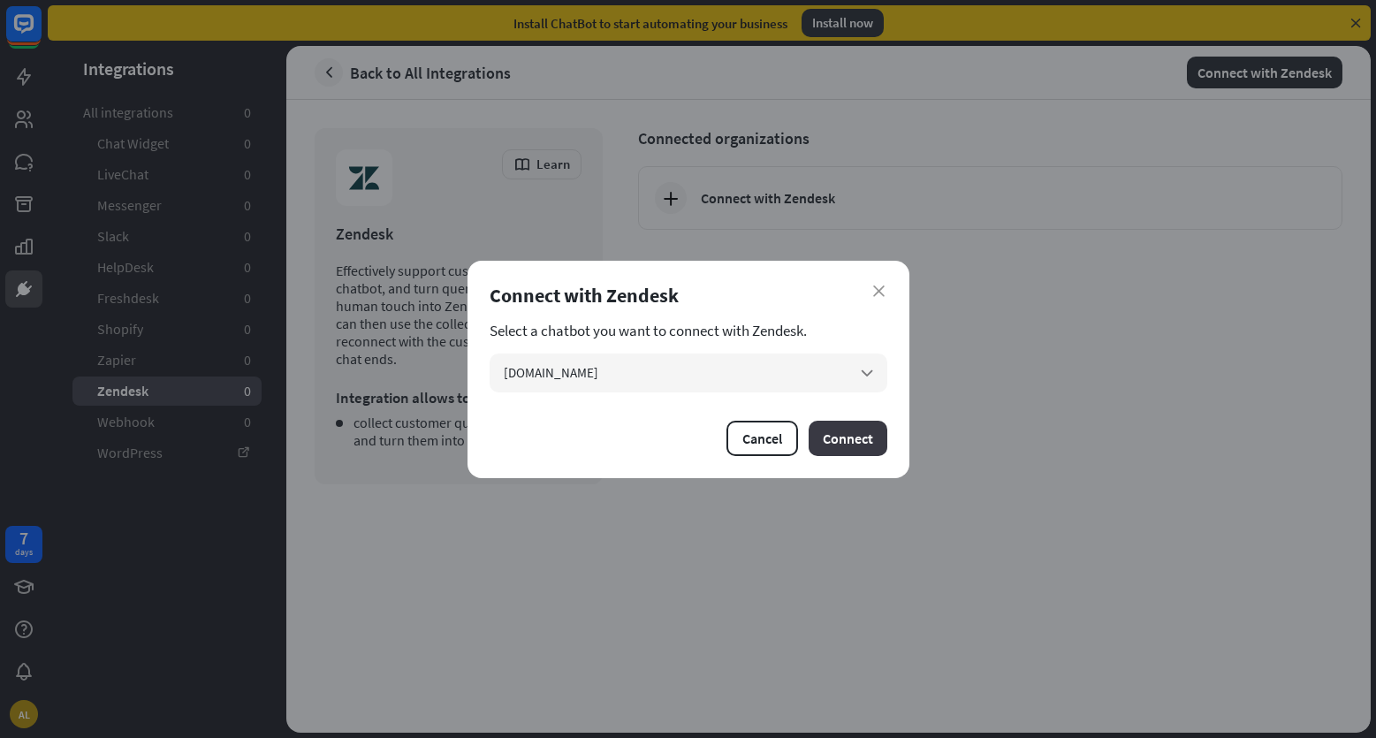
click at [821, 424] on button "Connect" at bounding box center [848, 438] width 79 height 35
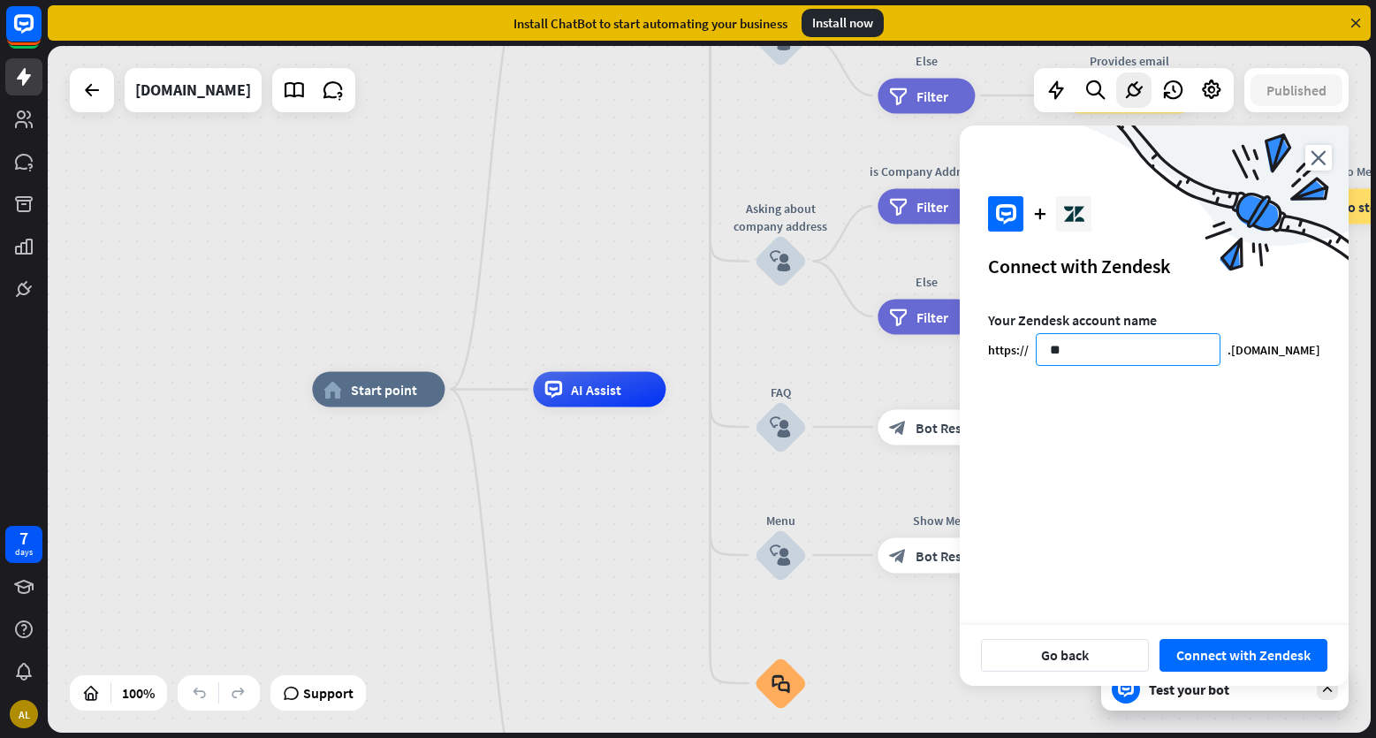
type input "*"
type input "*********"
click at [1160, 639] on button "Connect with Zendesk" at bounding box center [1244, 655] width 168 height 33
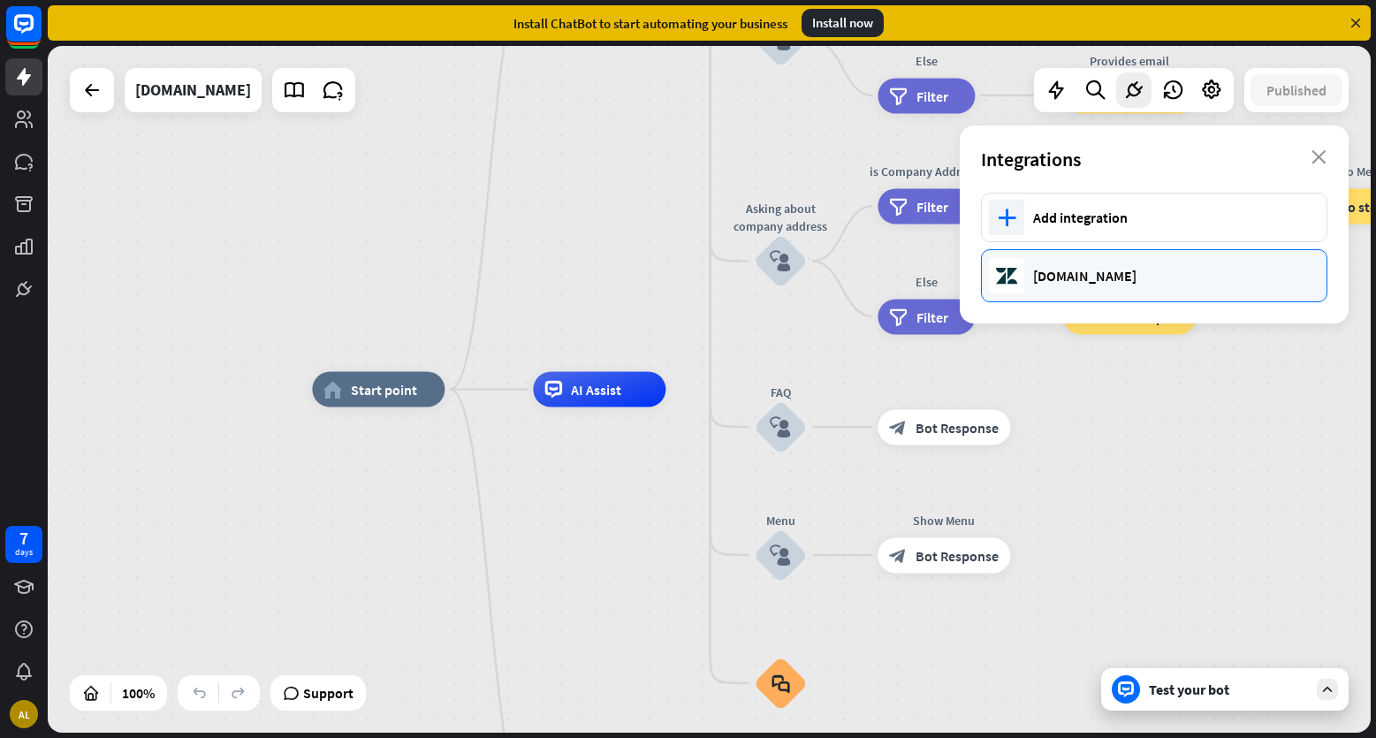
click at [1110, 281] on div "[DOMAIN_NAME]" at bounding box center [1171, 276] width 276 height 18
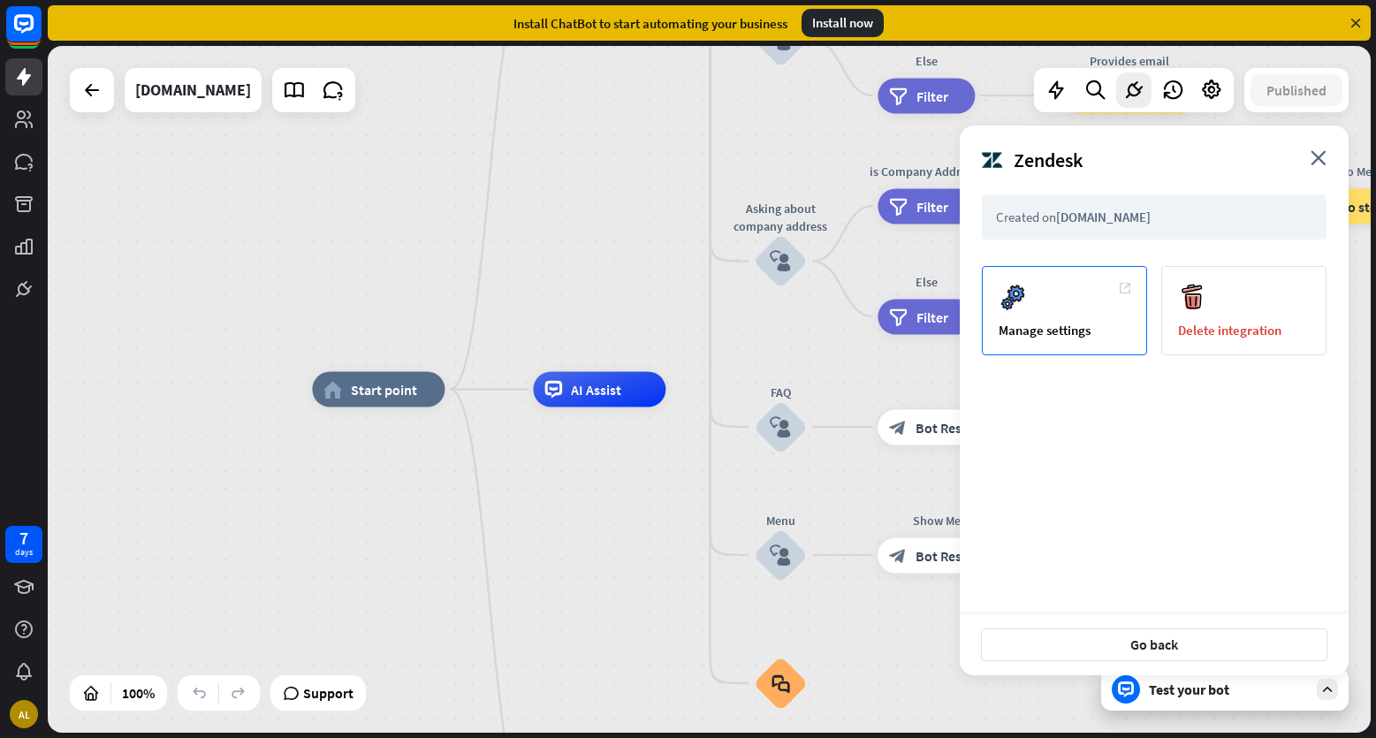
click at [1069, 330] on div "Manage settings" at bounding box center [1065, 330] width 132 height 17
